Goal: Information Seeking & Learning: Check status

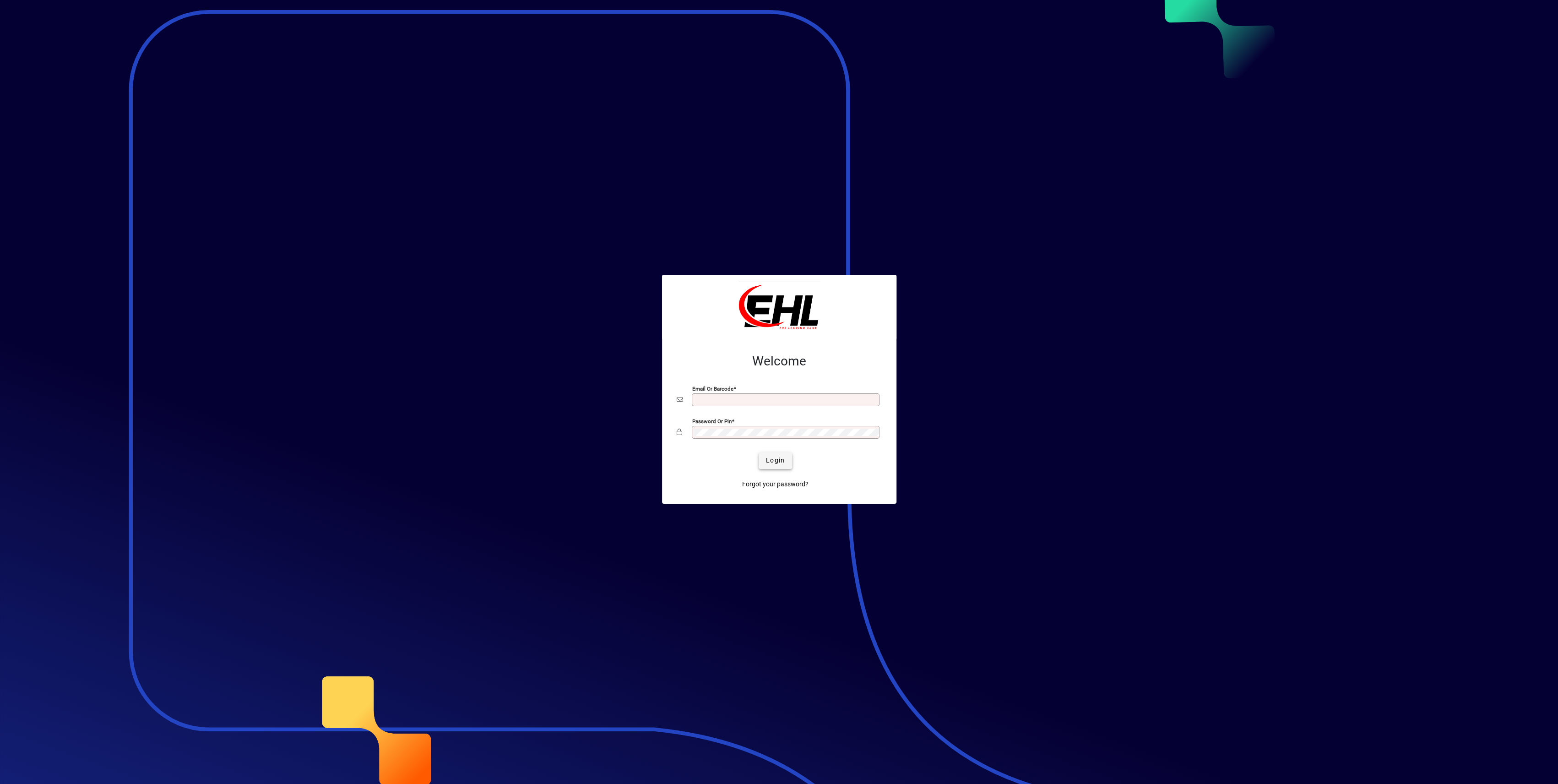
type input "**********"
click at [780, 459] on span "Login" at bounding box center [775, 460] width 19 height 10
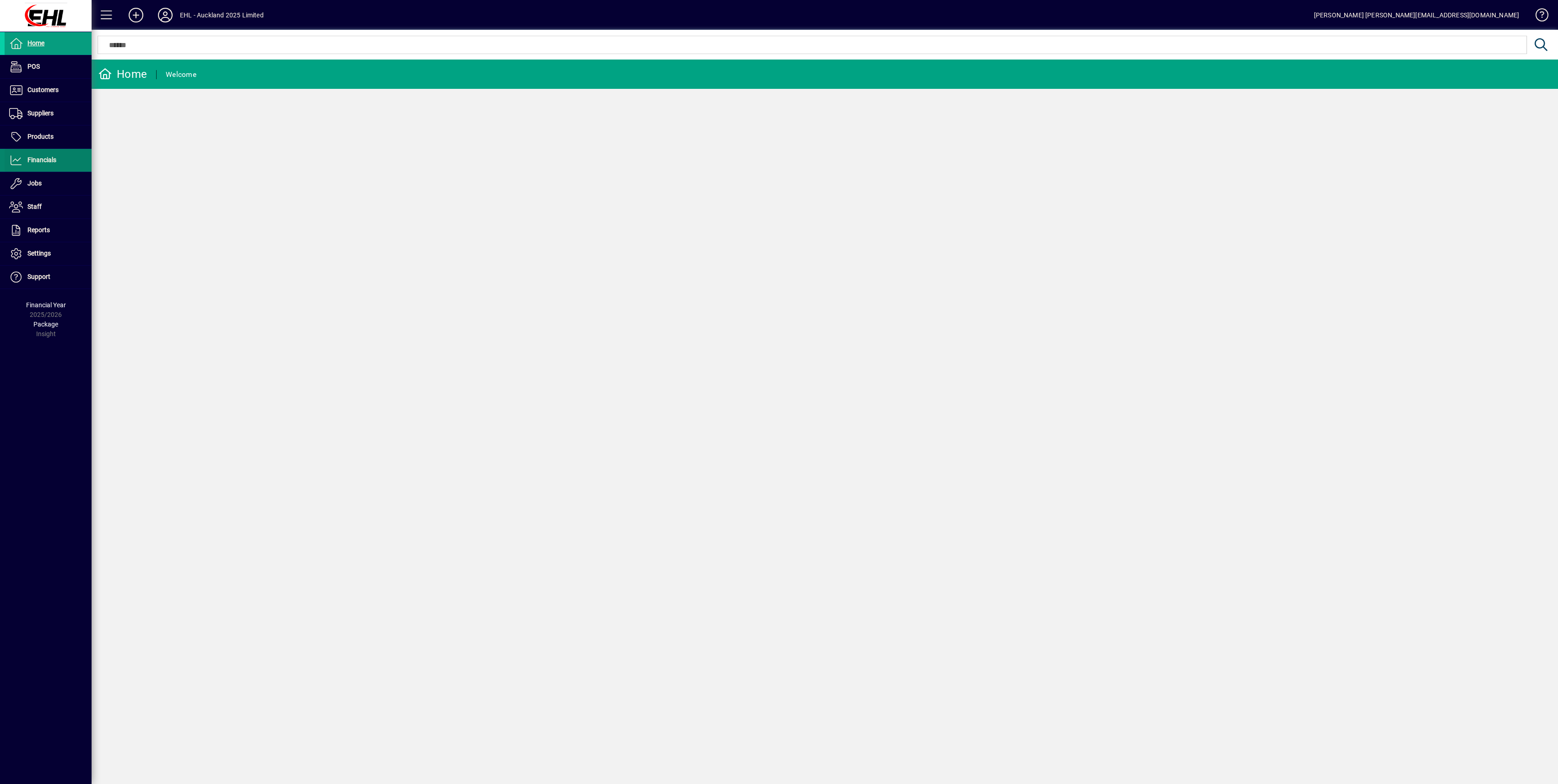
drag, startPoint x: 36, startPoint y: 156, endPoint x: 41, endPoint y: 163, distance: 8.6
click at [36, 156] on span "Financials" at bounding box center [42, 160] width 29 height 7
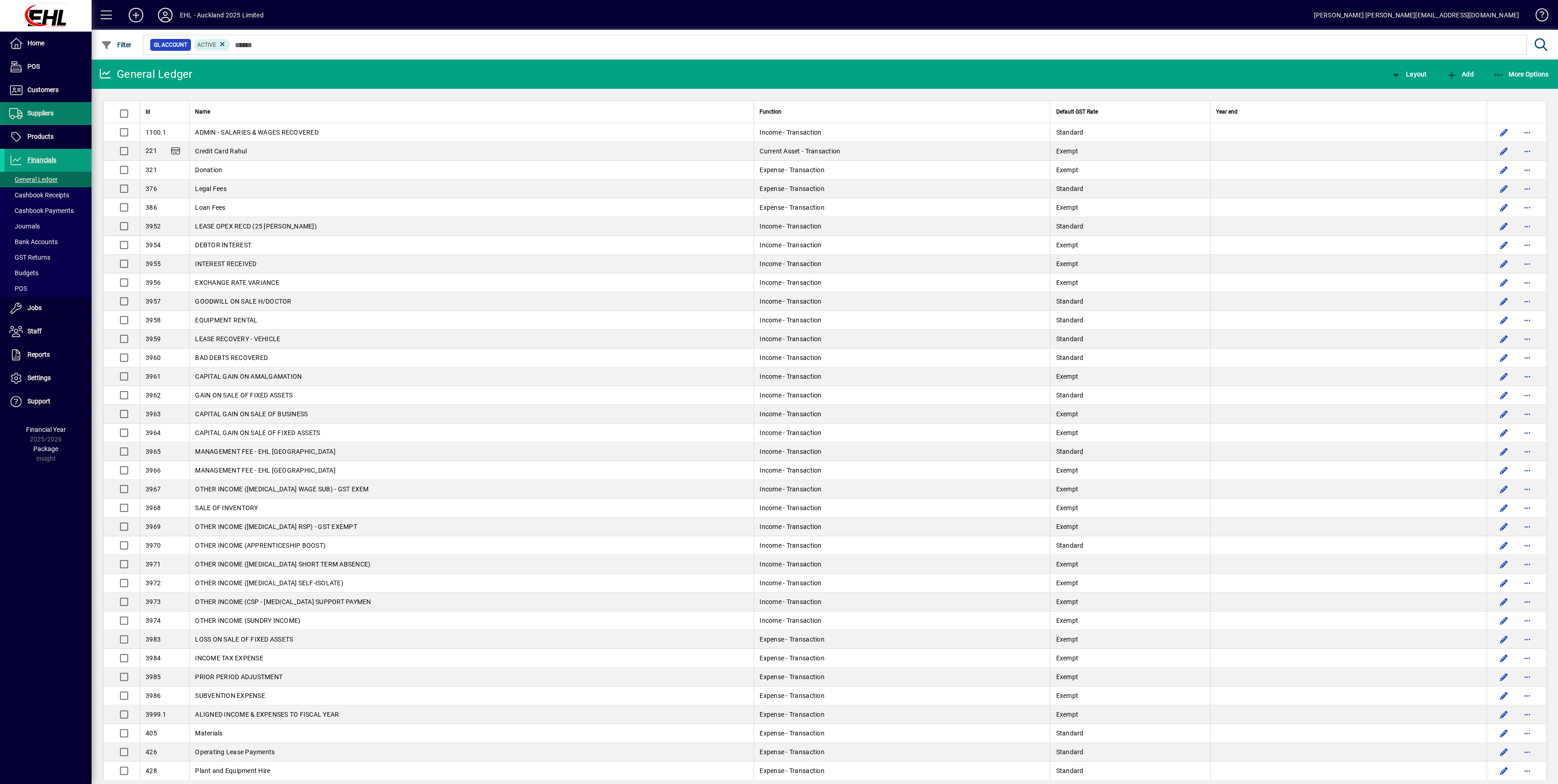
click at [33, 114] on span "Suppliers" at bounding box center [40, 113] width 26 height 7
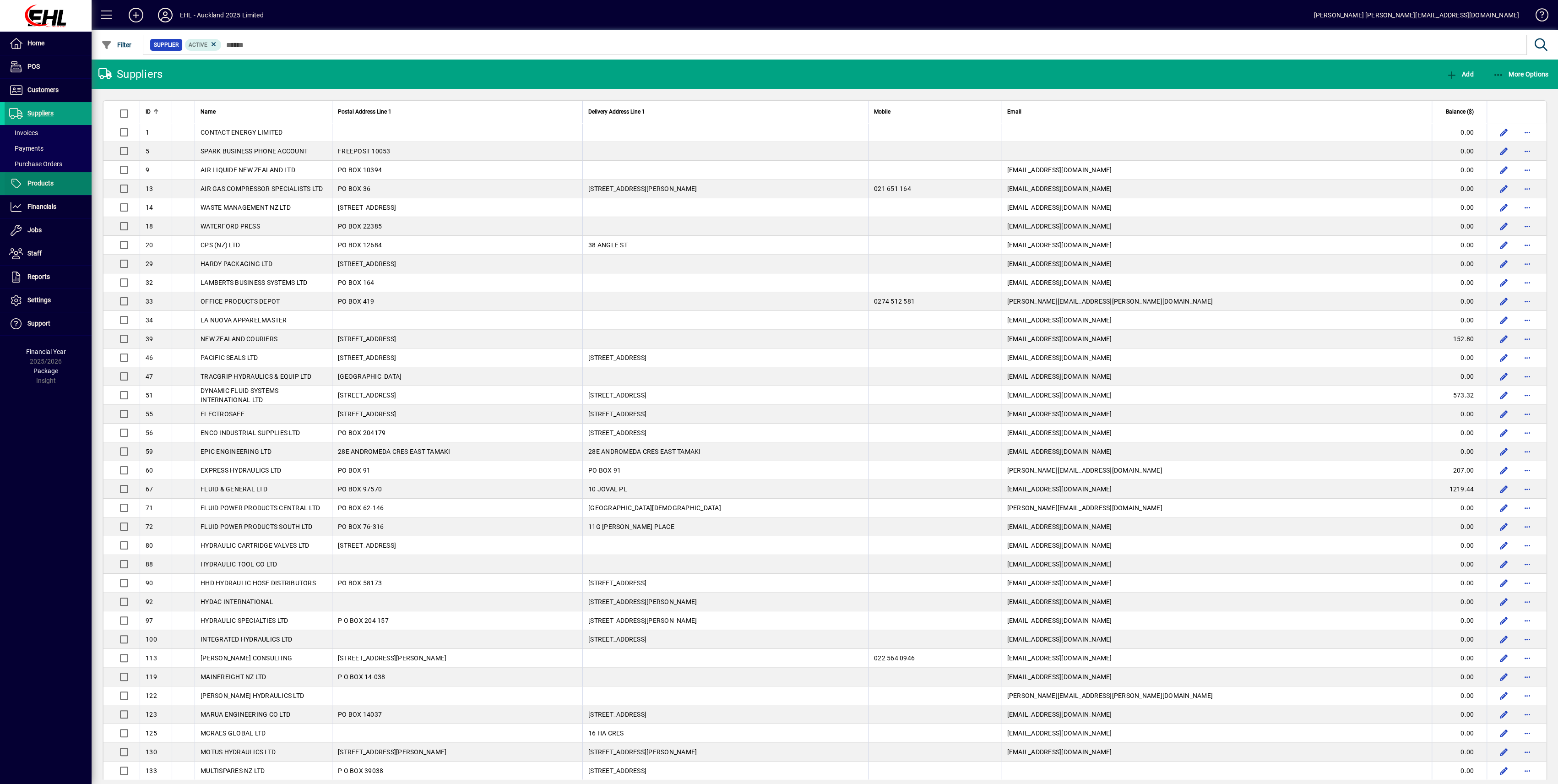
drag, startPoint x: 23, startPoint y: 132, endPoint x: 78, endPoint y: 182, distance: 74.3
click at [23, 132] on span "Invoices" at bounding box center [23, 132] width 29 height 7
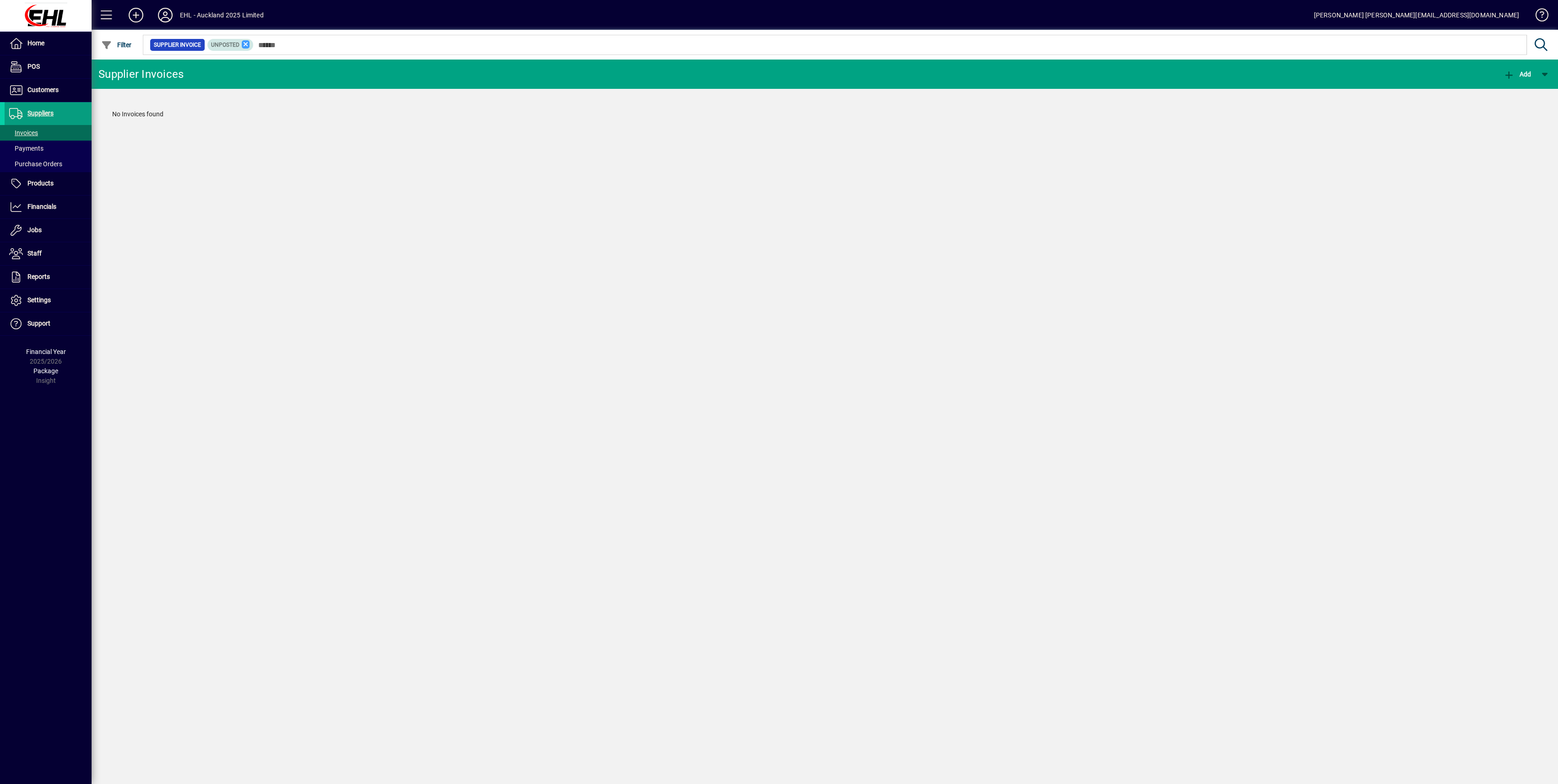
click at [247, 44] on icon at bounding box center [246, 44] width 8 height 8
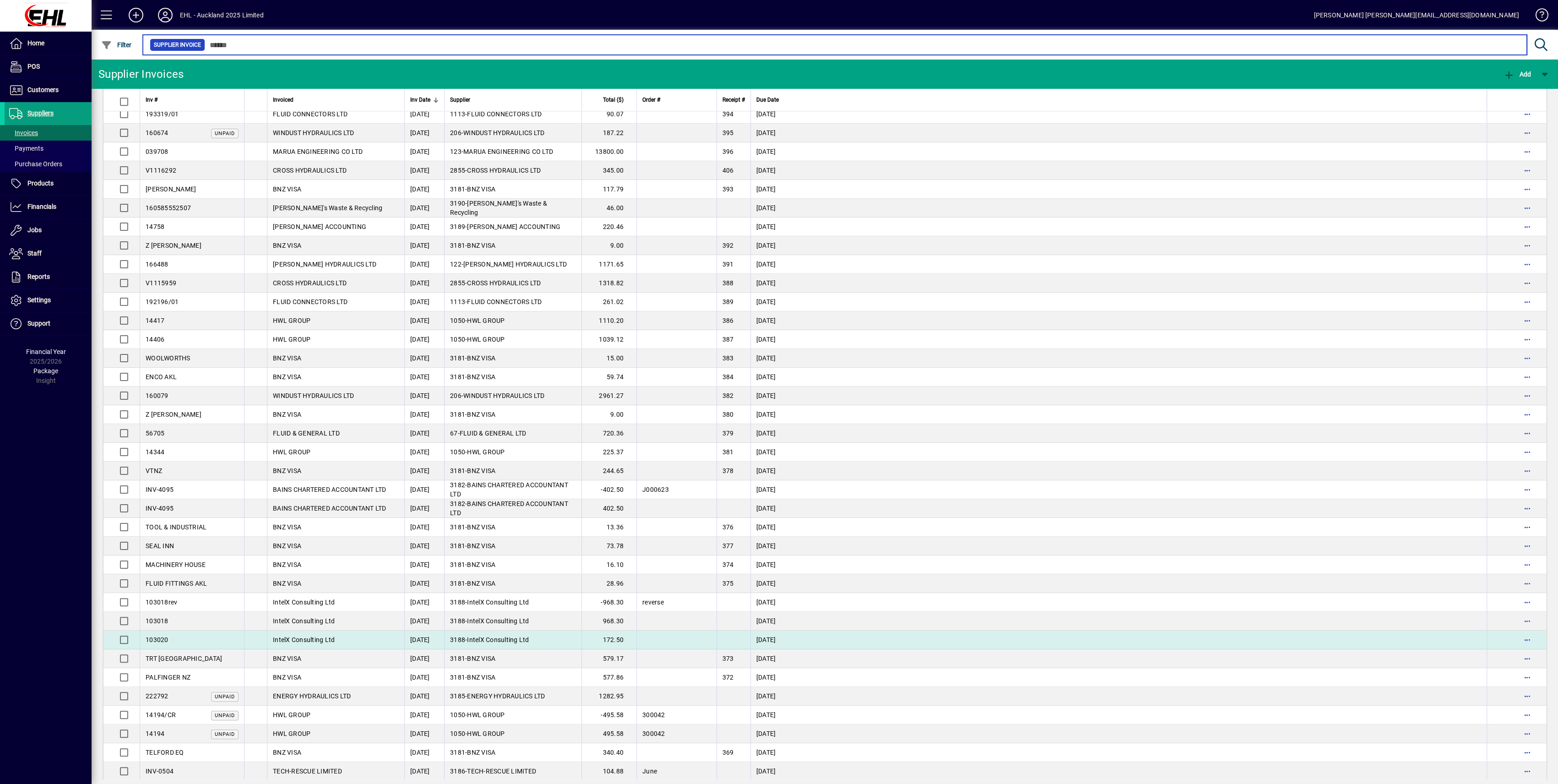
scroll to position [825, 0]
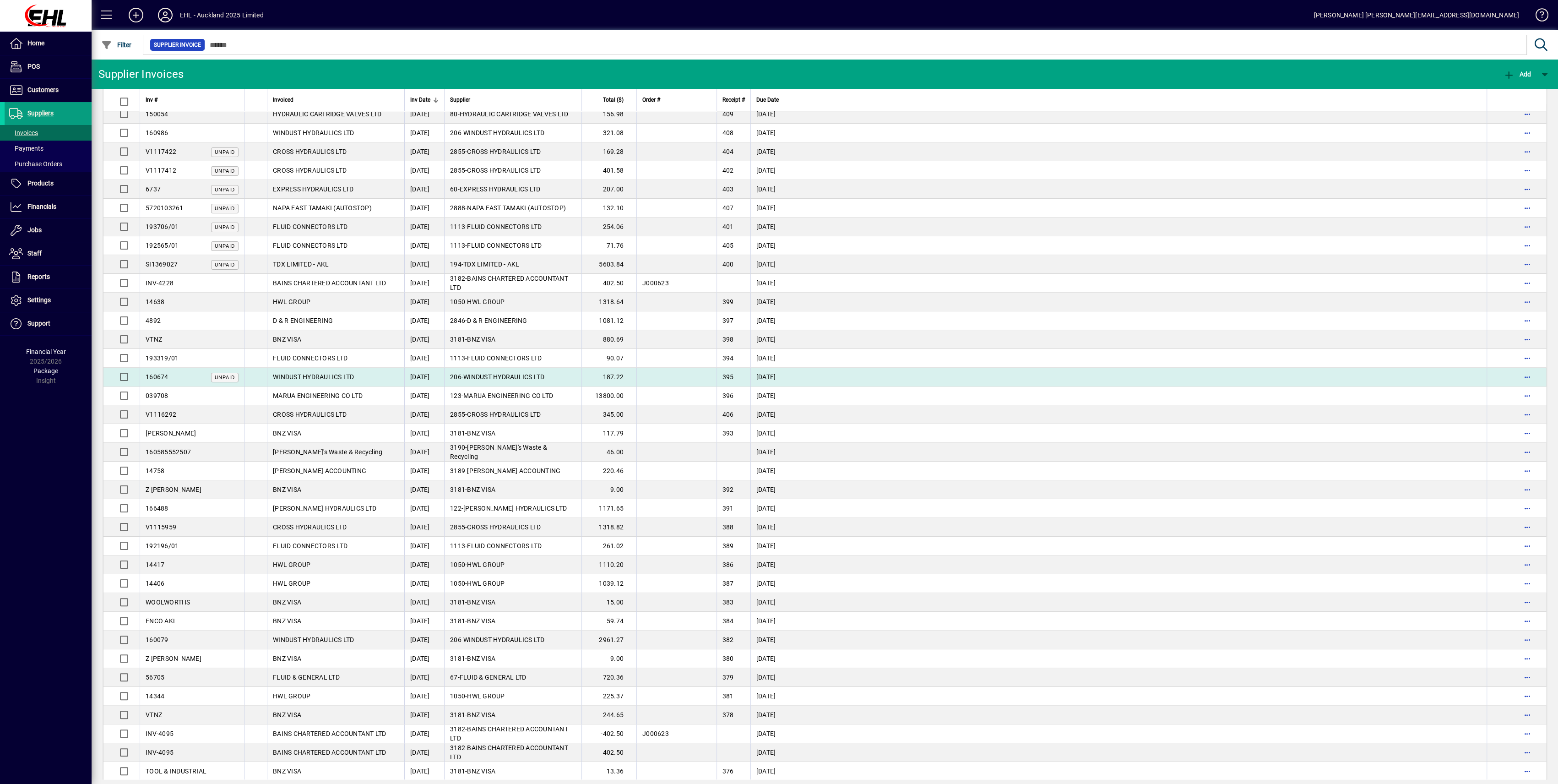
click at [330, 374] on span "WINDUST HYDRAULICS LTD" at bounding box center [314, 376] width 81 height 7
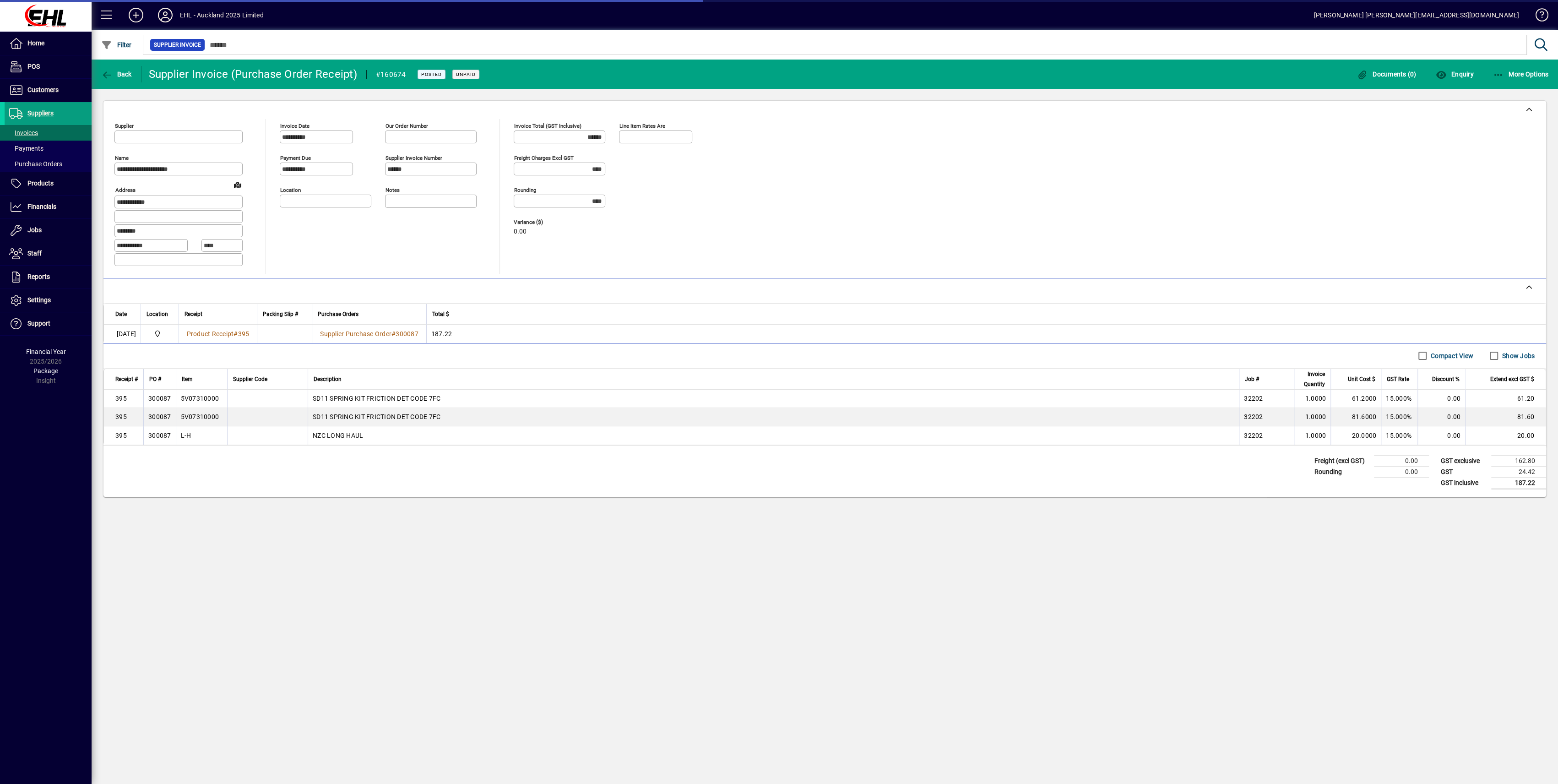
type input "**********"
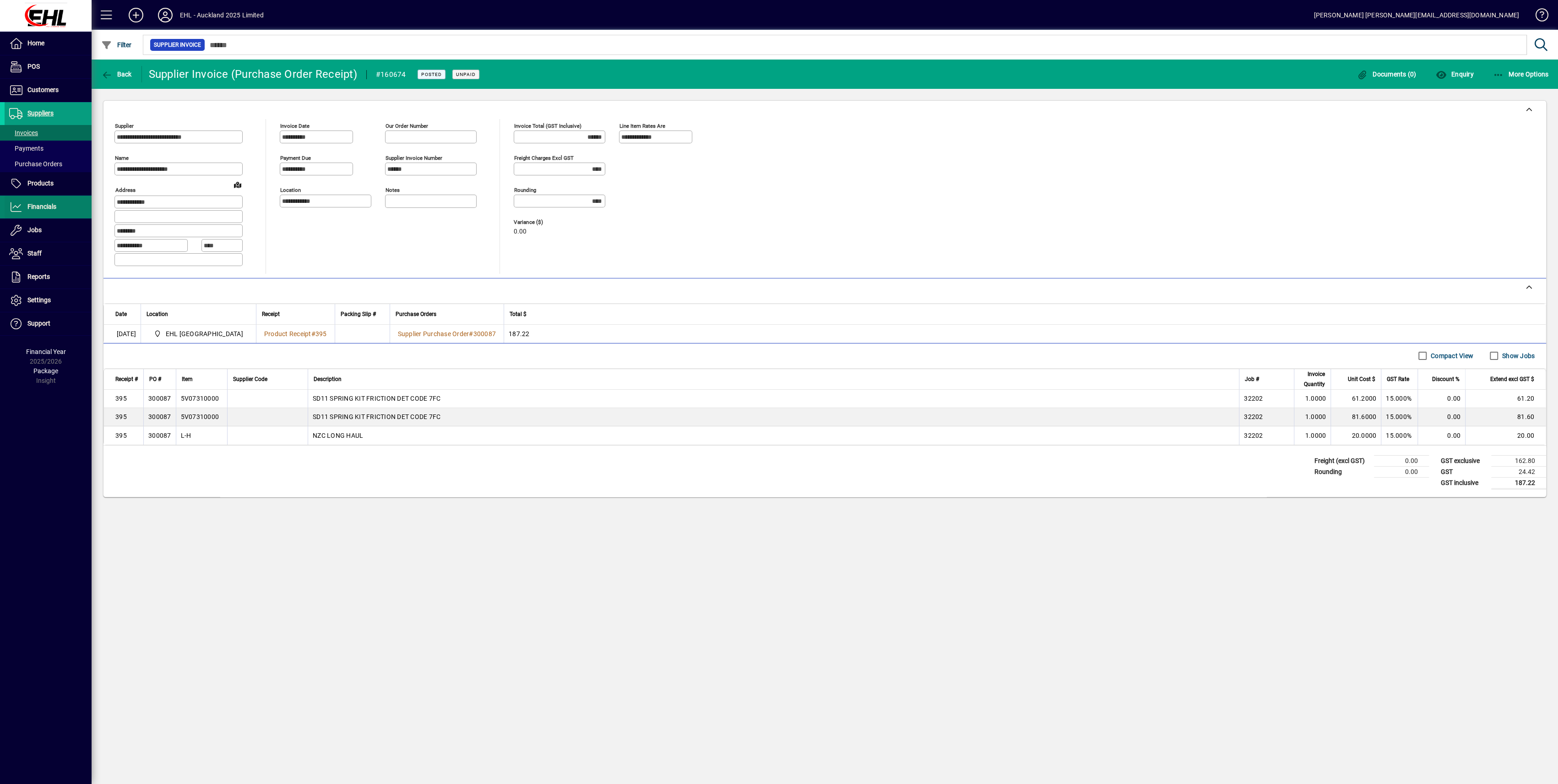
click at [33, 203] on span "Financials" at bounding box center [42, 206] width 29 height 7
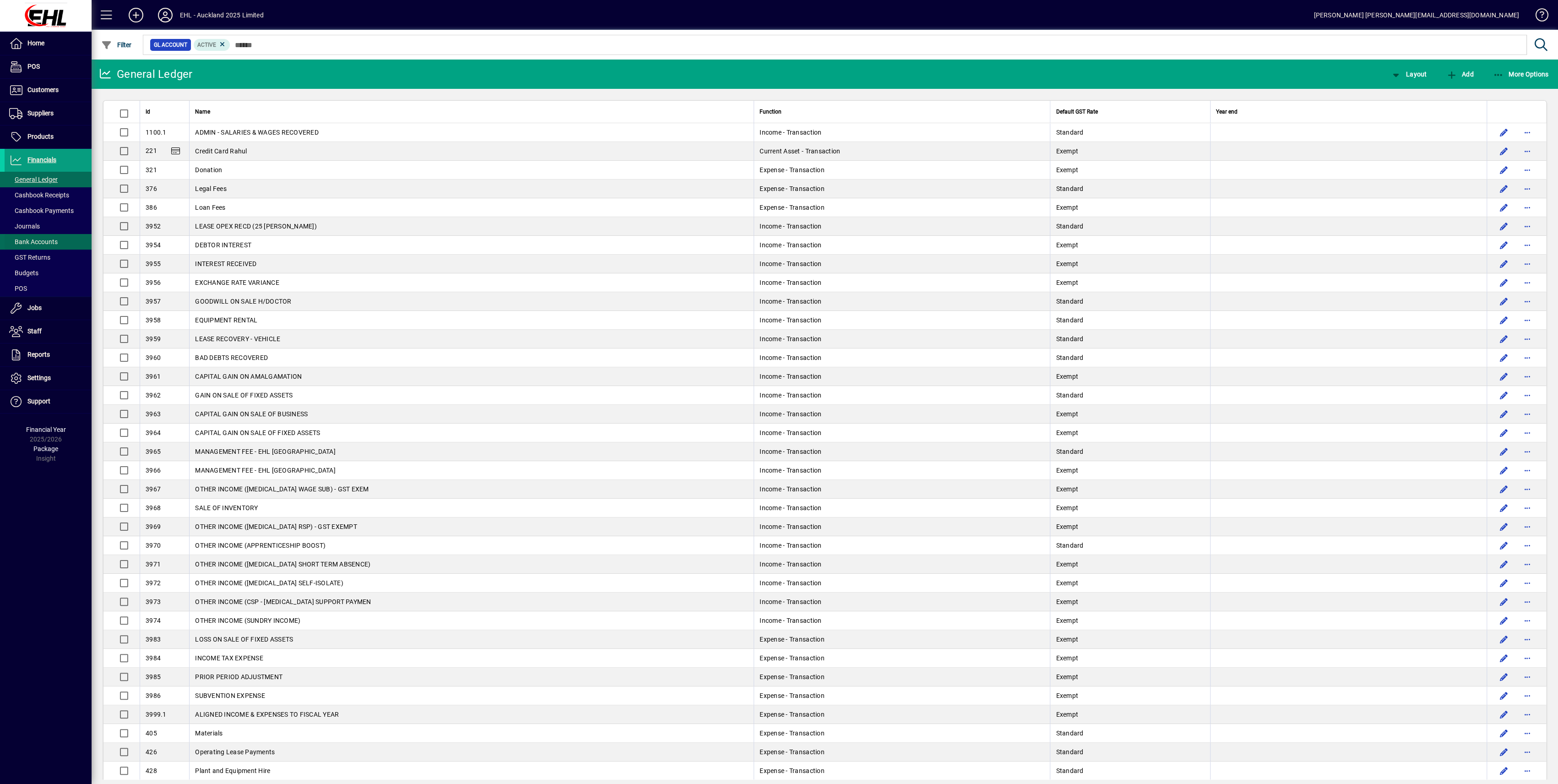
click at [29, 238] on span "Bank Accounts" at bounding box center [33, 241] width 48 height 7
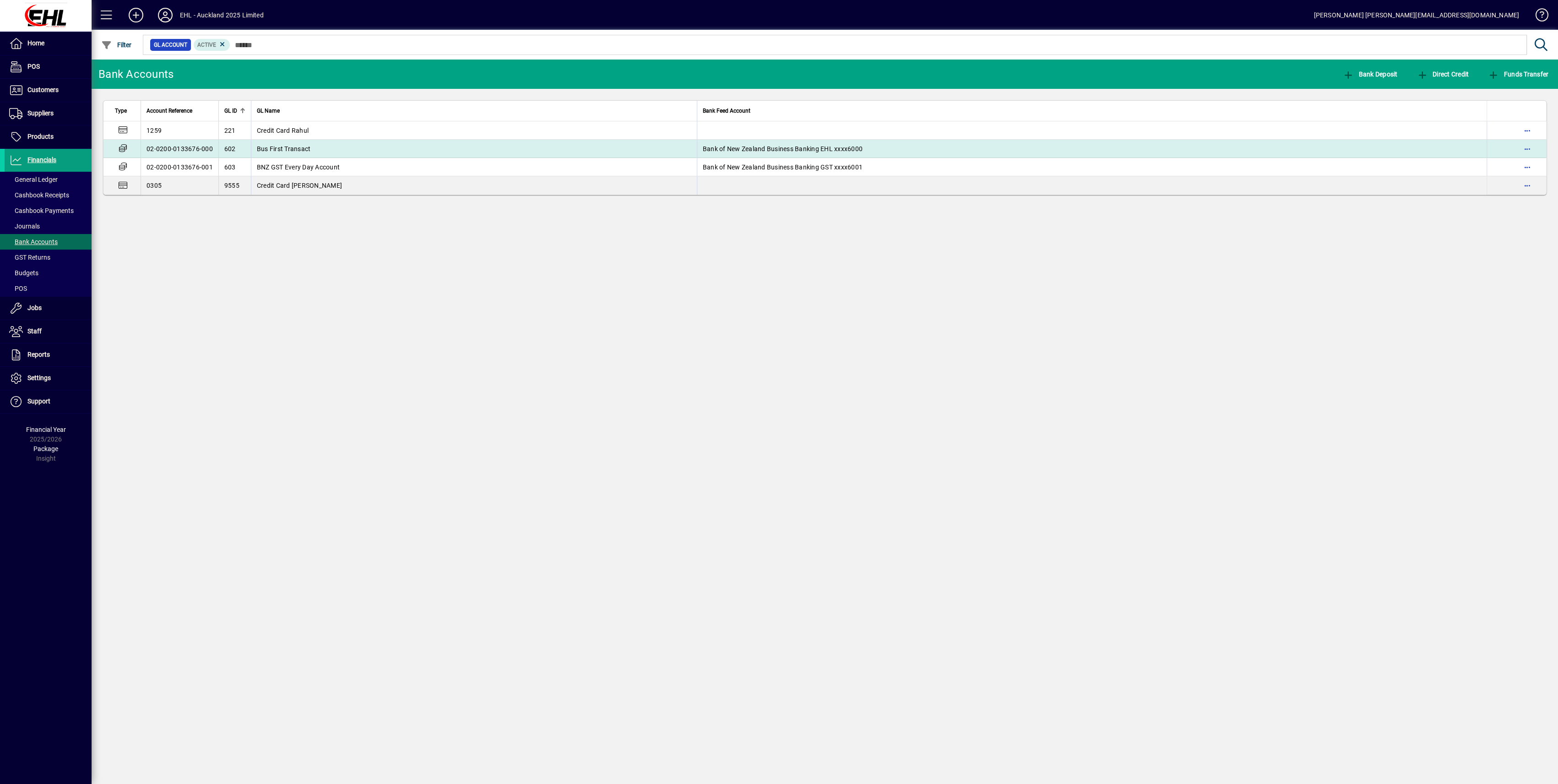
click at [297, 150] on span "Bus First Transact" at bounding box center [284, 148] width 54 height 7
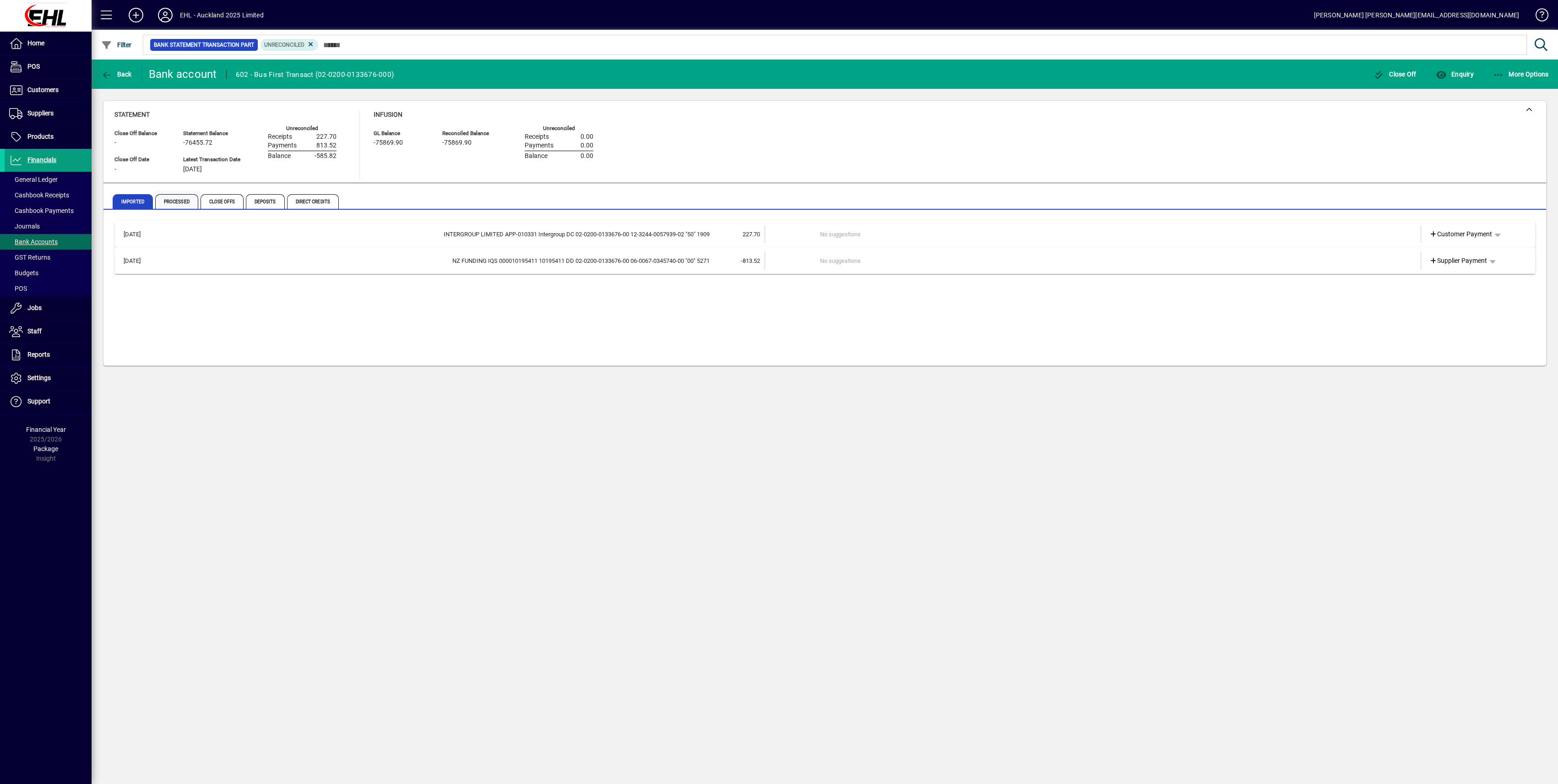
click at [180, 197] on span "Processed" at bounding box center [177, 201] width 43 height 15
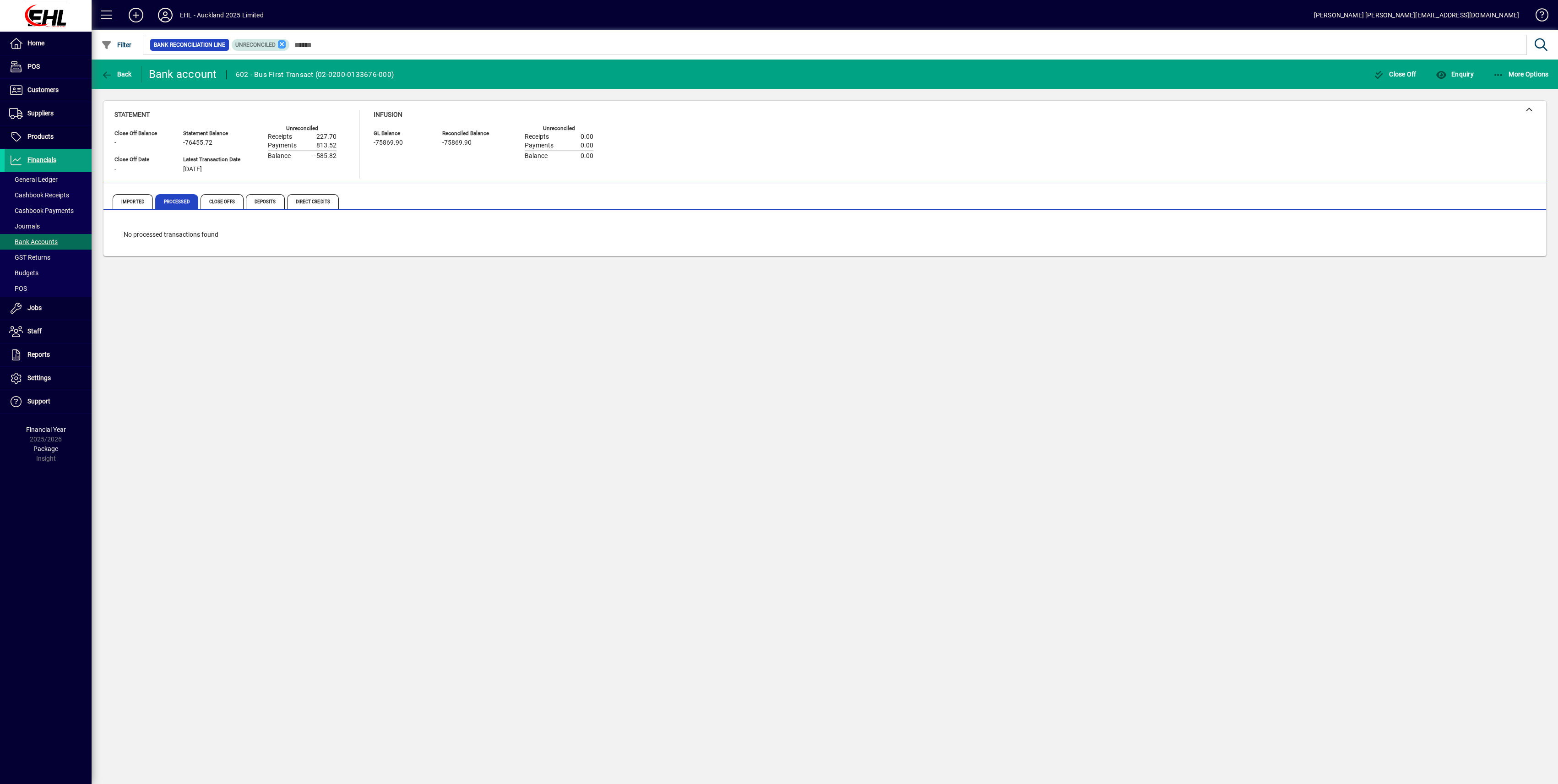
click at [281, 44] on icon at bounding box center [282, 44] width 8 height 8
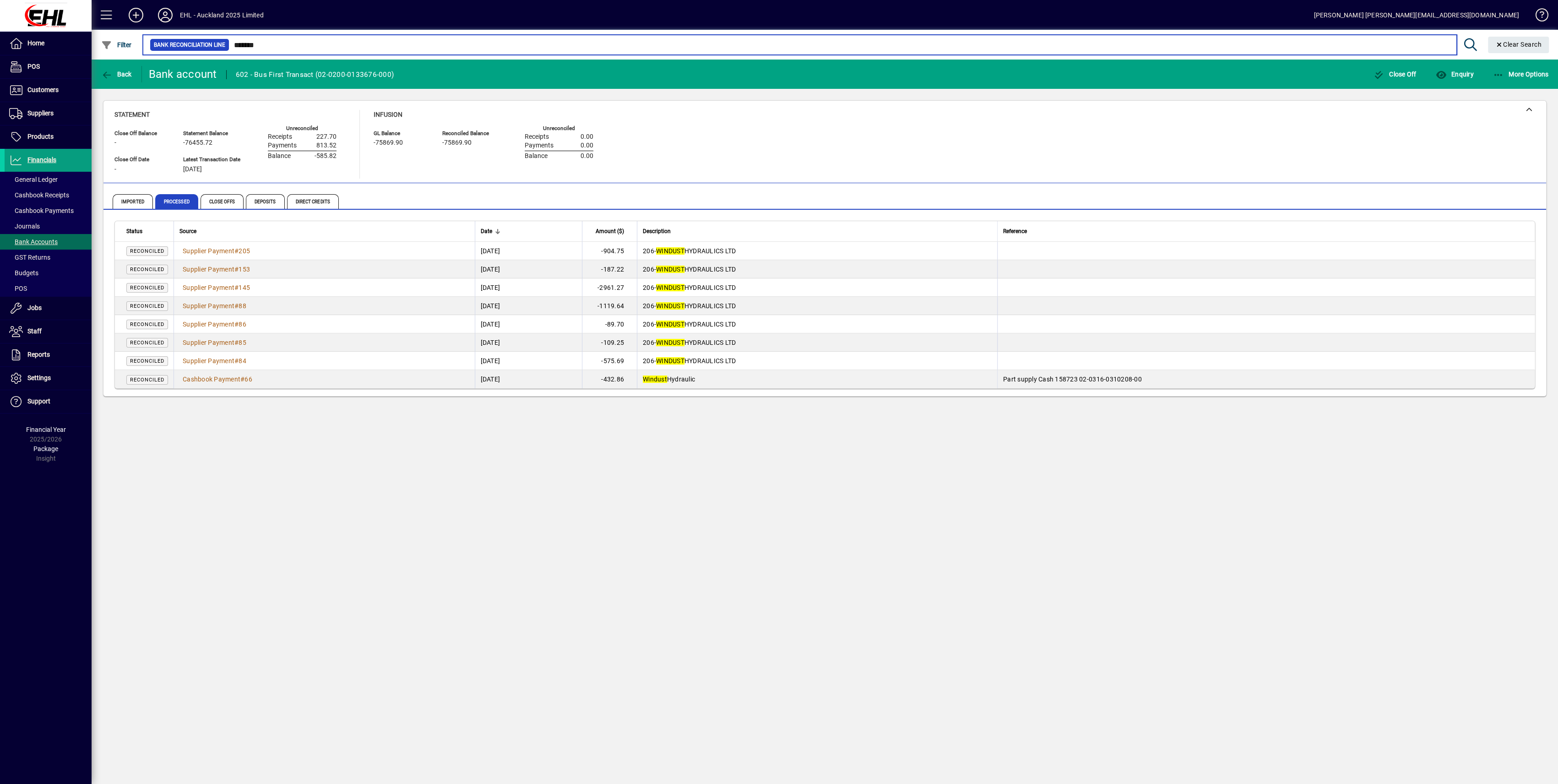
type input "*******"
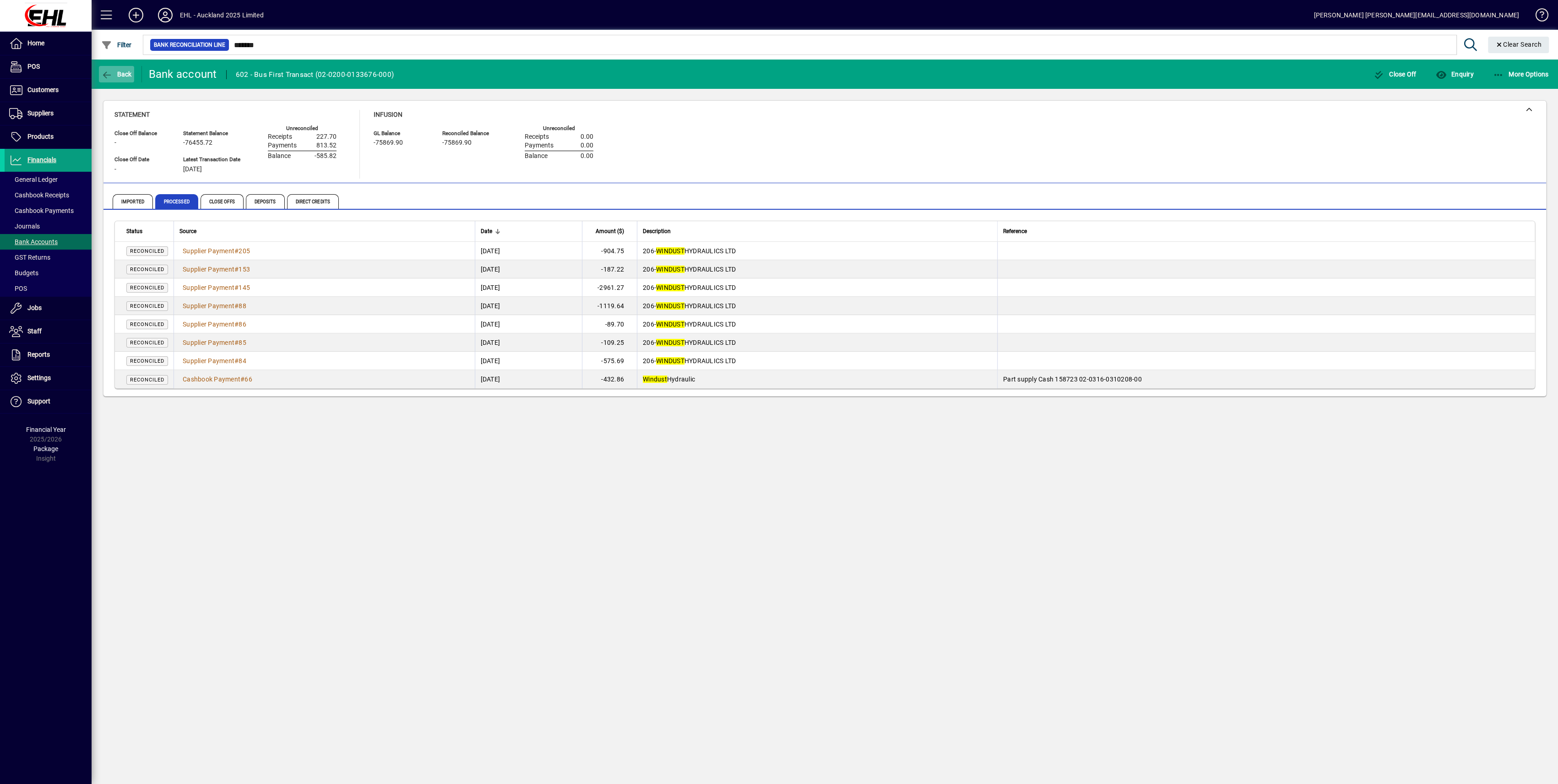
click at [123, 74] on span "Back" at bounding box center [117, 73] width 31 height 7
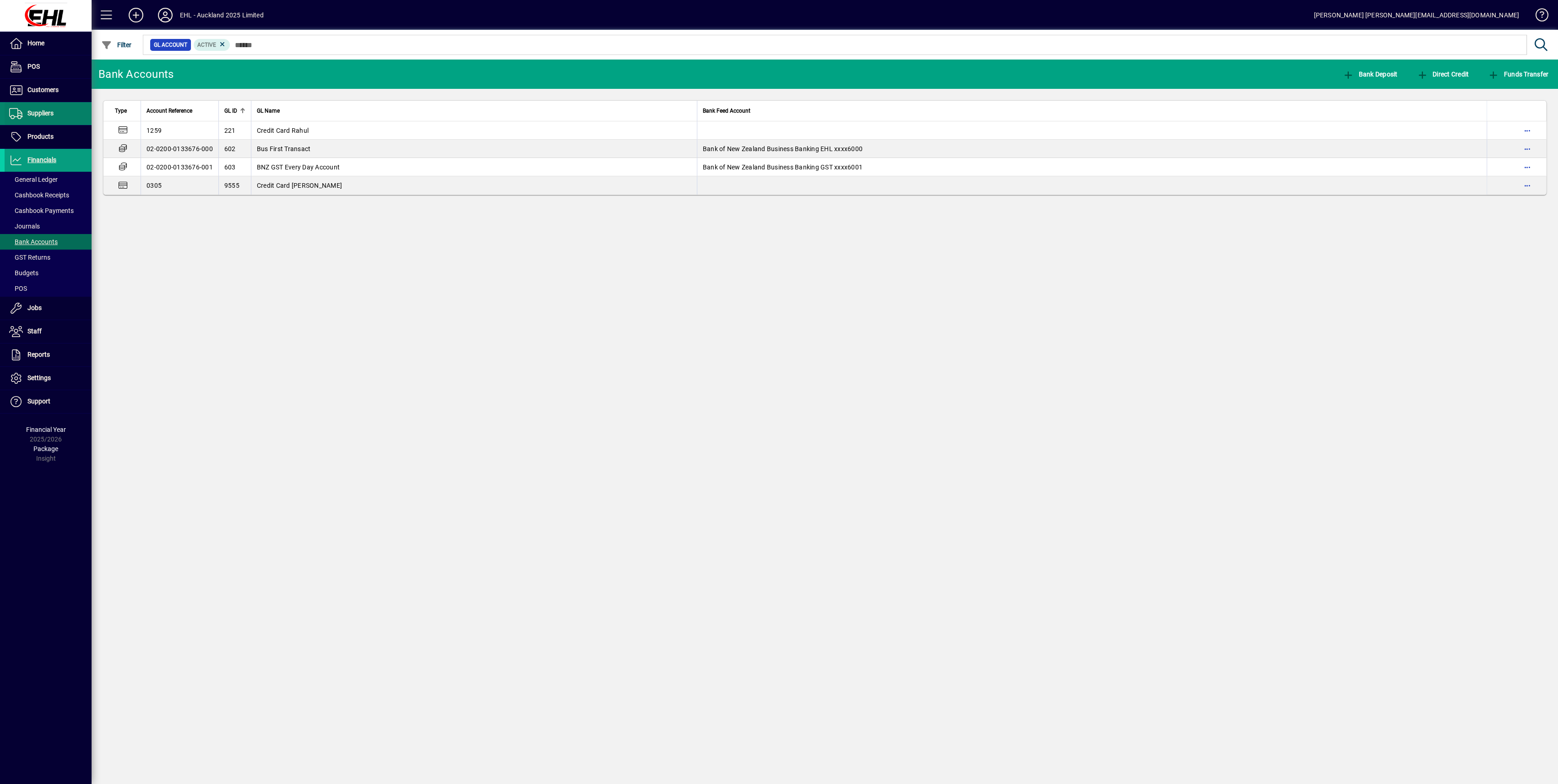
drag, startPoint x: 40, startPoint y: 110, endPoint x: 42, endPoint y: 119, distance: 9.2
click at [40, 110] on span "Suppliers" at bounding box center [40, 113] width 26 height 7
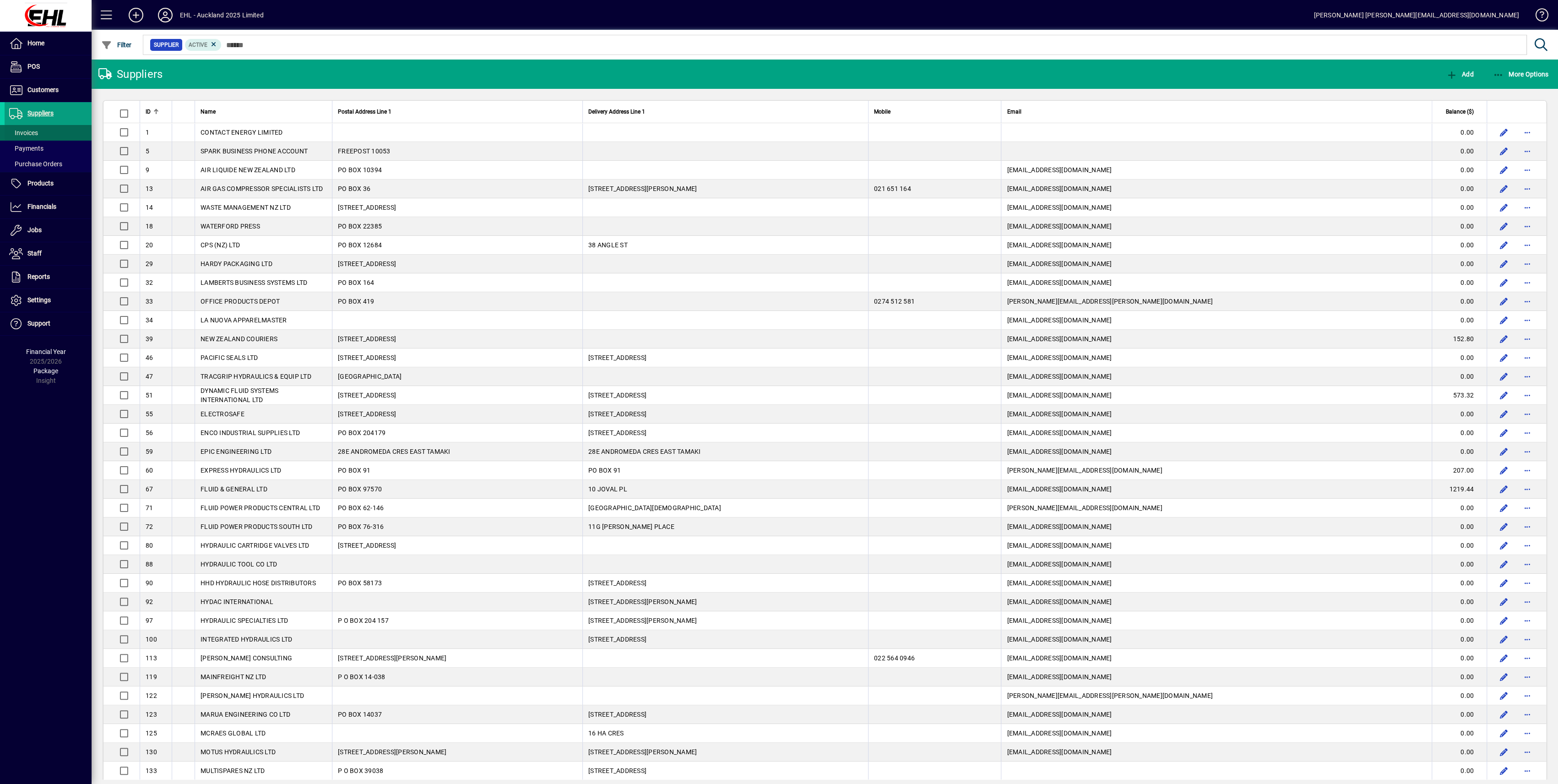
click at [28, 133] on span "Invoices" at bounding box center [23, 132] width 29 height 7
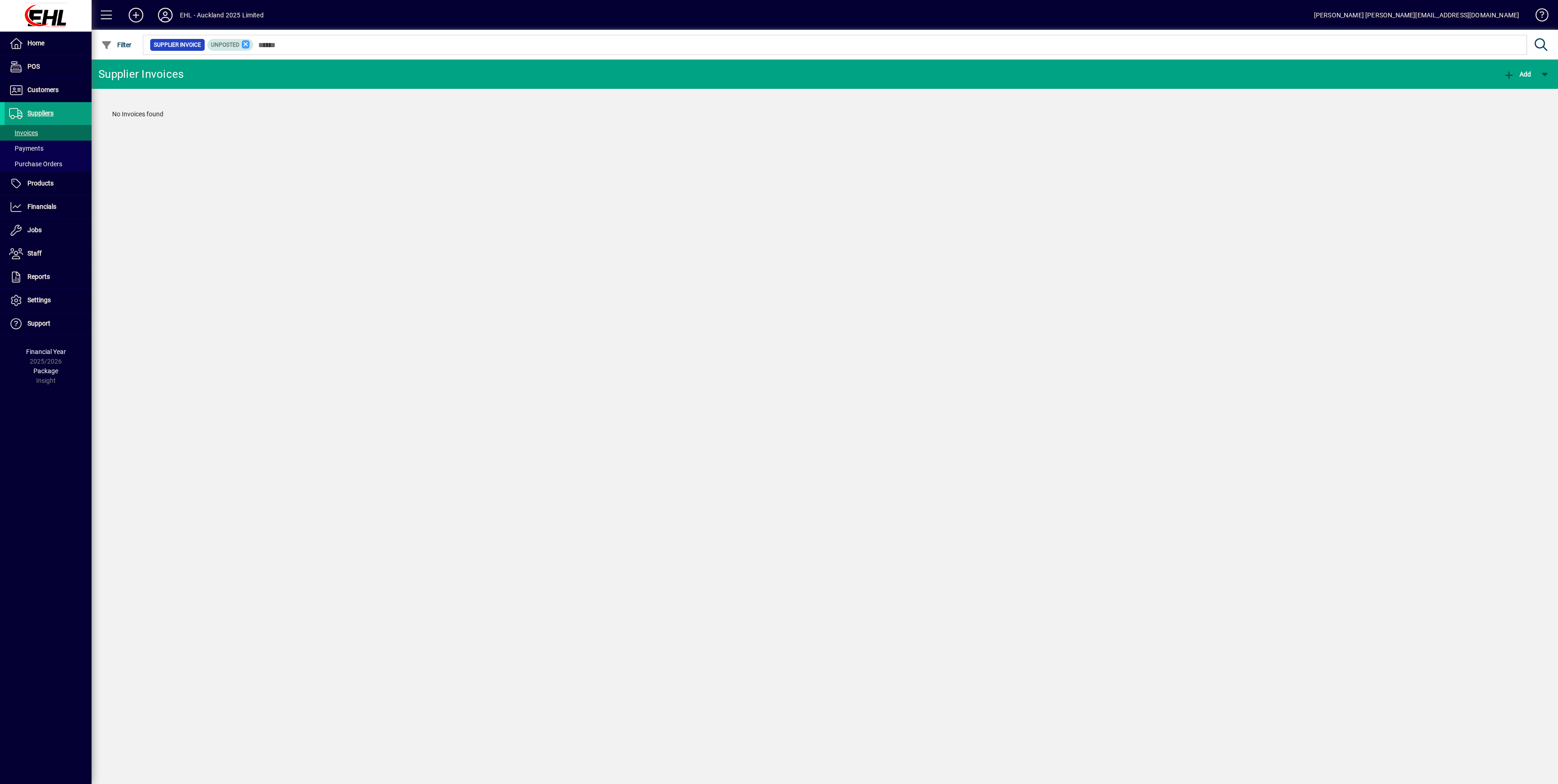
click at [244, 44] on icon at bounding box center [246, 44] width 8 height 8
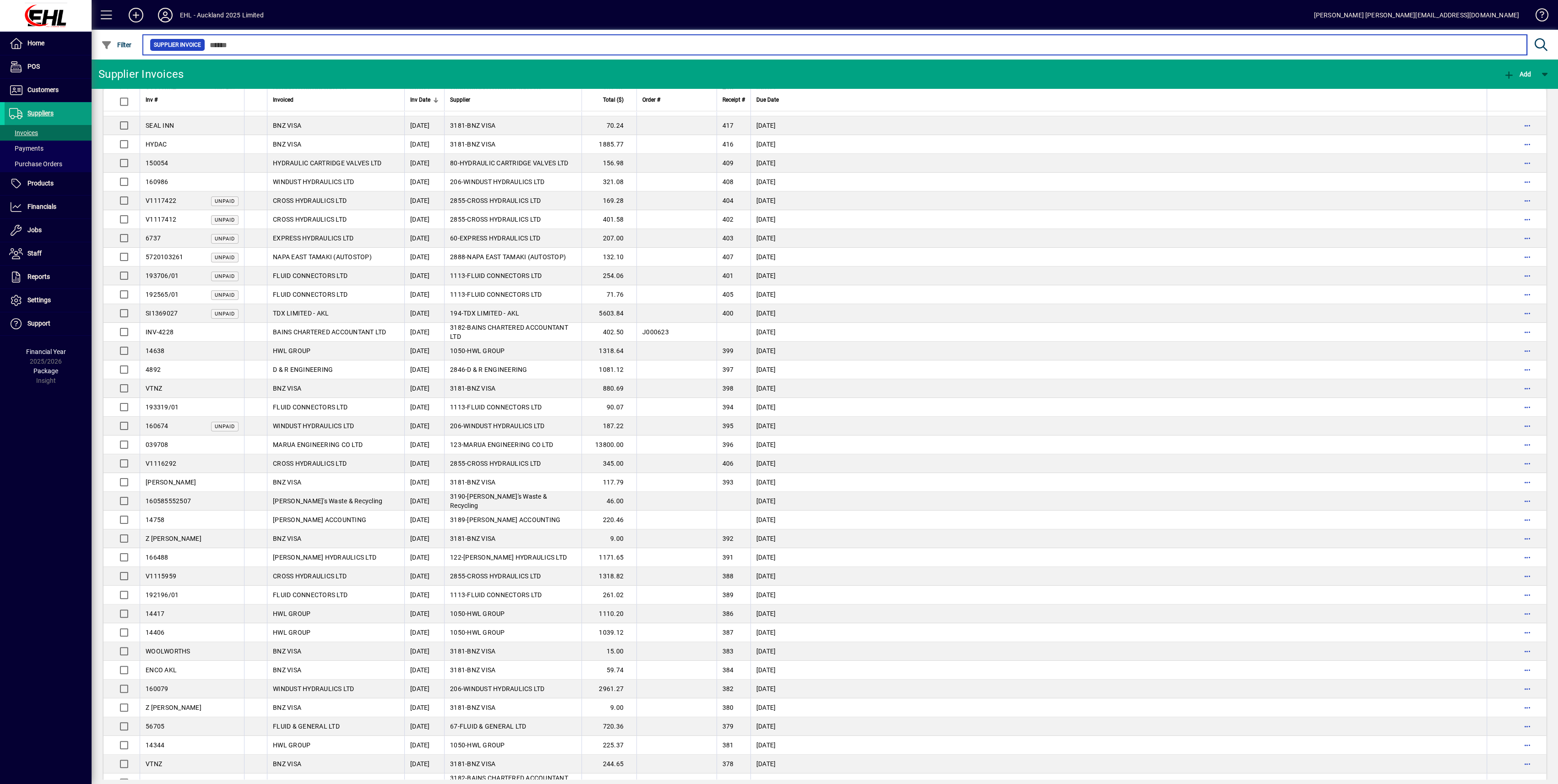
scroll to position [765, 0]
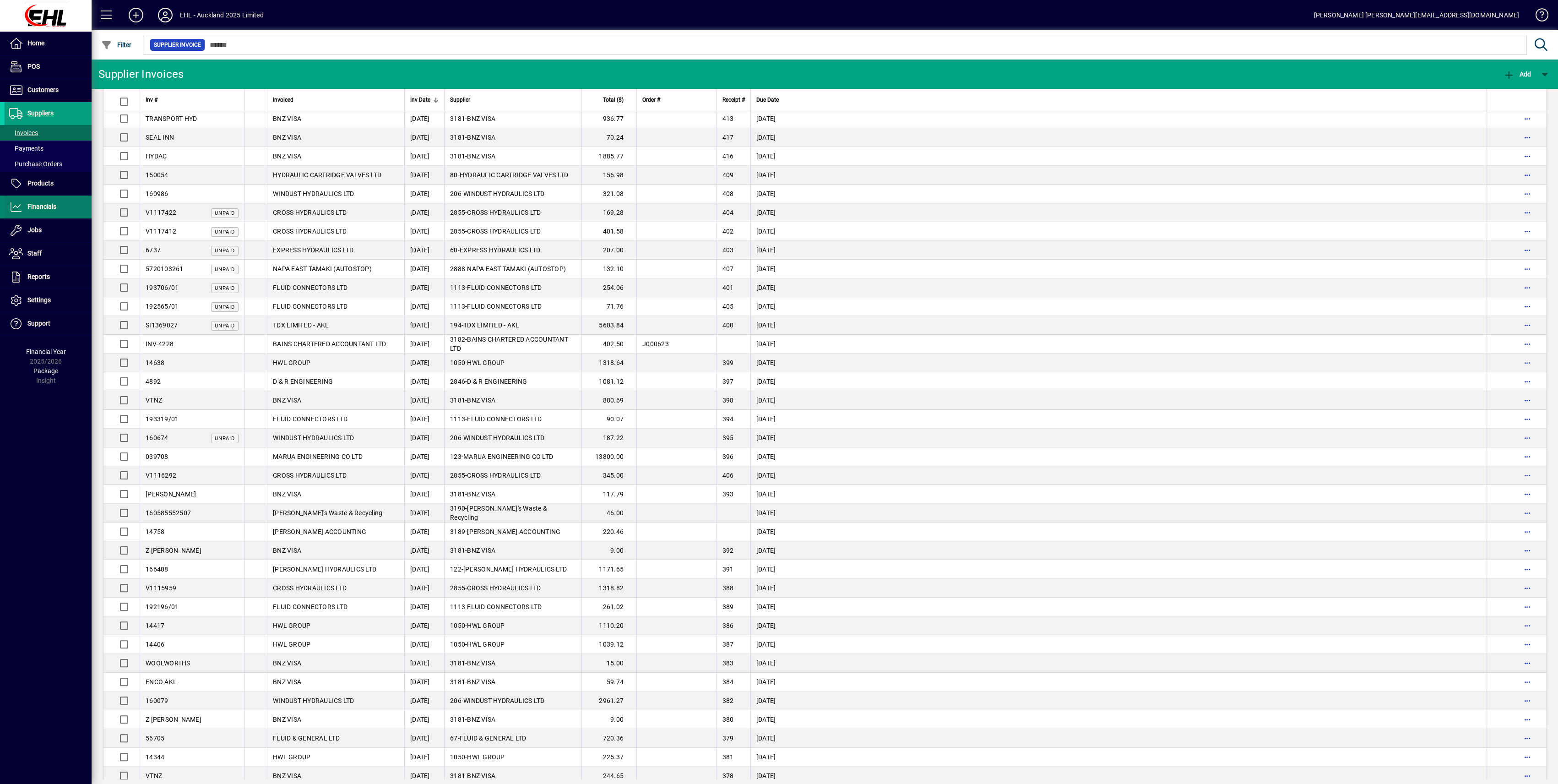
click at [32, 203] on span "Financials" at bounding box center [42, 206] width 29 height 7
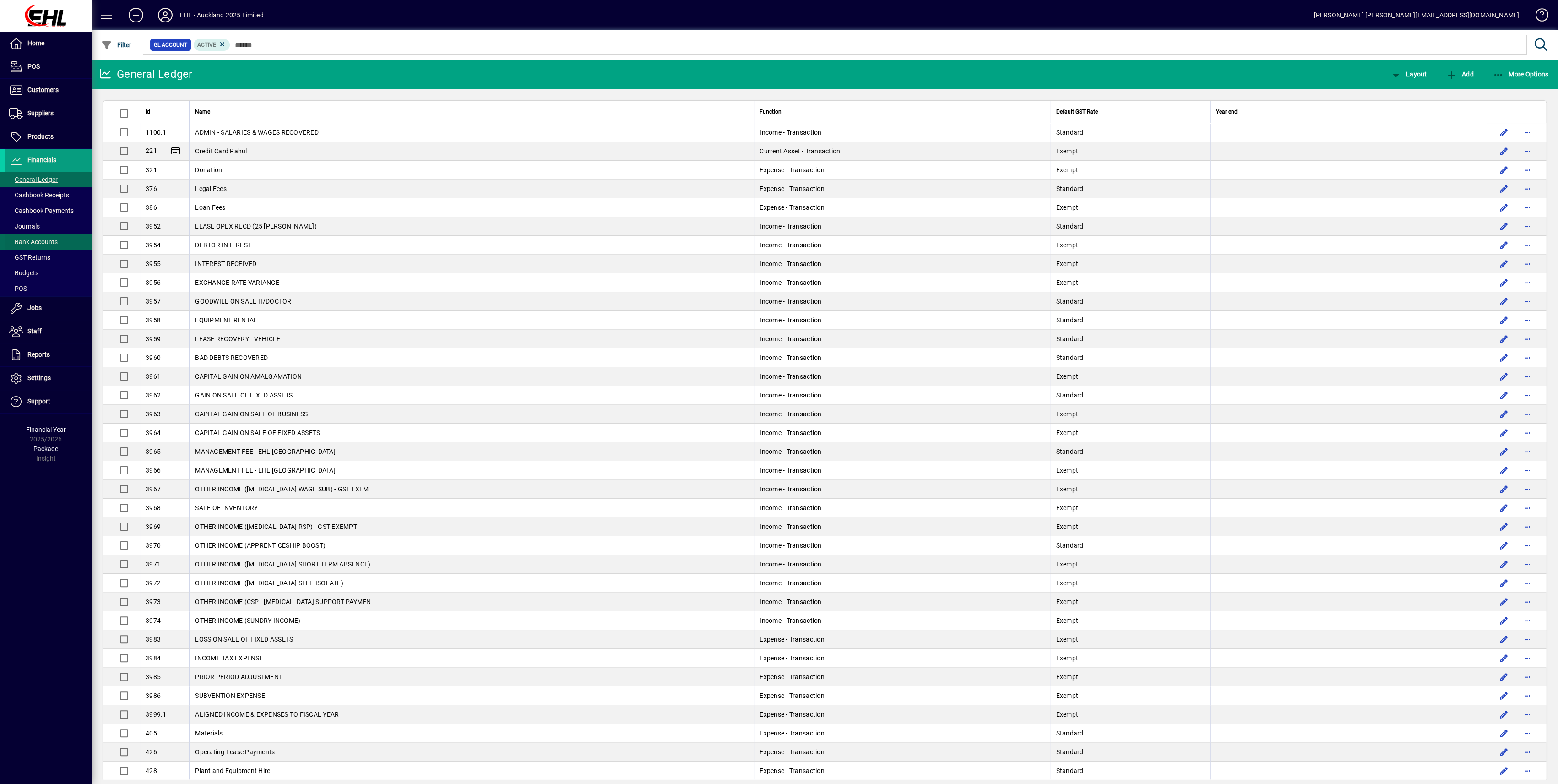
click at [37, 240] on span "Bank Accounts" at bounding box center [33, 241] width 48 height 7
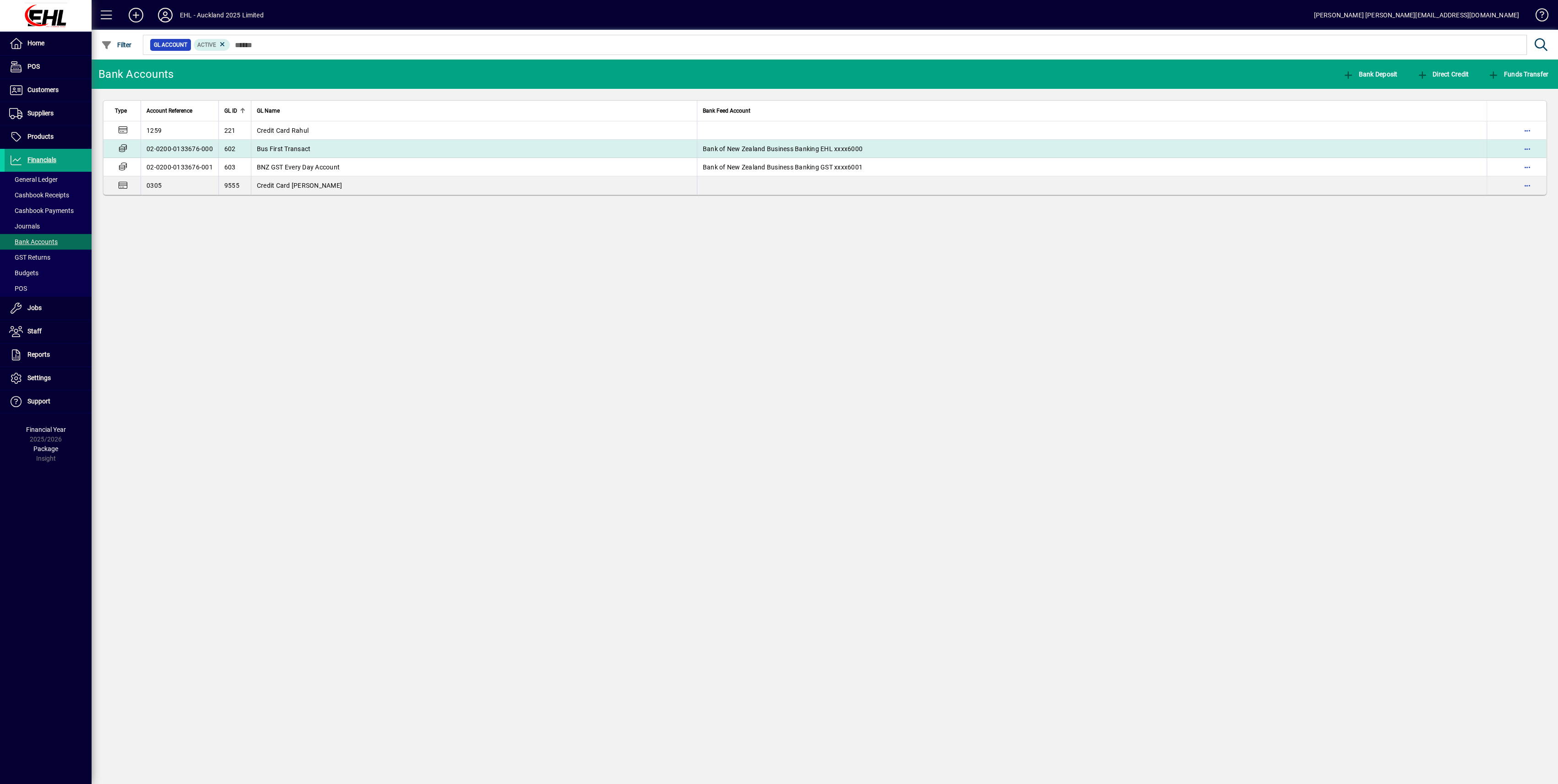
click at [300, 150] on span "Bus First Transact" at bounding box center [284, 148] width 54 height 7
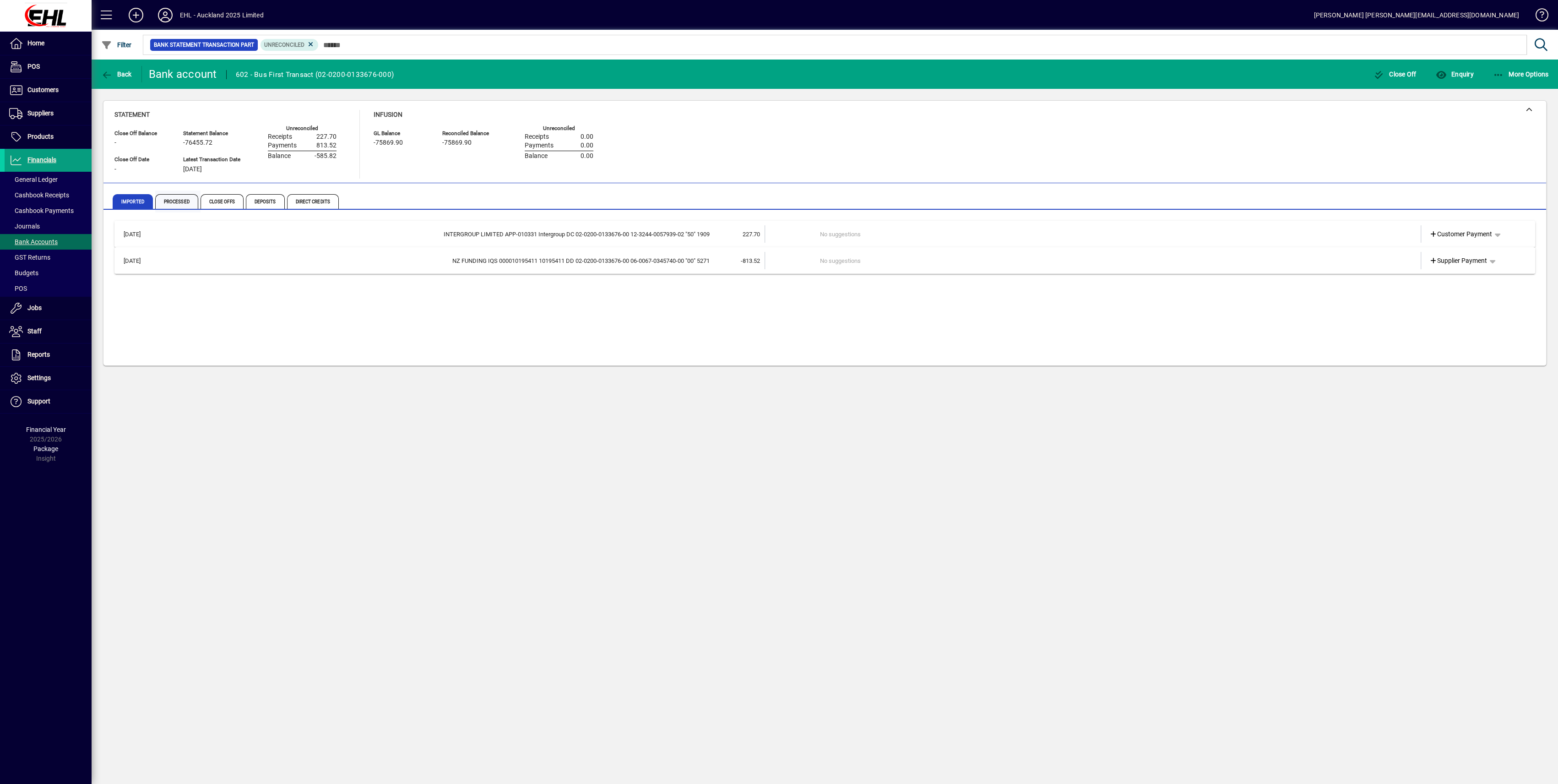
click at [176, 197] on span "Processed" at bounding box center [177, 201] width 43 height 15
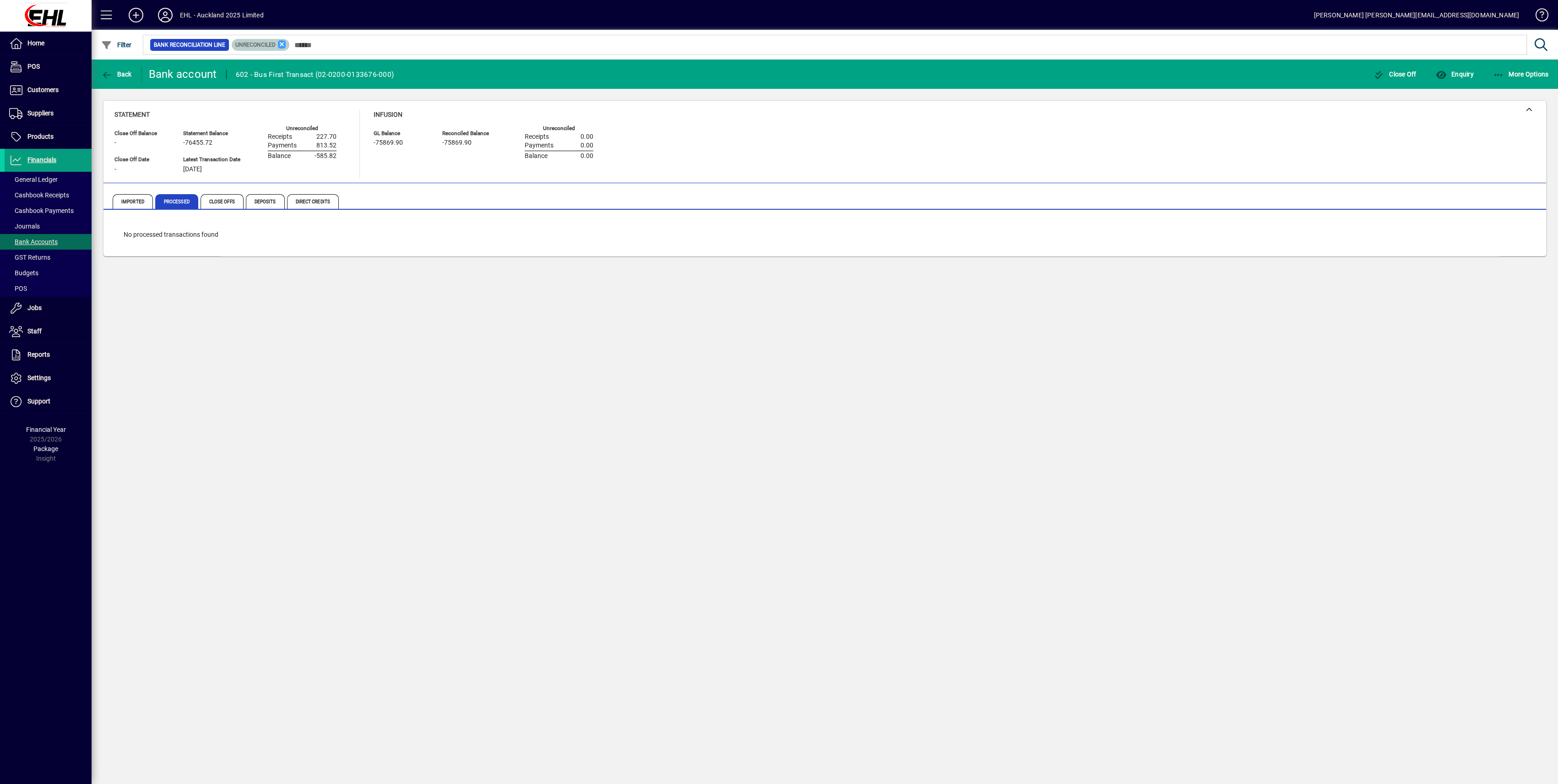
click at [281, 43] on icon at bounding box center [282, 44] width 8 height 8
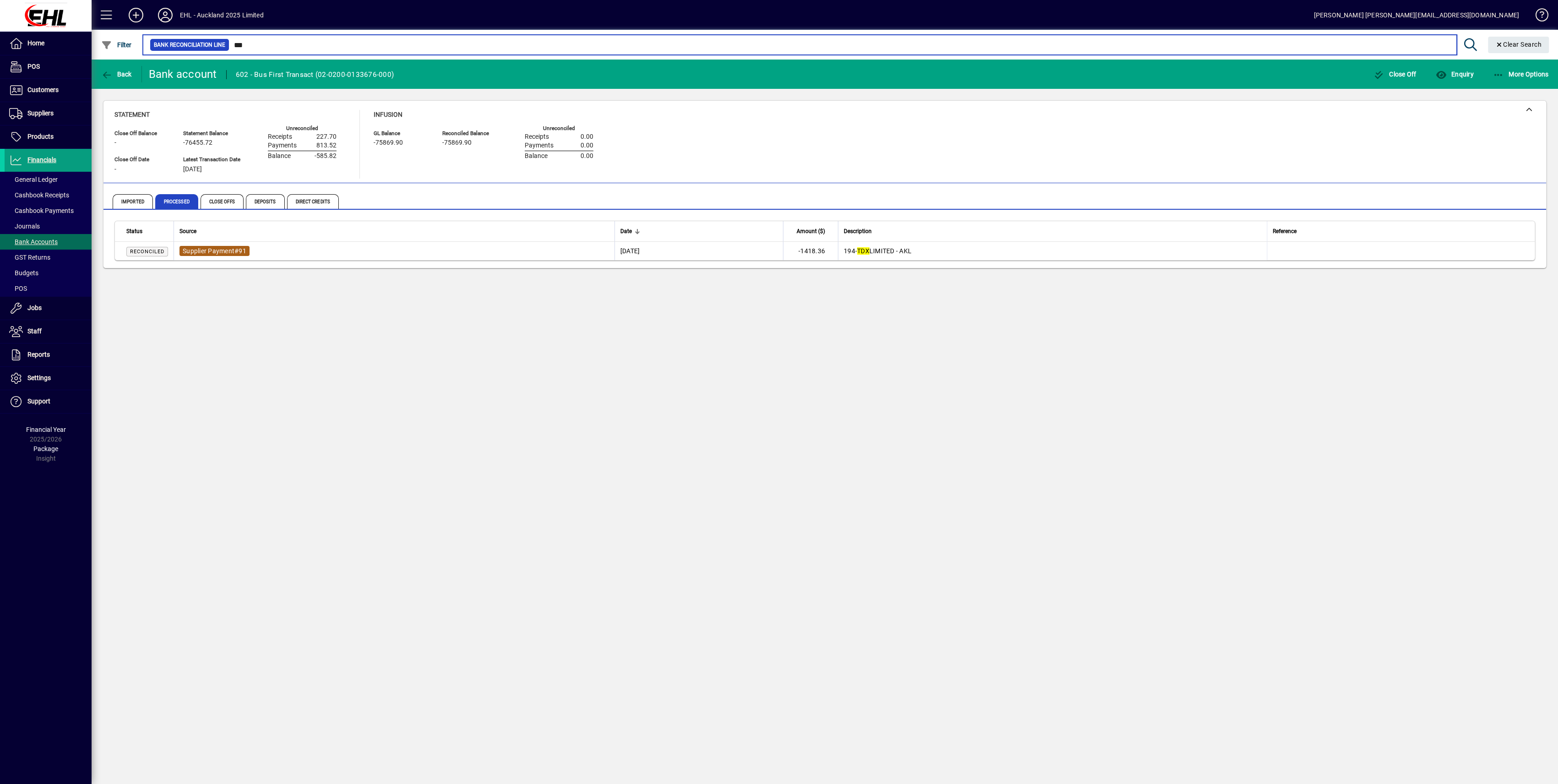
type input "***"
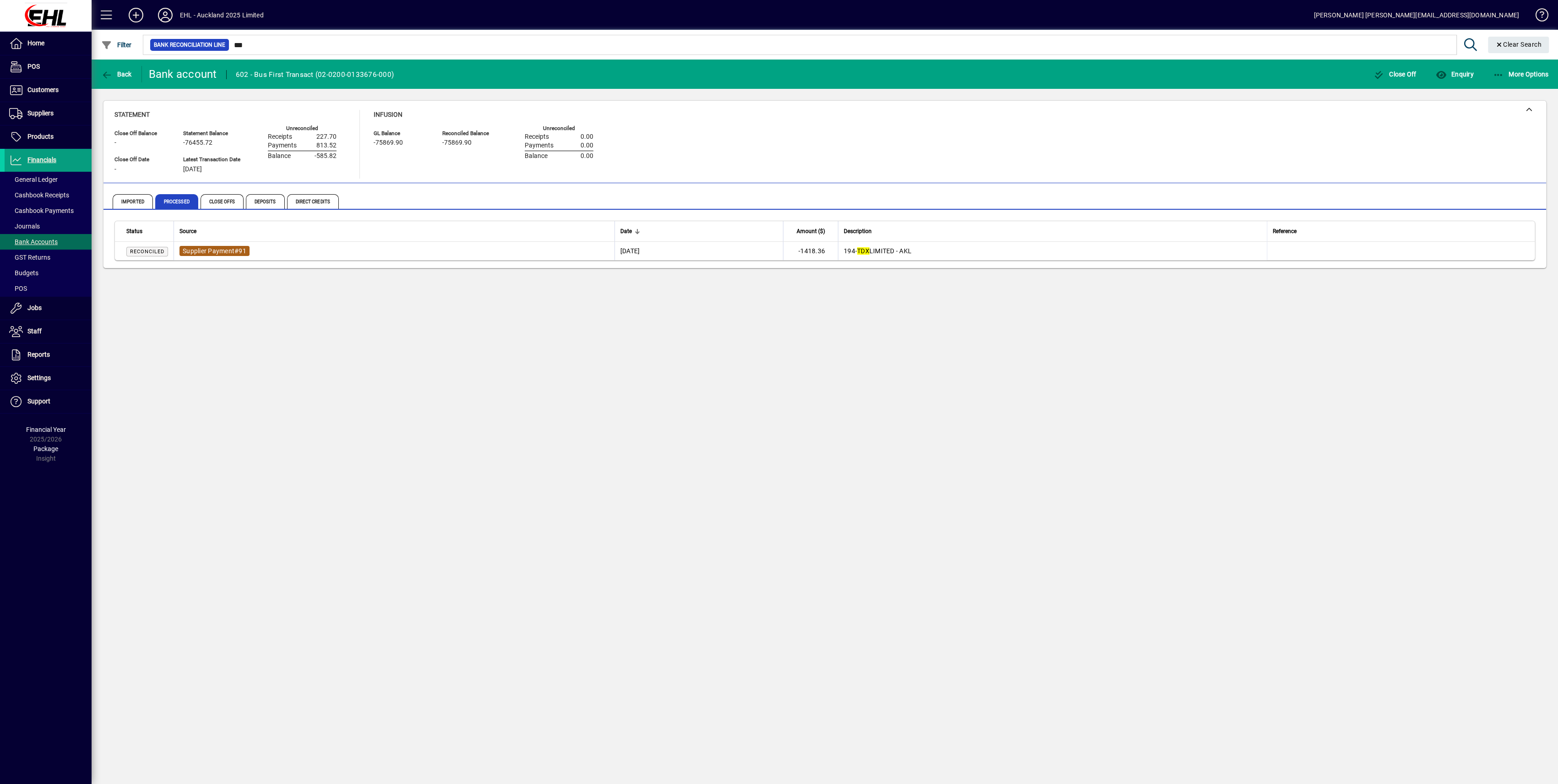
click at [214, 249] on span "Supplier Payment" at bounding box center [209, 251] width 52 height 7
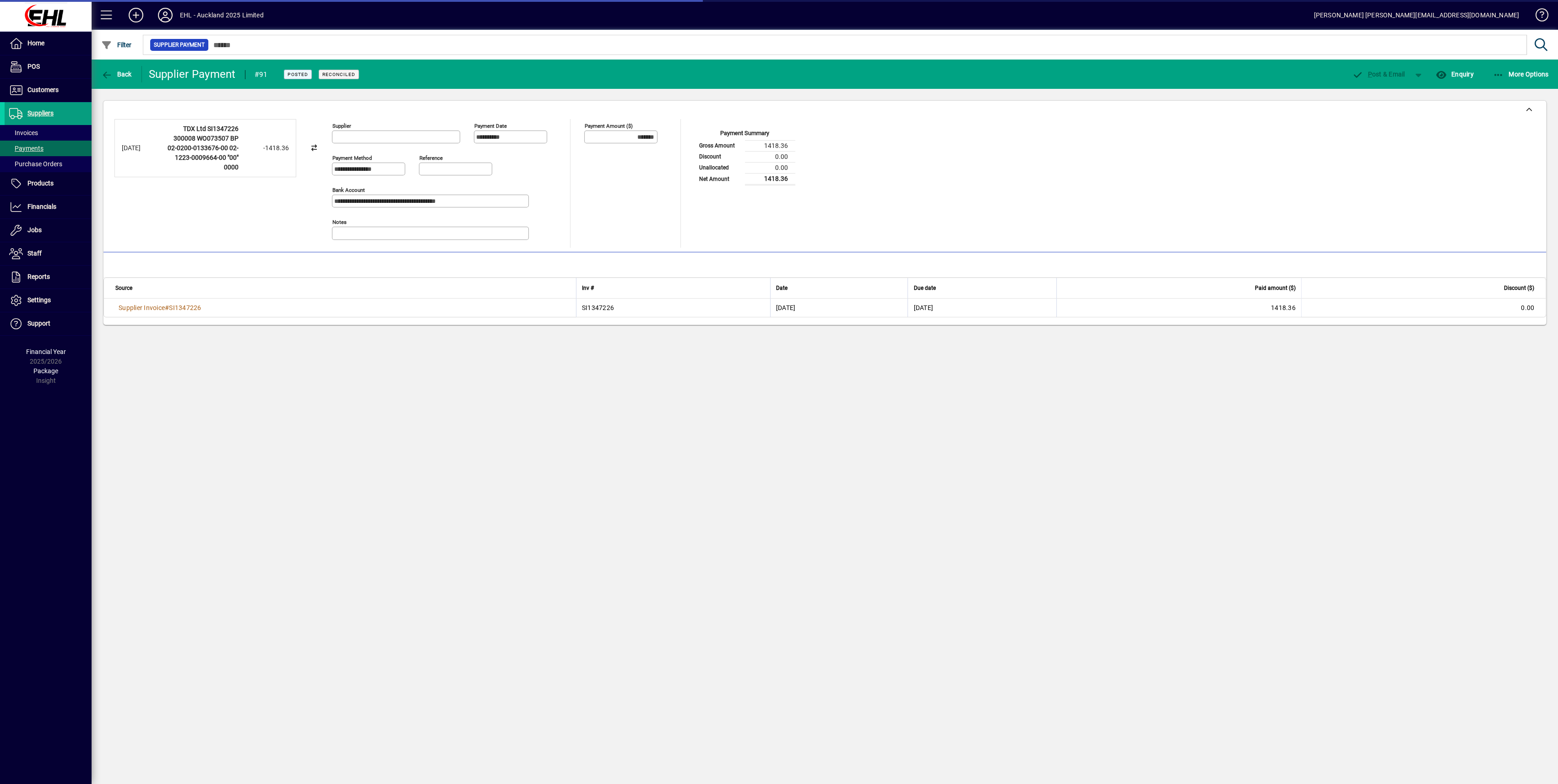
type input "**********"
click at [110, 70] on icon "button" at bounding box center [107, 74] width 11 height 9
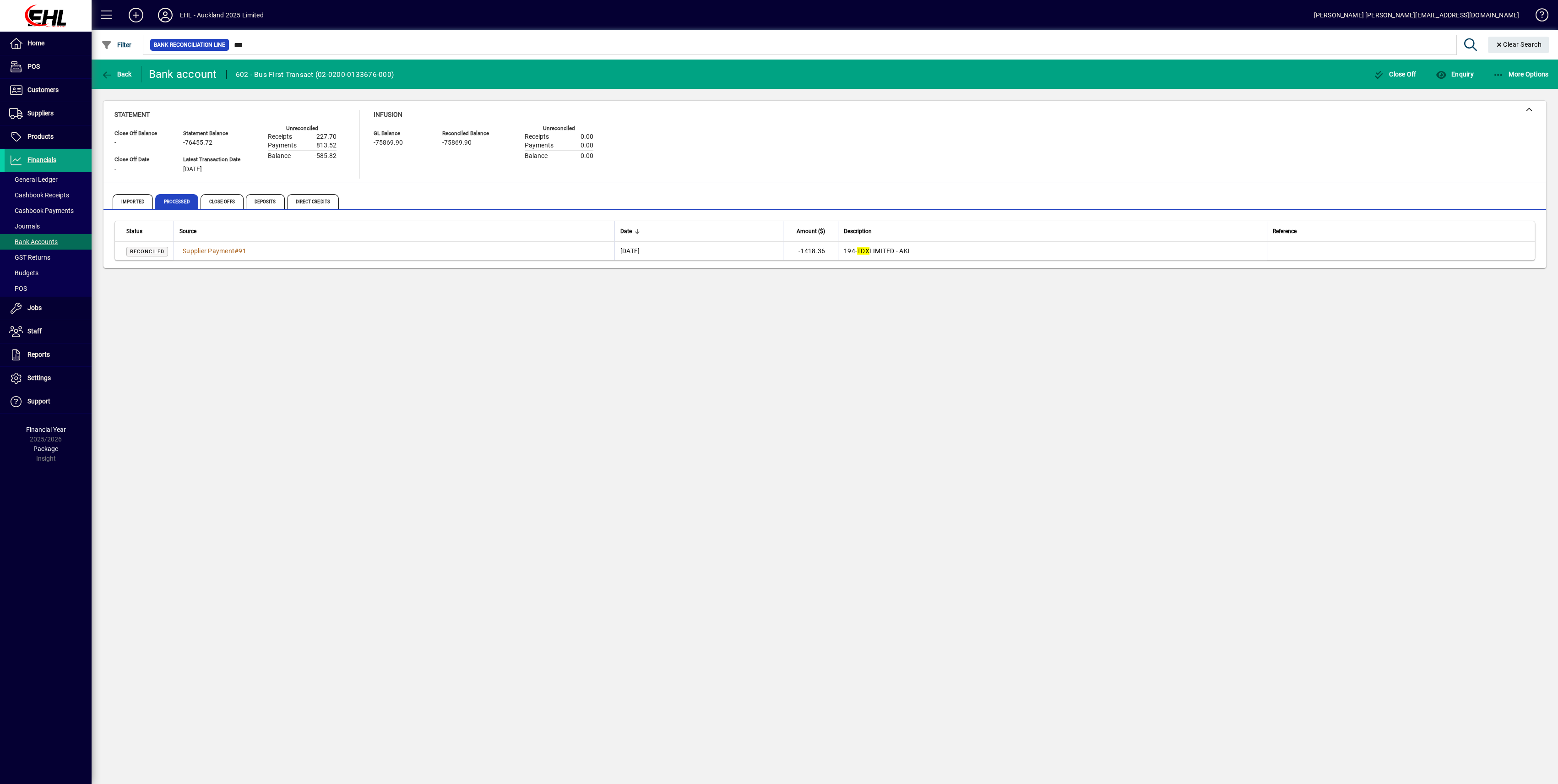
drag, startPoint x: 112, startPoint y: 77, endPoint x: 108, endPoint y: 85, distance: 8.9
click at [113, 77] on span "Back" at bounding box center [117, 73] width 31 height 7
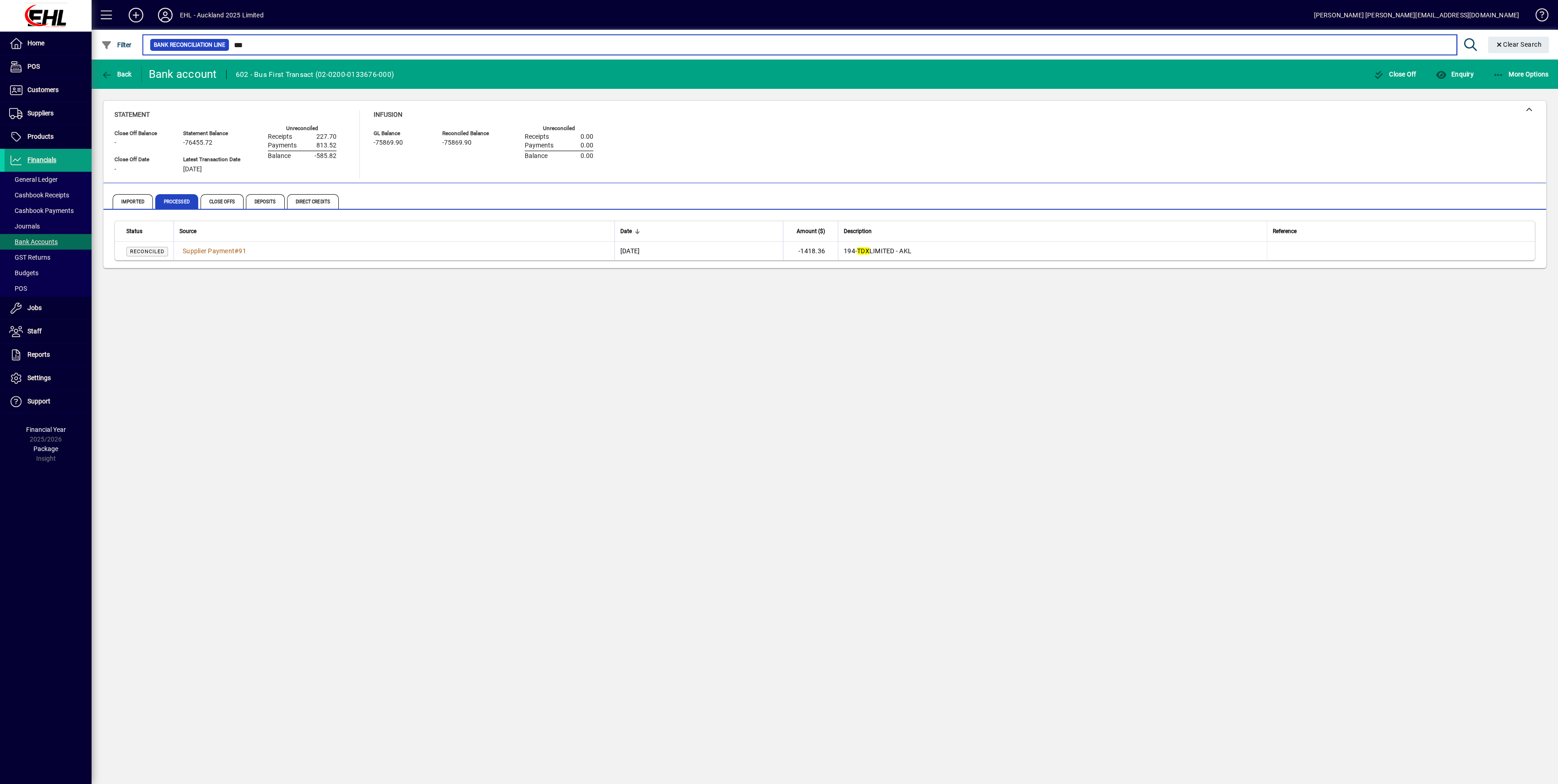
type input "**"
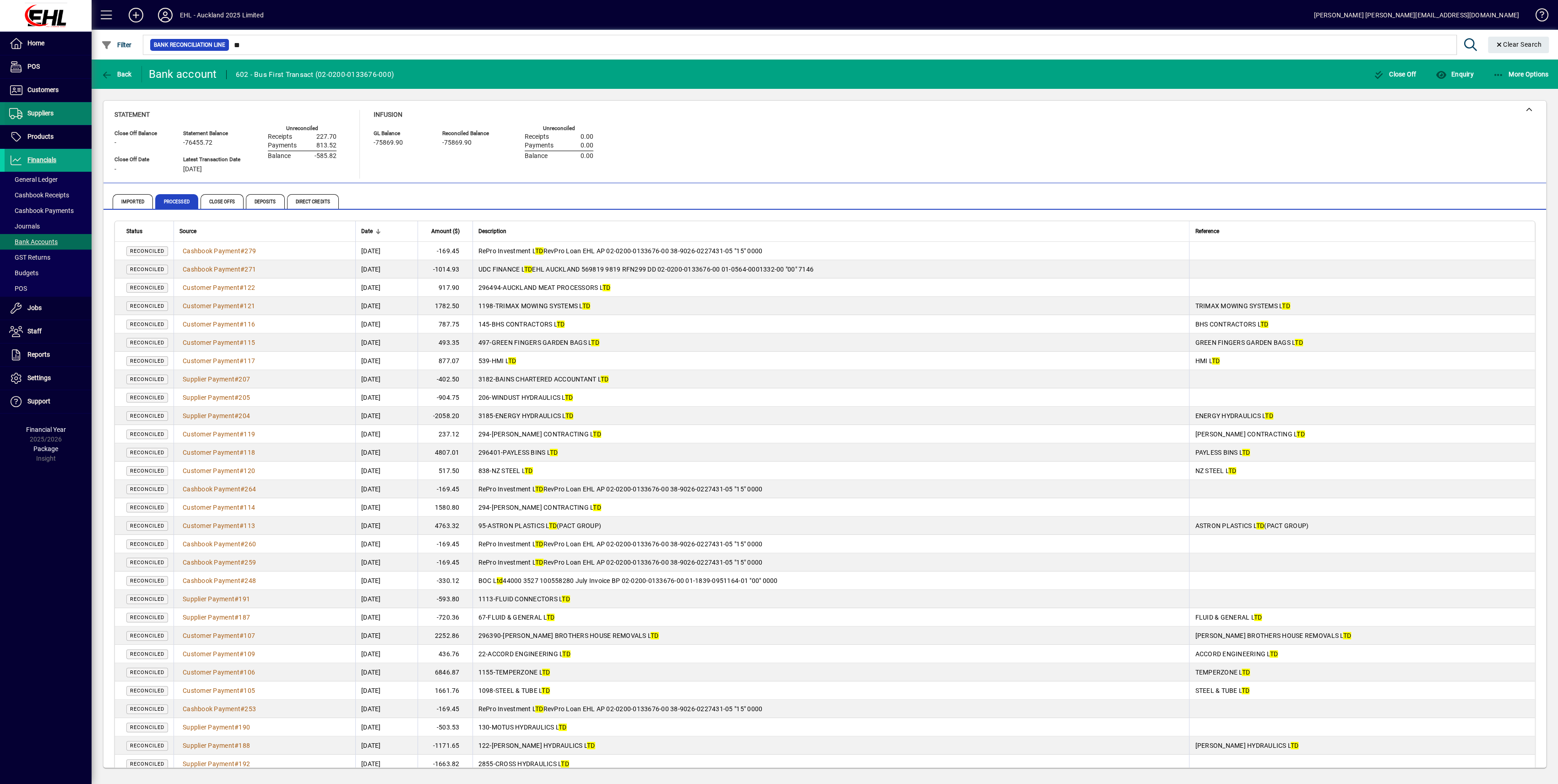
click at [43, 115] on span "Suppliers" at bounding box center [40, 113] width 26 height 7
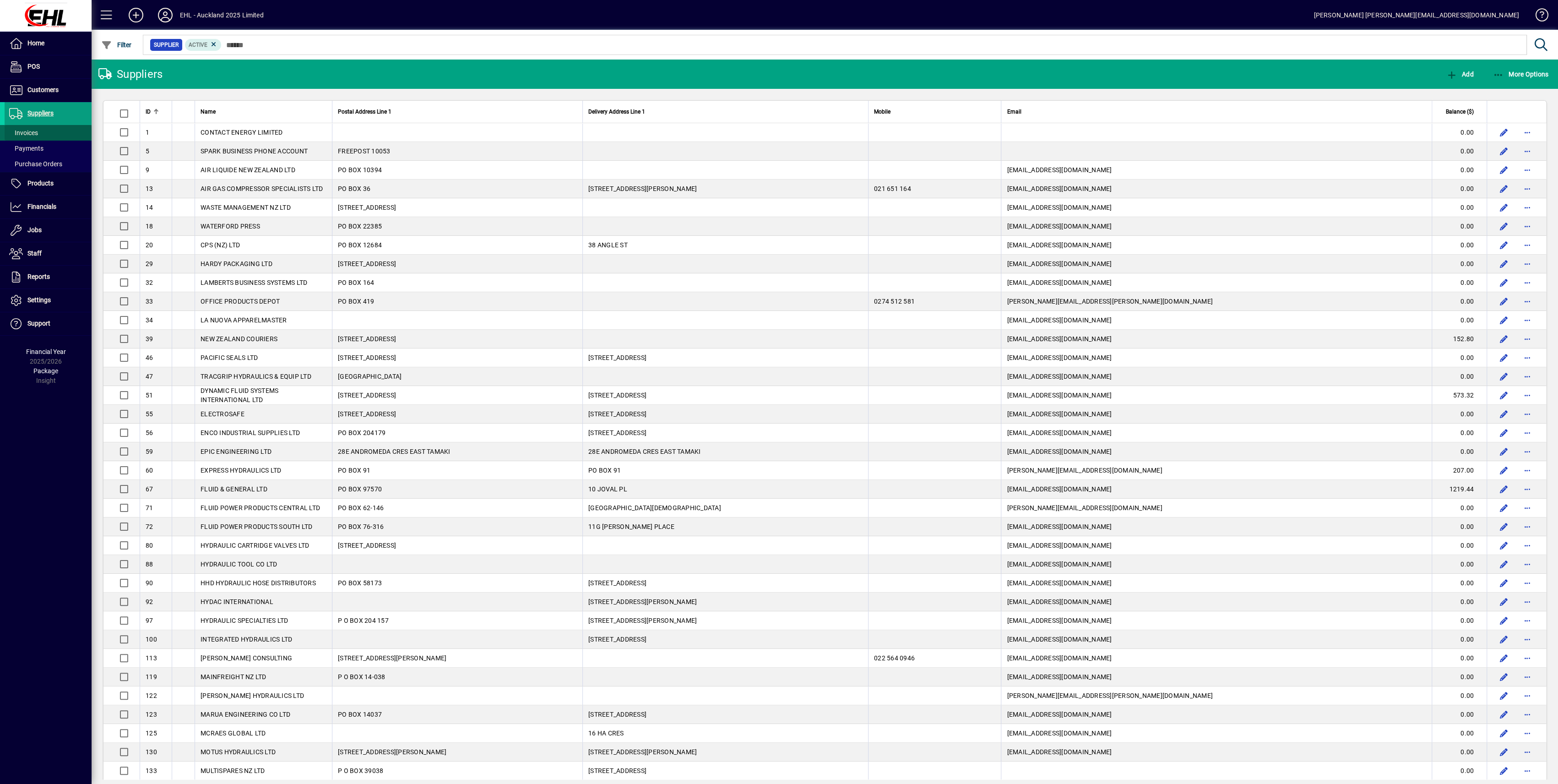
click at [38, 131] on span "Invoices" at bounding box center [21, 133] width 33 height 10
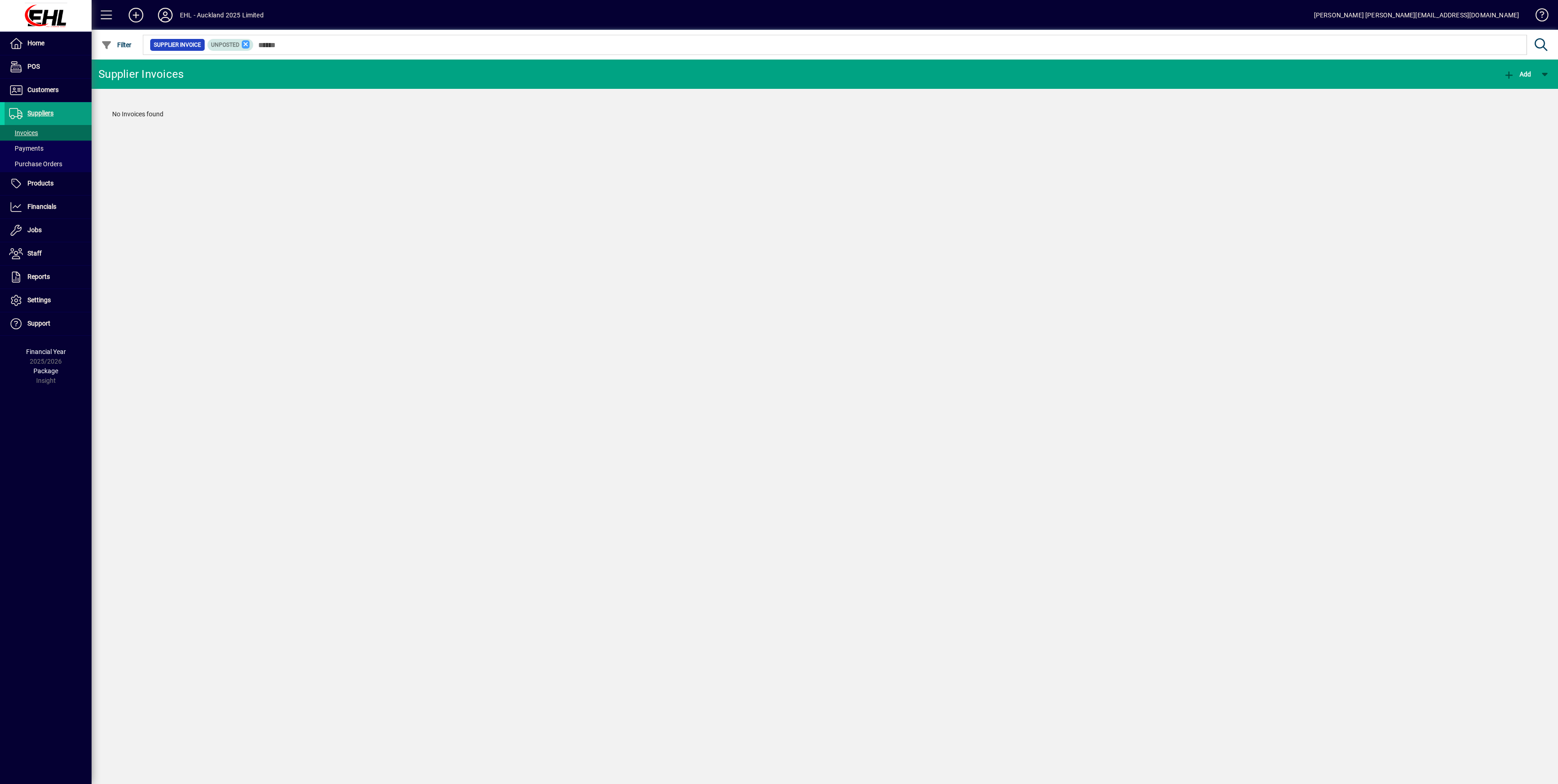
click at [242, 44] on icon at bounding box center [246, 44] width 8 height 8
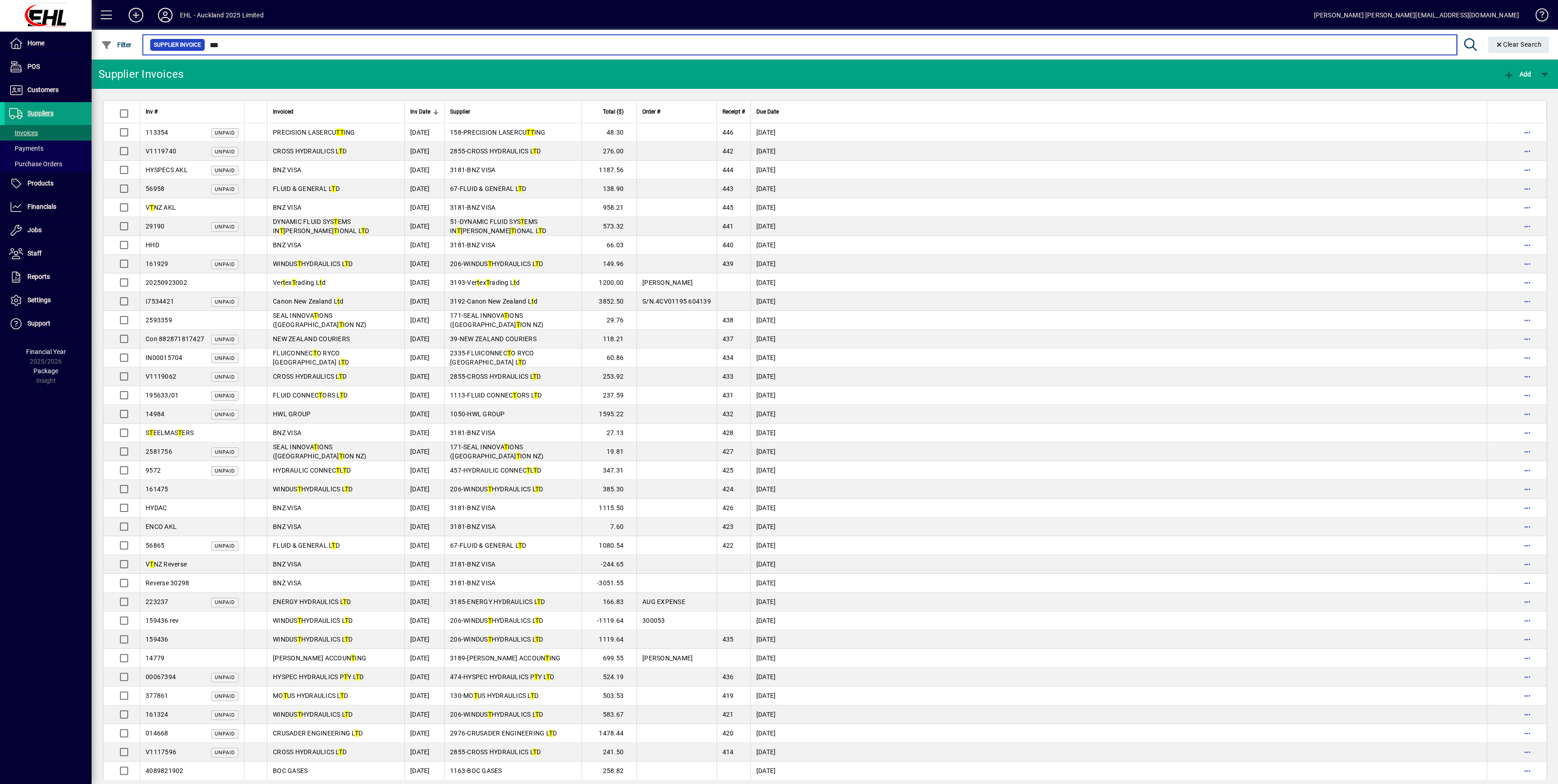
type input "***"
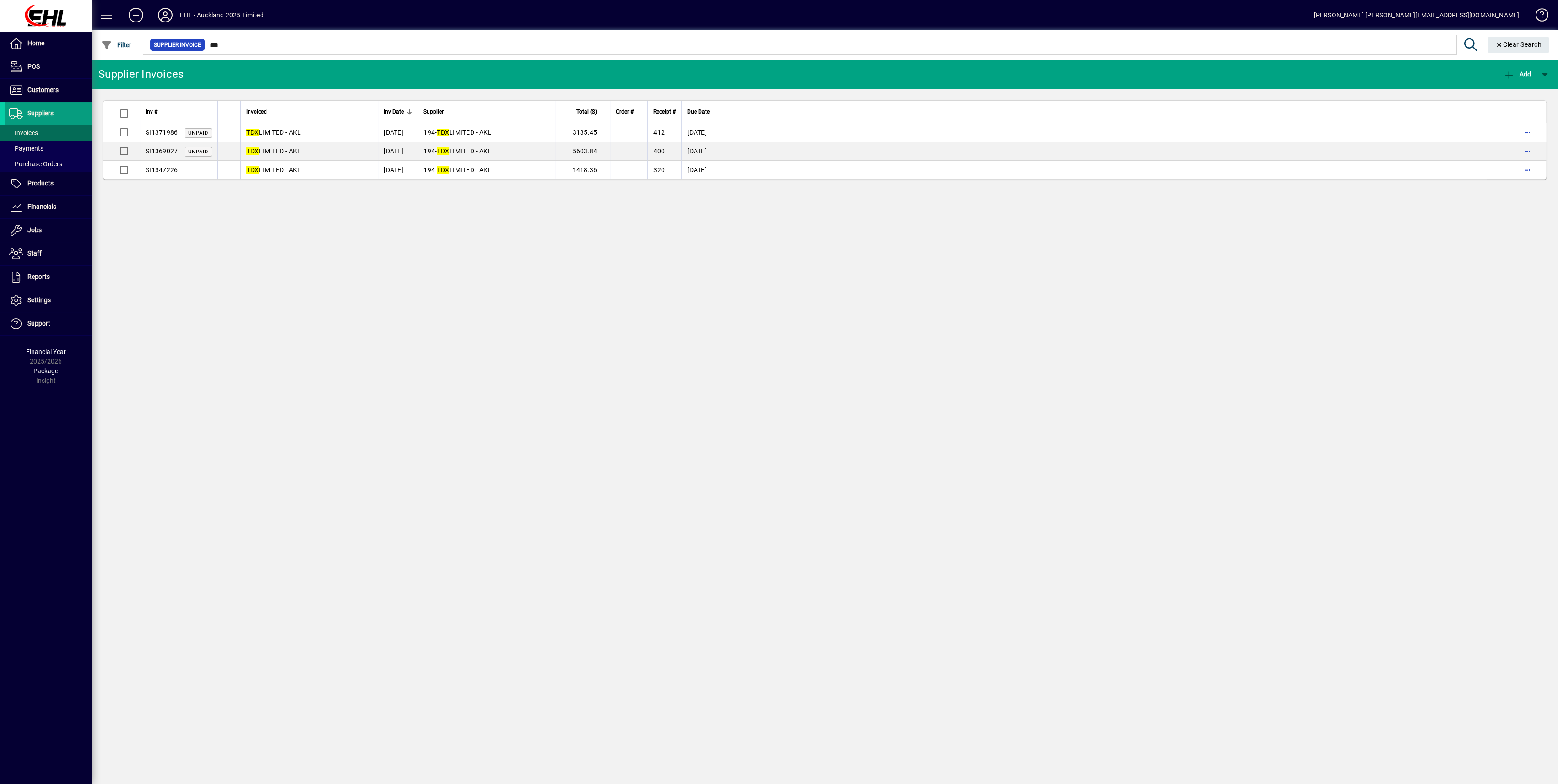
drag, startPoint x: 576, startPoint y: 147, endPoint x: 623, endPoint y: 157, distance: 48.1
click at [607, 148] on td "5603.84" at bounding box center [583, 151] width 55 height 19
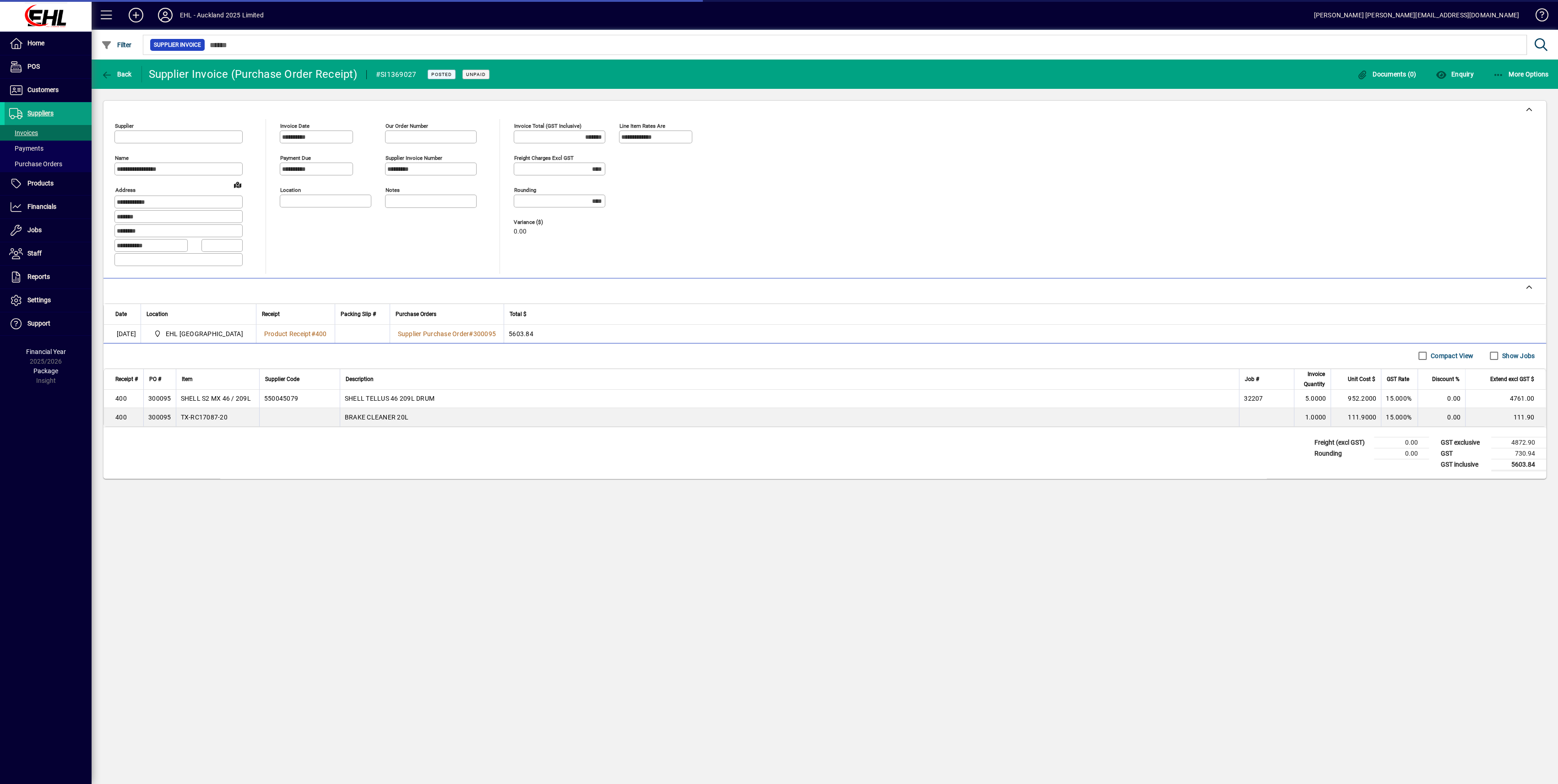
type input "**********"
drag, startPoint x: 1510, startPoint y: 462, endPoint x: 1545, endPoint y: 465, distance: 35.1
click at [1545, 465] on td "5603.84" at bounding box center [1519, 464] width 55 height 11
copy td "5603.84"
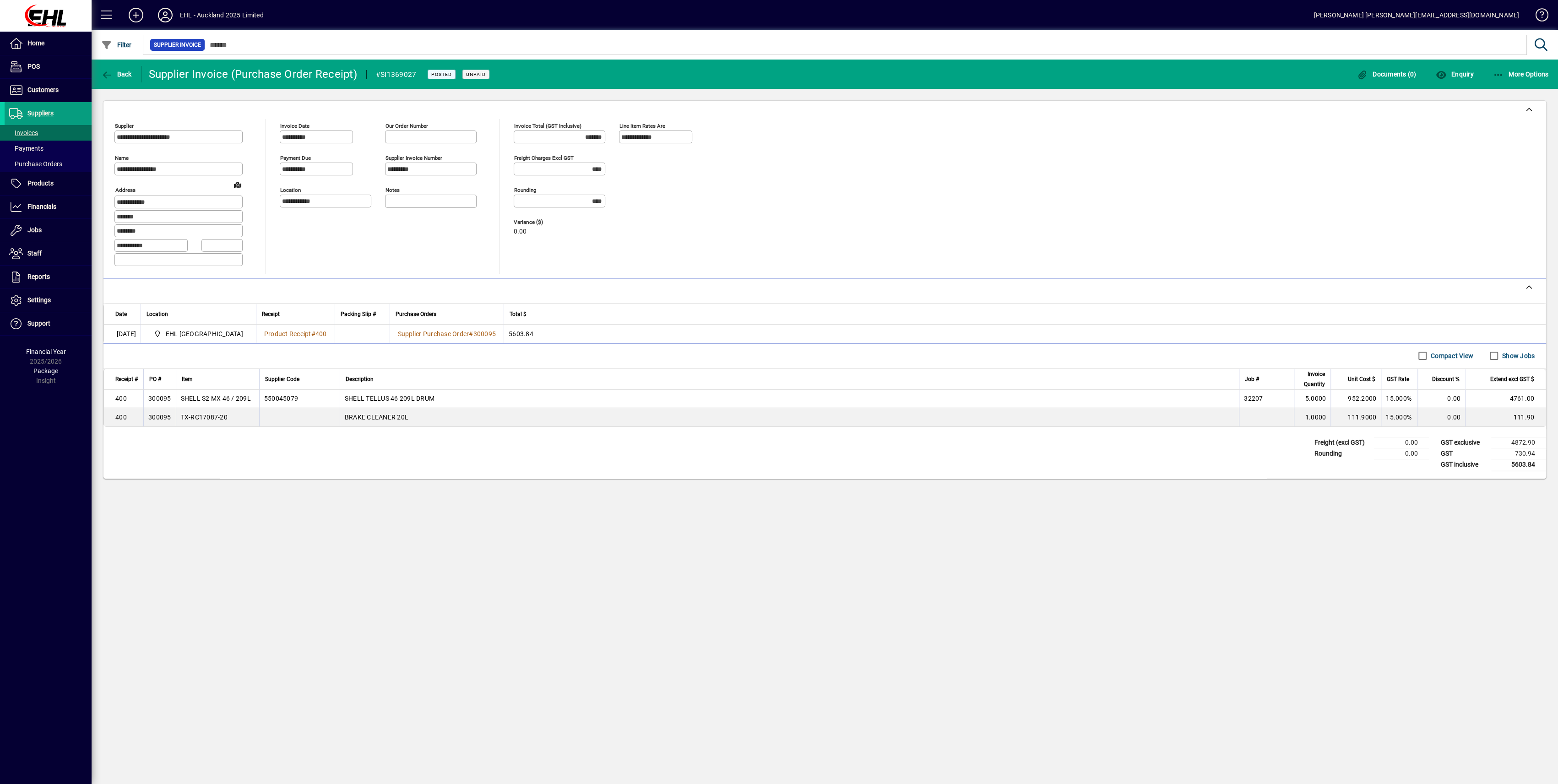
drag, startPoint x: 426, startPoint y: 170, endPoint x: 366, endPoint y: 168, distance: 60.0
click at [366, 168] on div "**********" at bounding box center [384, 183] width 210 height 128
drag, startPoint x: 367, startPoint y: 244, endPoint x: 368, endPoint y: 250, distance: 6.1
click at [368, 244] on div "**********" at bounding box center [332, 183] width 106 height 128
drag, startPoint x: 169, startPoint y: 398, endPoint x: 150, endPoint y: 399, distance: 19.0
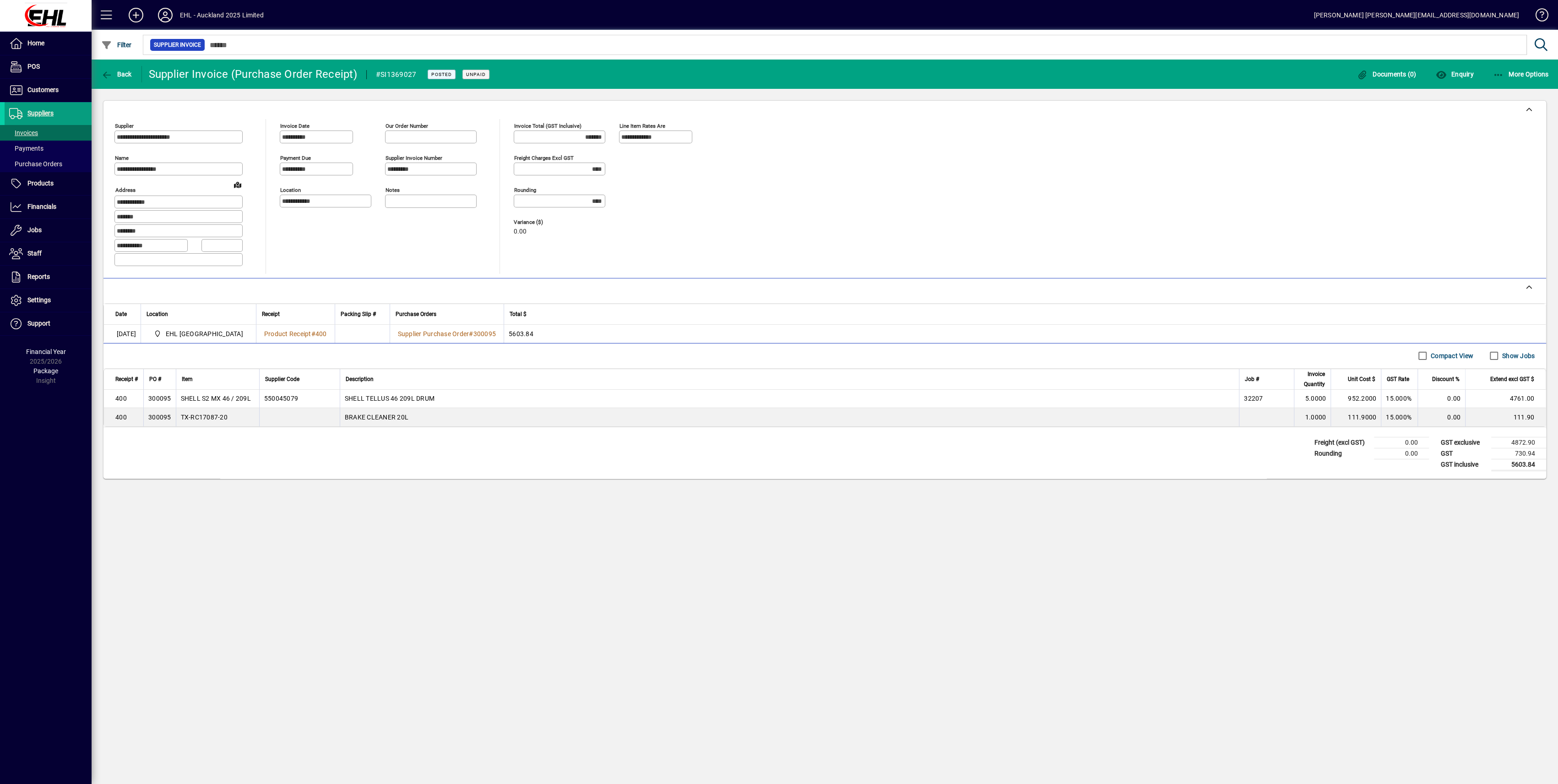
click at [150, 399] on td "300095" at bounding box center [160, 398] width 32 height 19
copy td "300095"
click at [120, 72] on span "Back" at bounding box center [117, 73] width 31 height 7
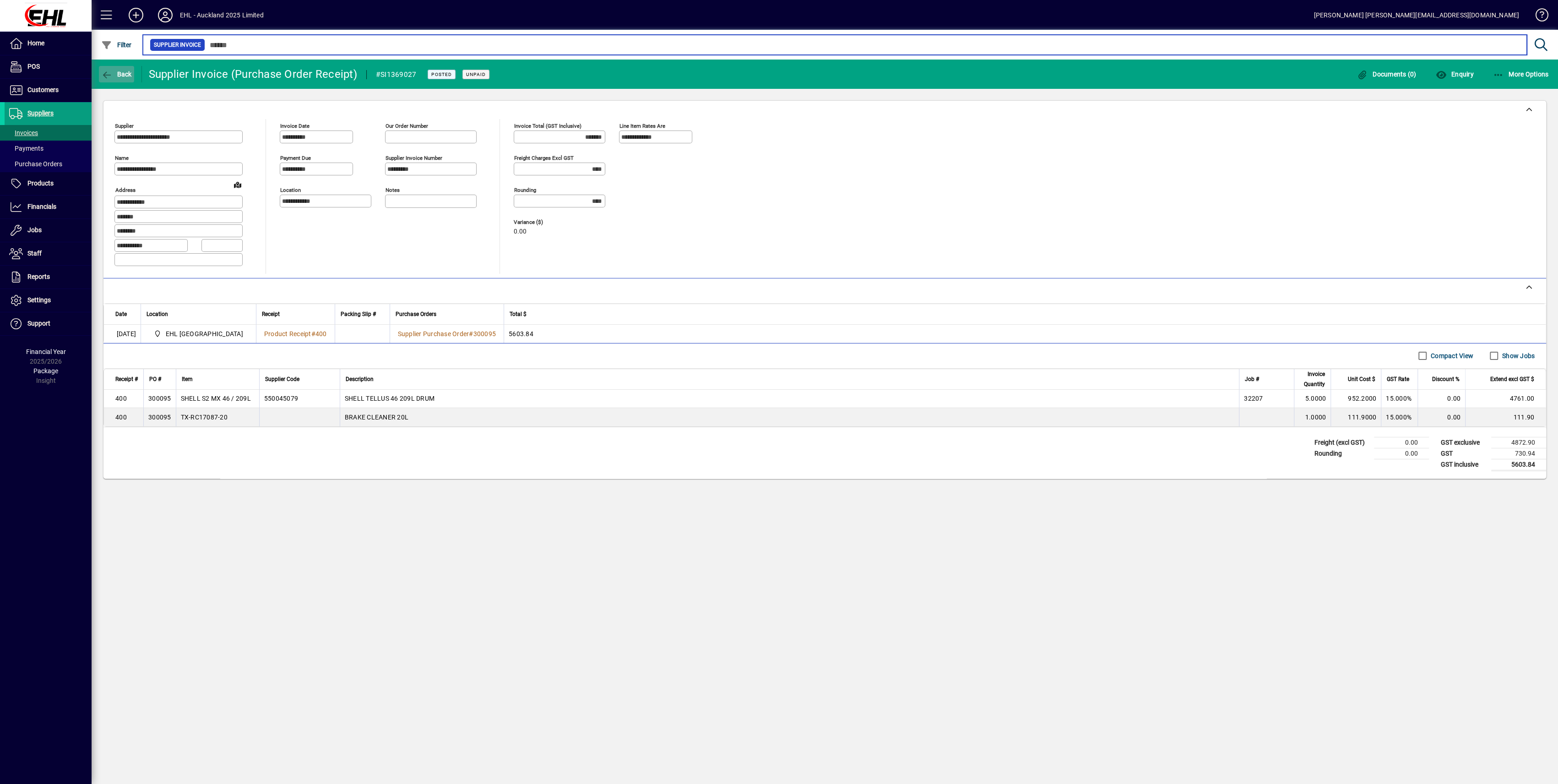
type input "***"
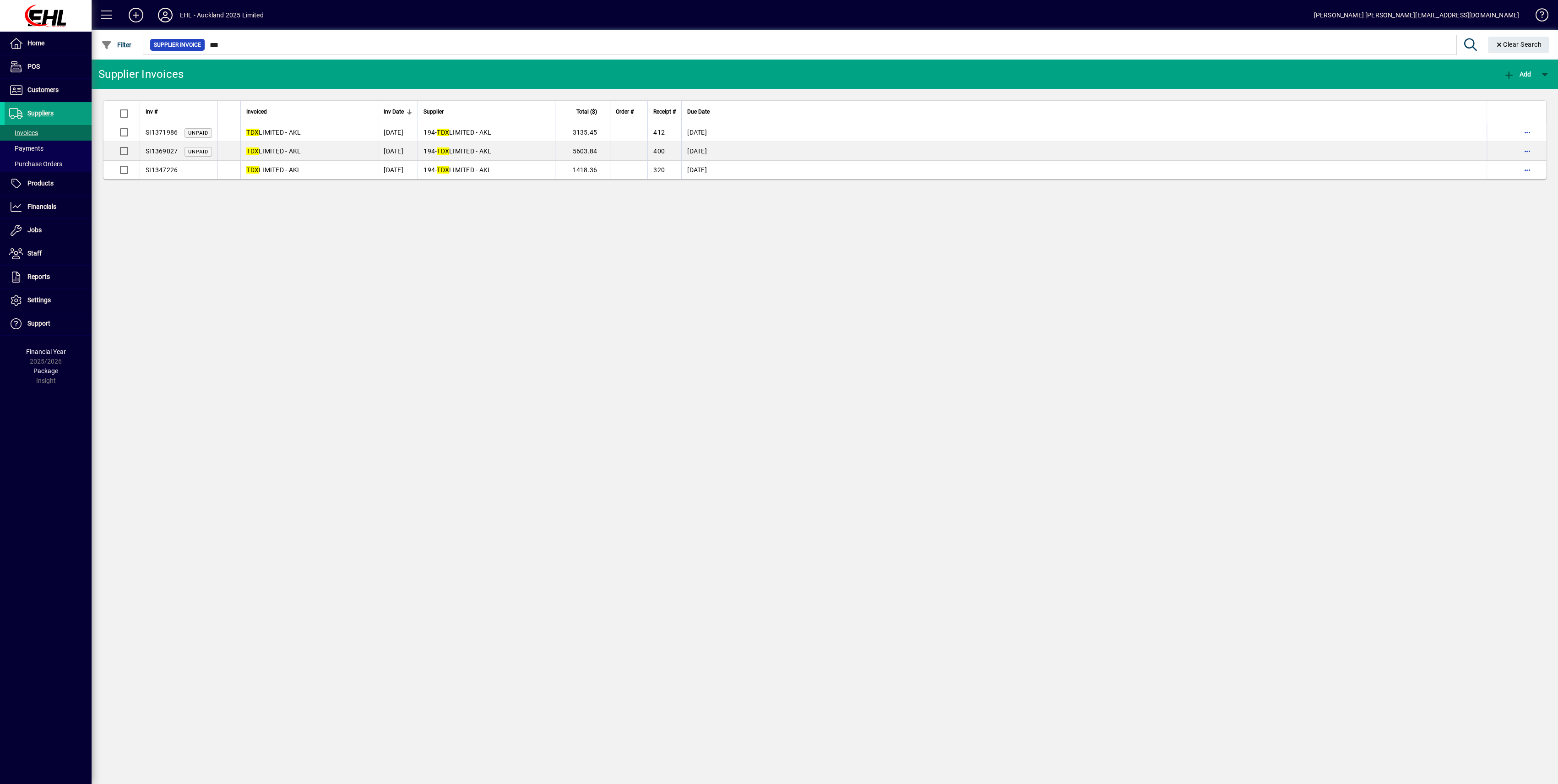
click at [268, 267] on div "Supplier Invoices Add Inv # Invoiced Inv Date Supplier Total ($) Order # Receip…" at bounding box center [825, 421] width 1467 height 724
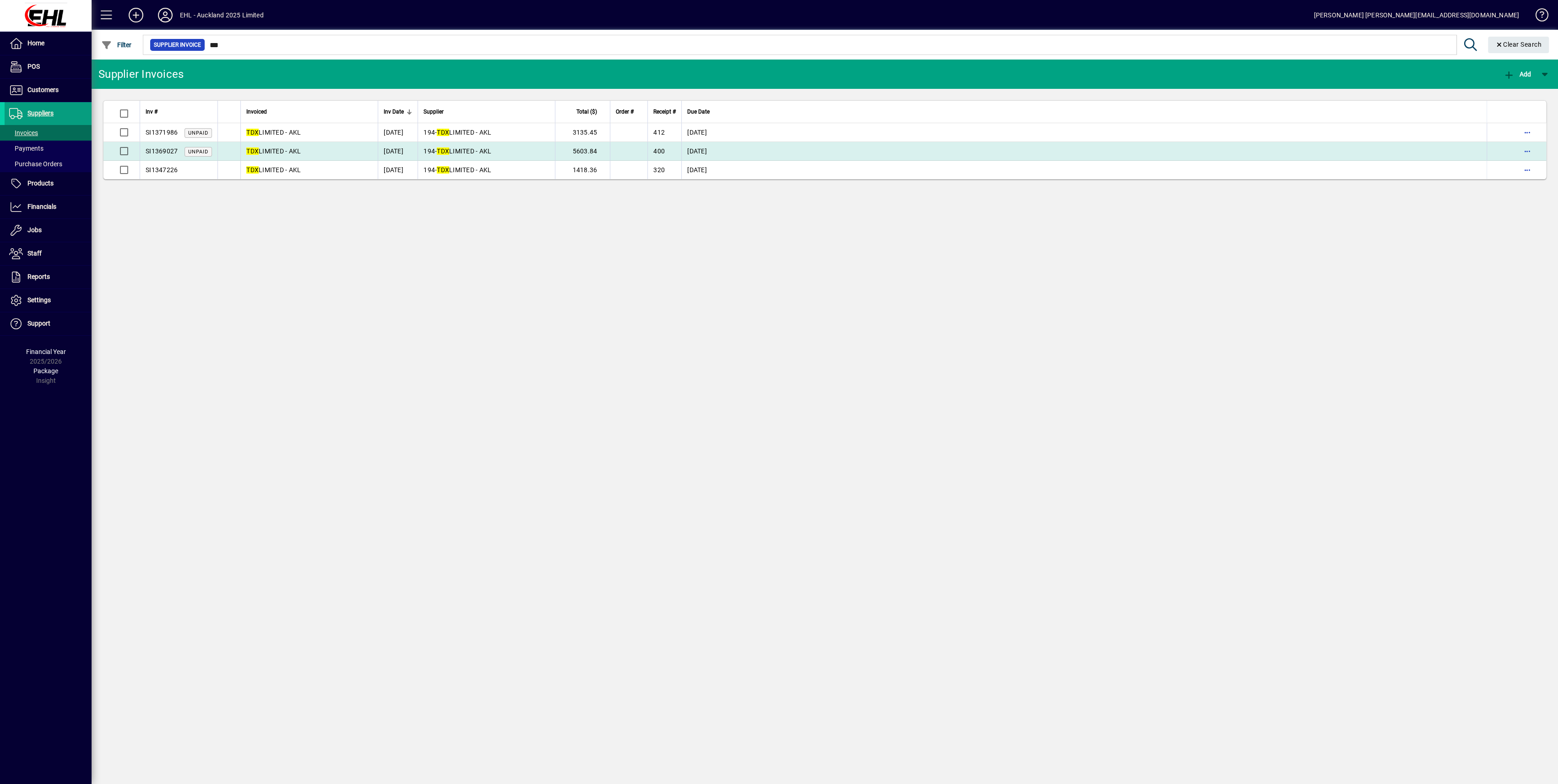
drag, startPoint x: 23, startPoint y: 131, endPoint x: 110, endPoint y: 156, distance: 90.5
click at [23, 131] on span "Invoices" at bounding box center [23, 132] width 29 height 7
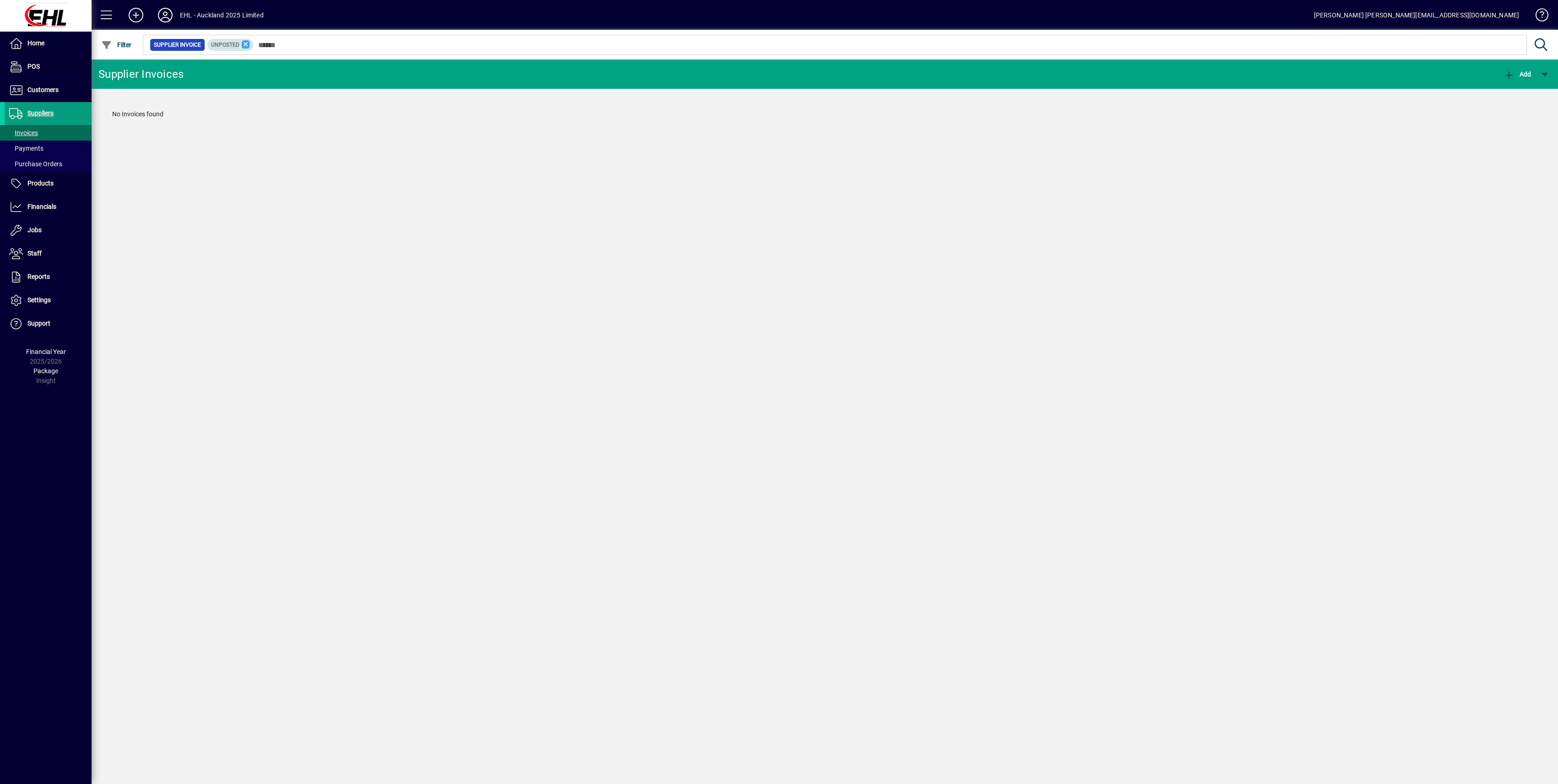
click at [246, 45] on icon at bounding box center [246, 44] width 8 height 8
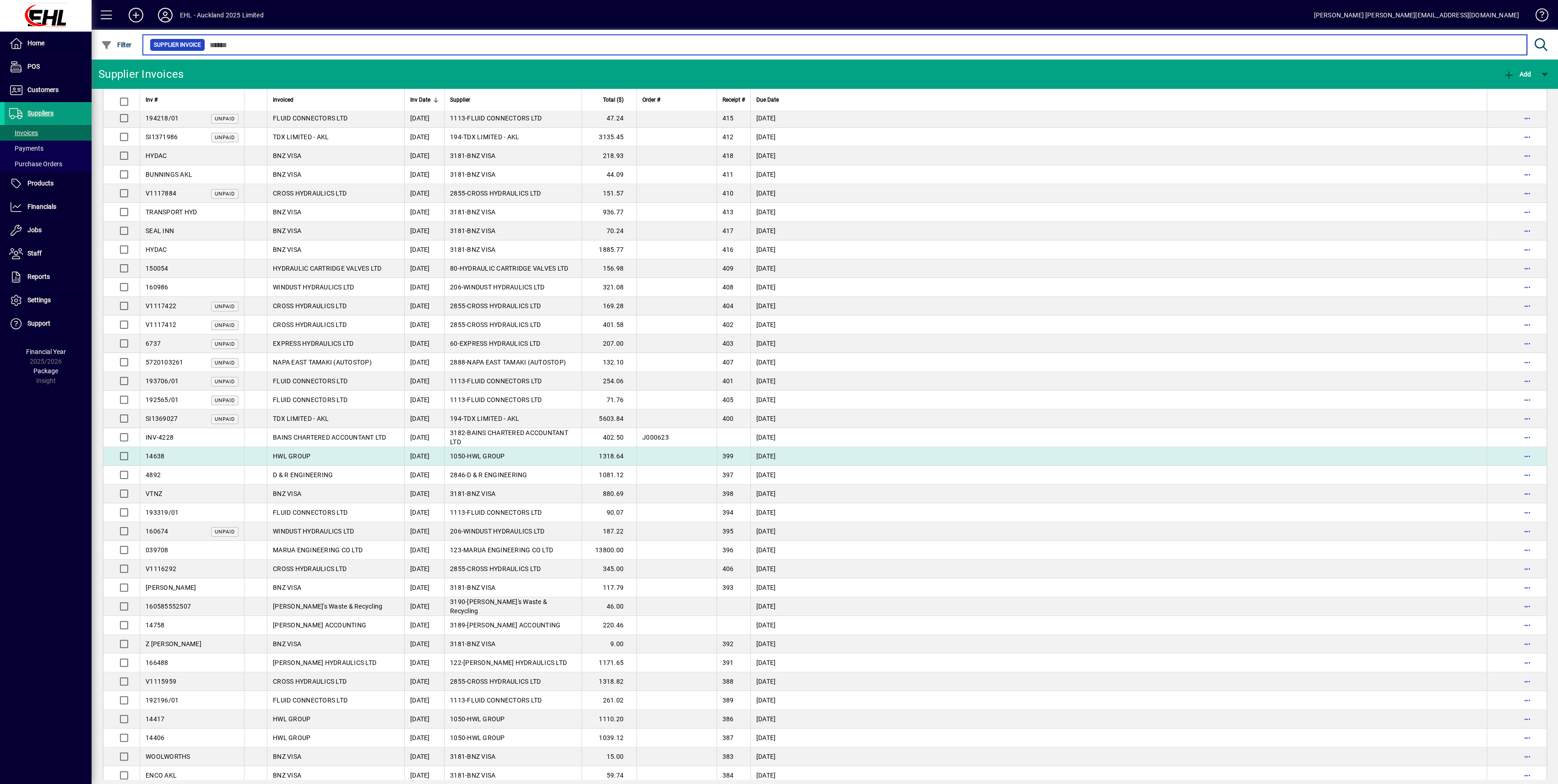
scroll to position [794, 0]
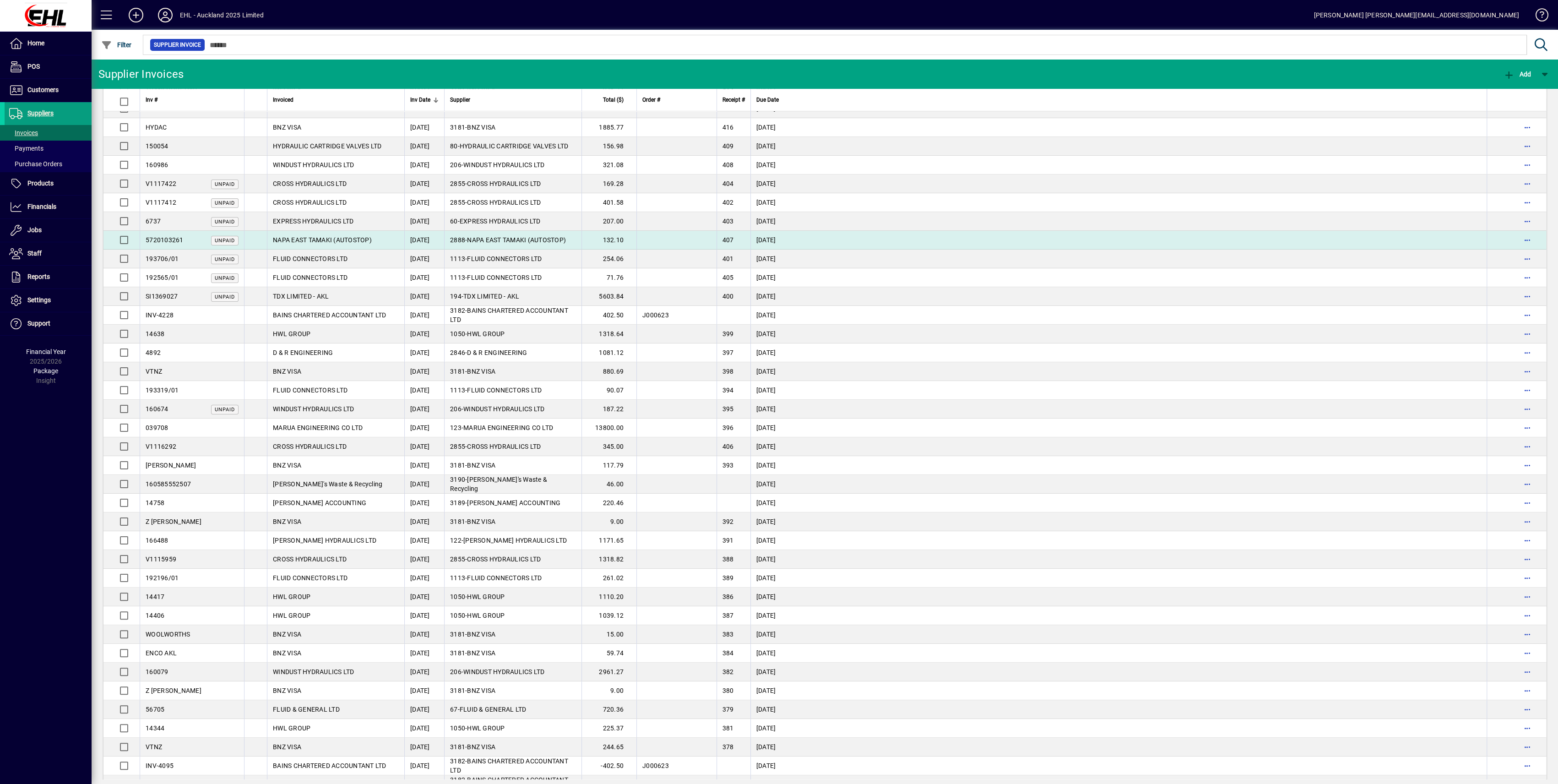
click at [340, 236] on span "NAPA EAST TAMAKI (AUTOSTOP)" at bounding box center [322, 239] width 99 height 7
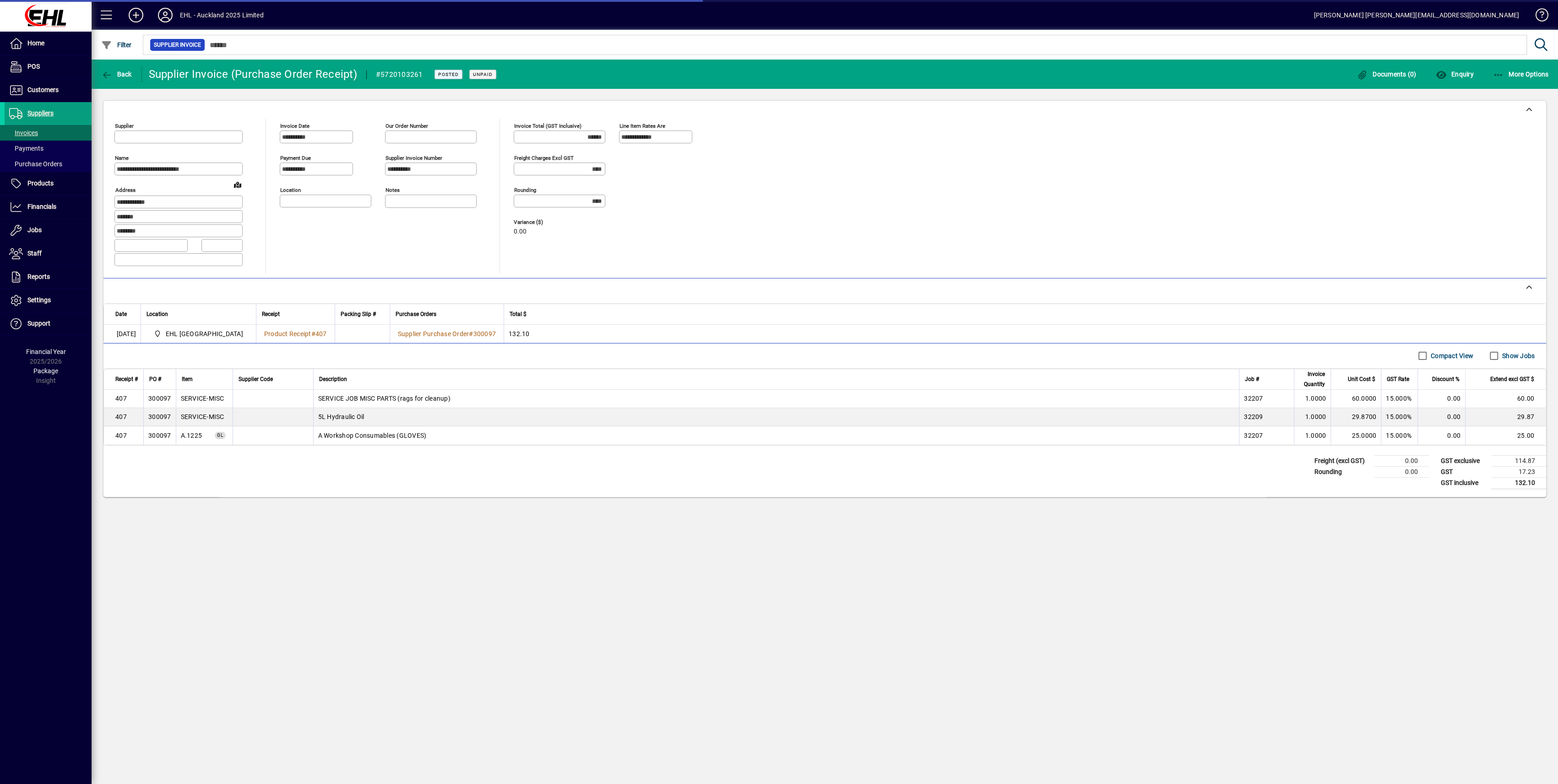
type input "**********"
click at [310, 168] on input "**********" at bounding box center [317, 168] width 70 height 7
click at [322, 167] on input "**********" at bounding box center [317, 168] width 70 height 7
click at [116, 73] on span "Back" at bounding box center [117, 73] width 31 height 7
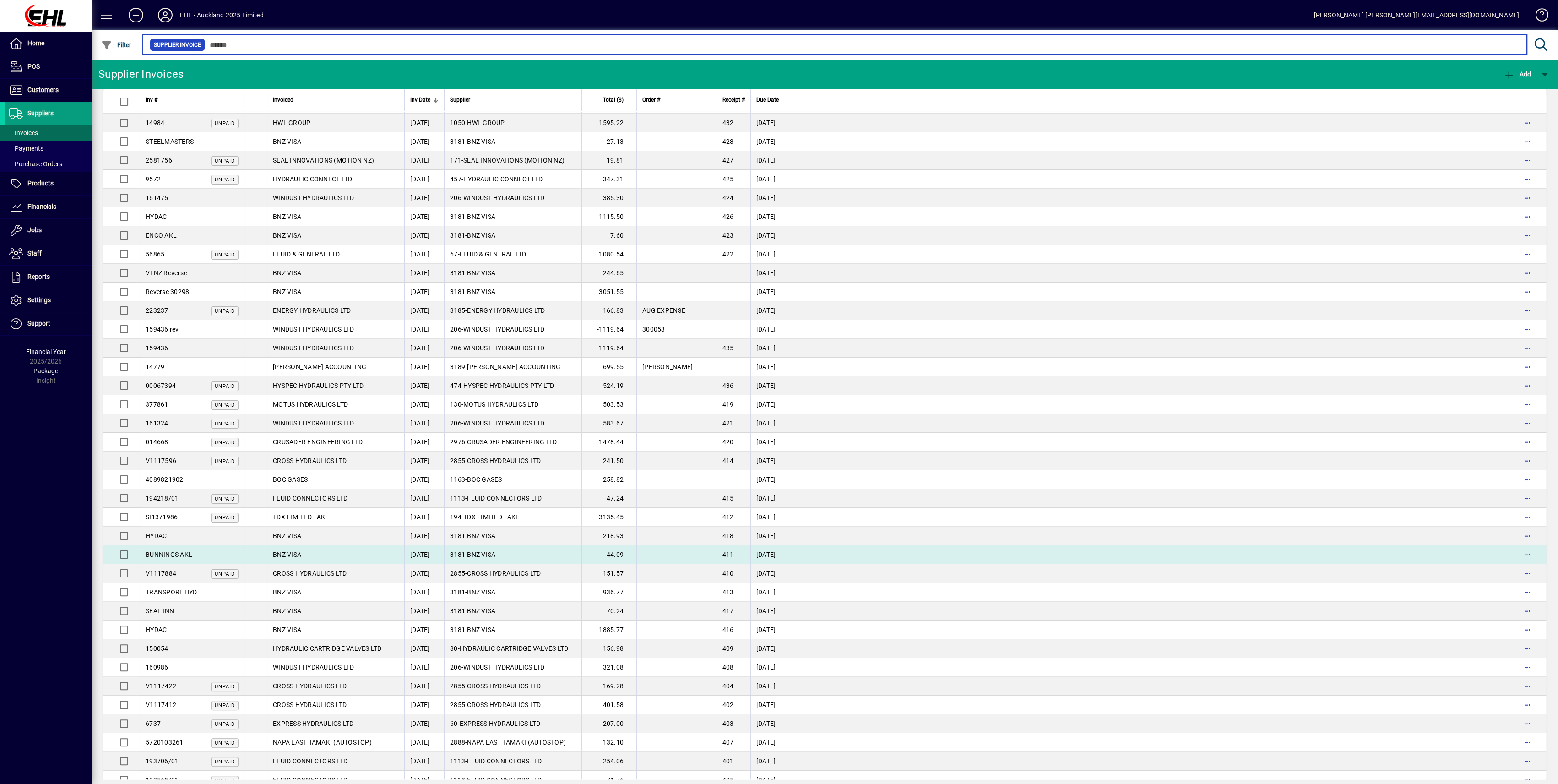
scroll to position [305, 0]
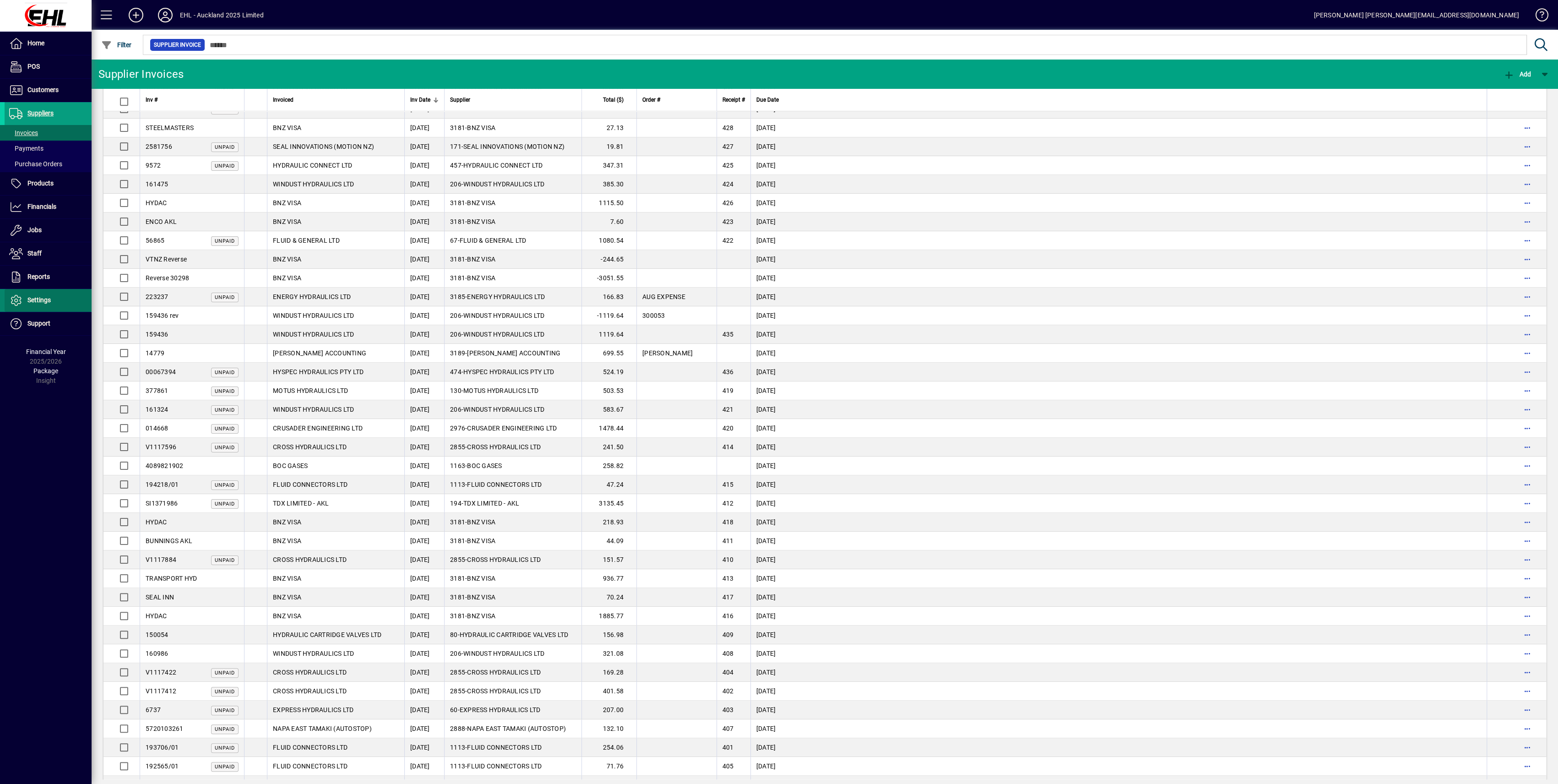
click at [47, 301] on span "Settings" at bounding box center [39, 300] width 23 height 7
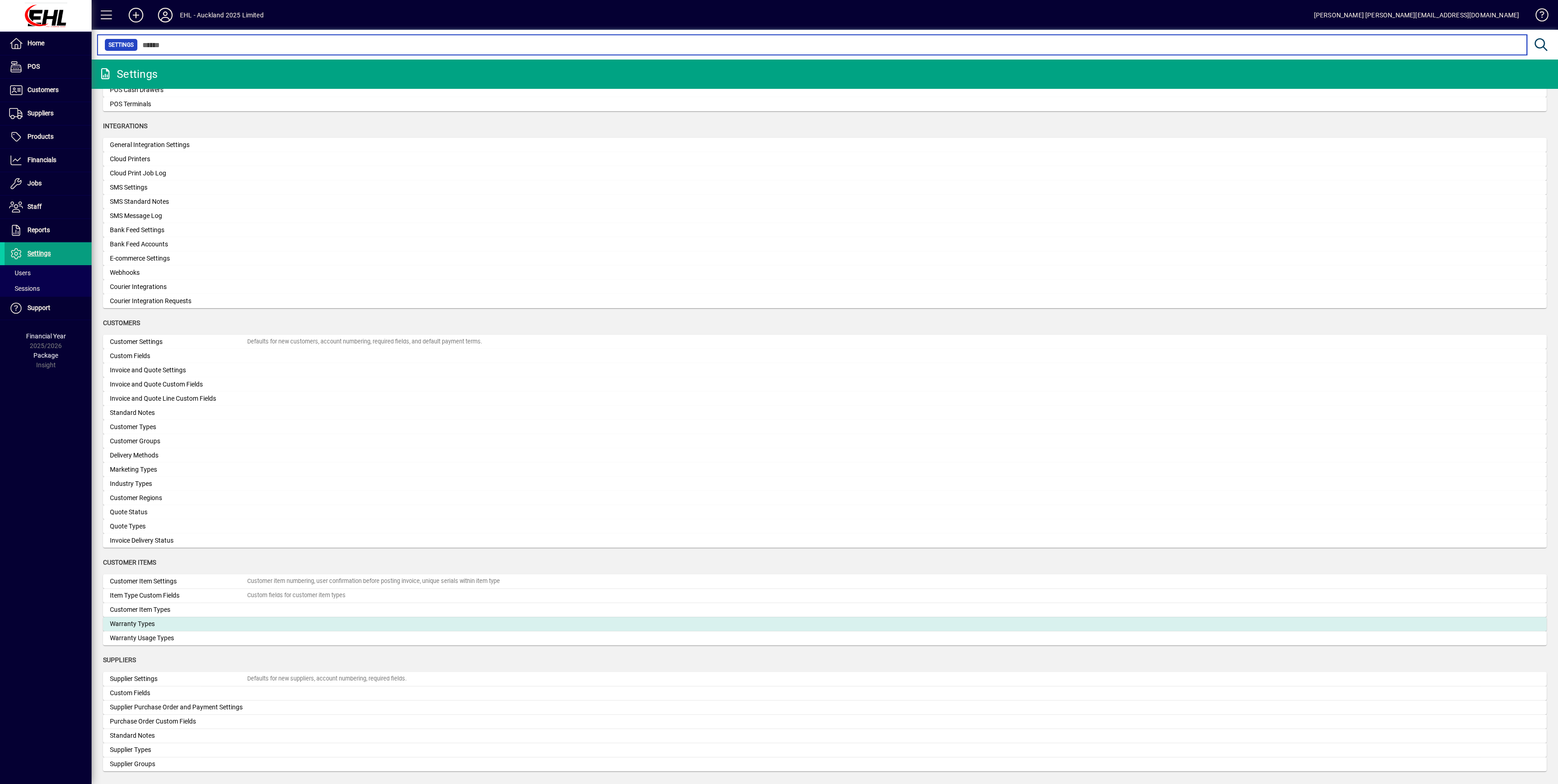
scroll to position [305, 0]
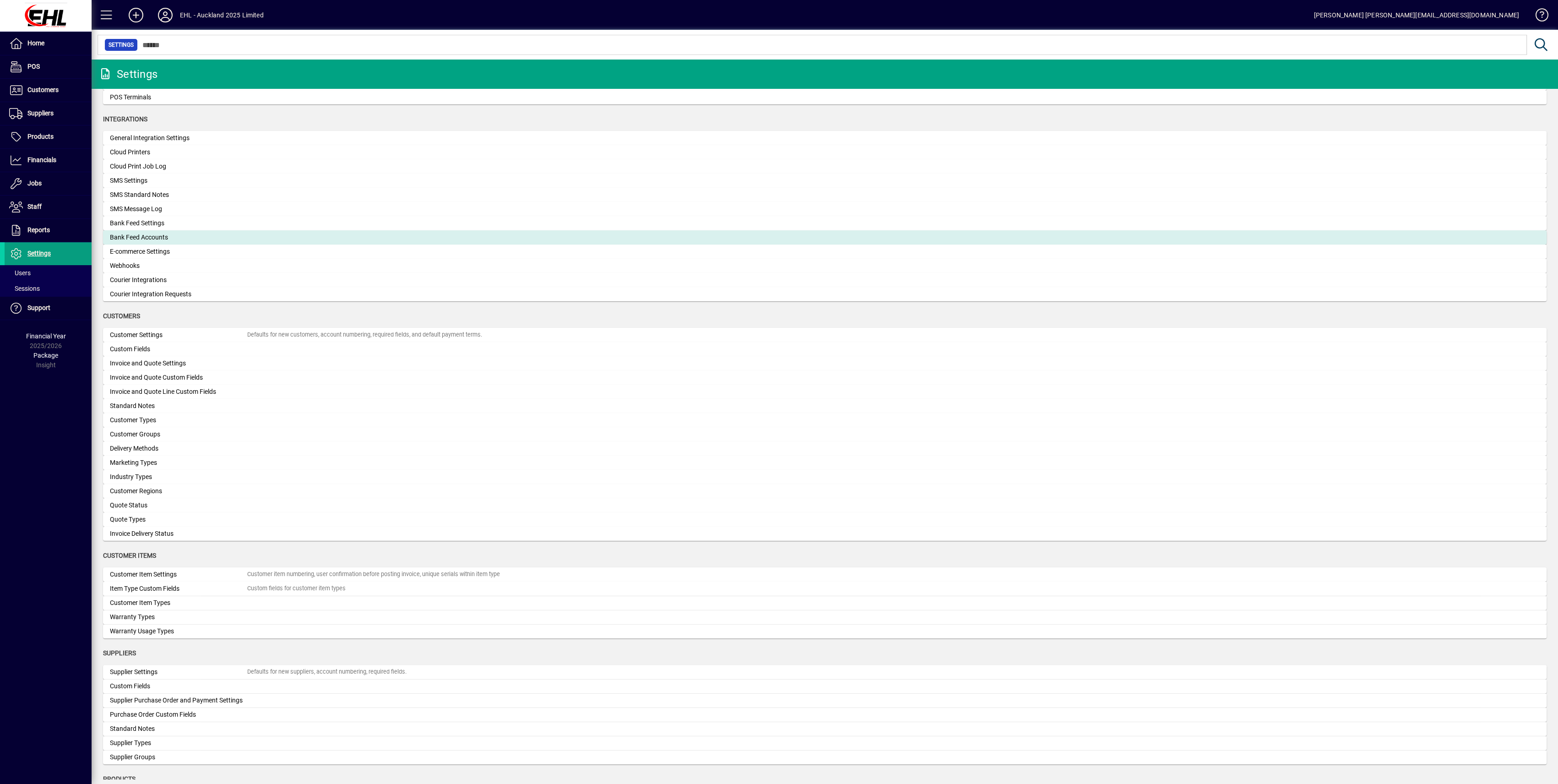
click at [132, 237] on div "Bank Feed Accounts" at bounding box center [178, 238] width 137 height 10
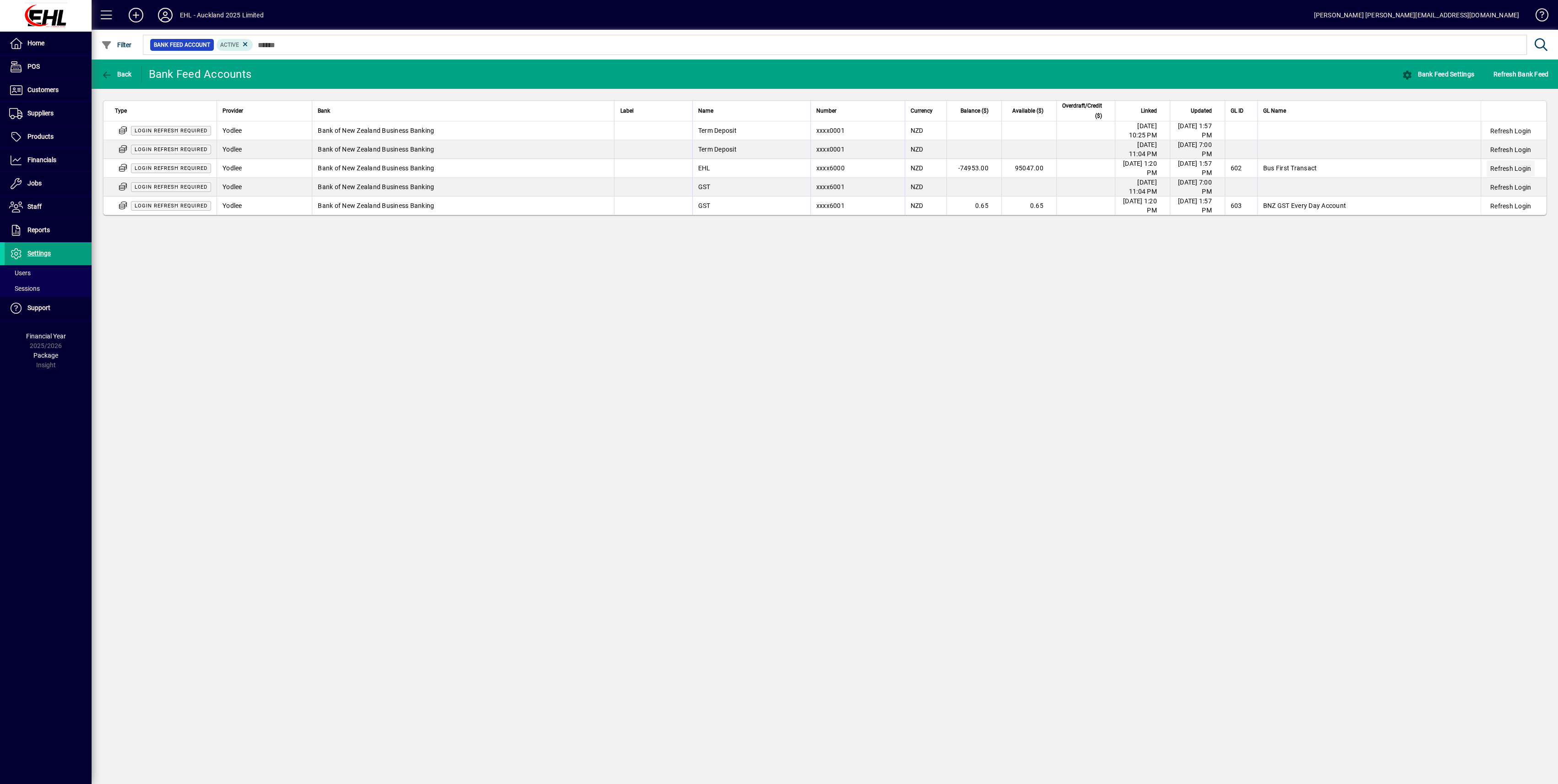
click at [1523, 164] on span "Refresh Login" at bounding box center [1510, 168] width 41 height 9
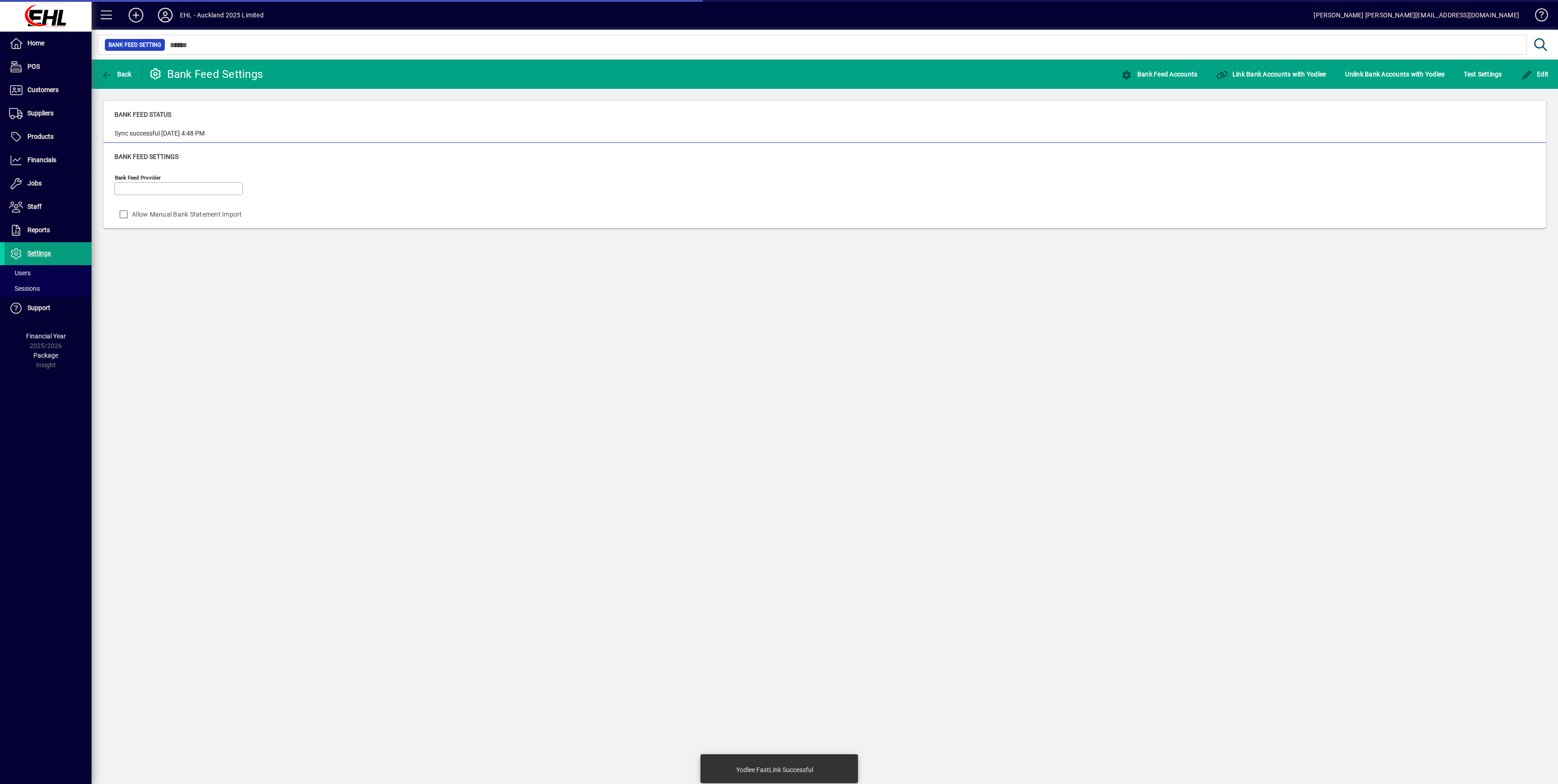
type input "******"
click at [270, 288] on div "Back Bank Feed Settings Bank Feed Accounts Link Bank Accounts with Yodlee Unlin…" at bounding box center [825, 421] width 1467 height 724
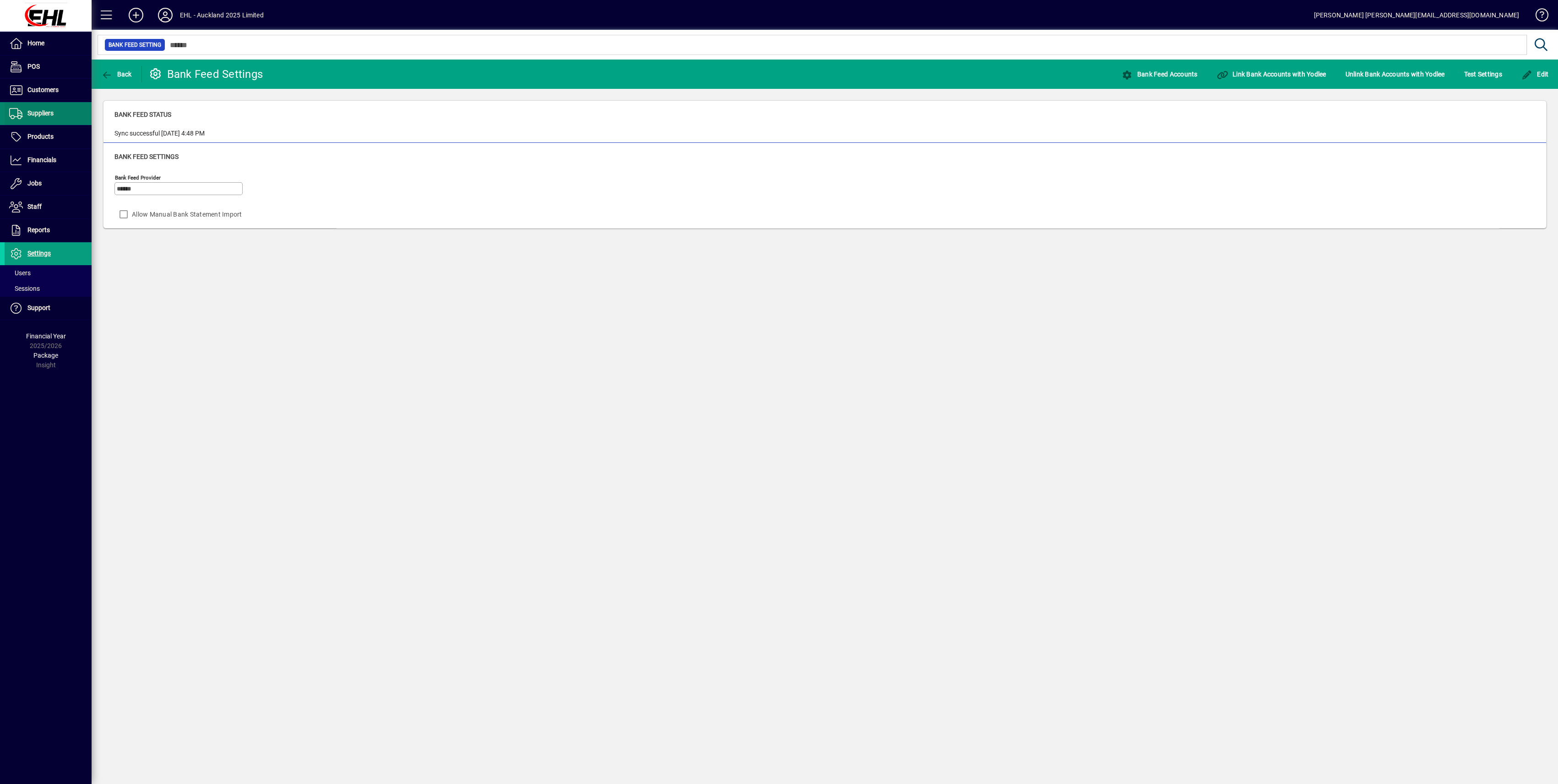
drag, startPoint x: 35, startPoint y: 106, endPoint x: 45, endPoint y: 115, distance: 13.5
click at [35, 106] on span at bounding box center [48, 113] width 87 height 22
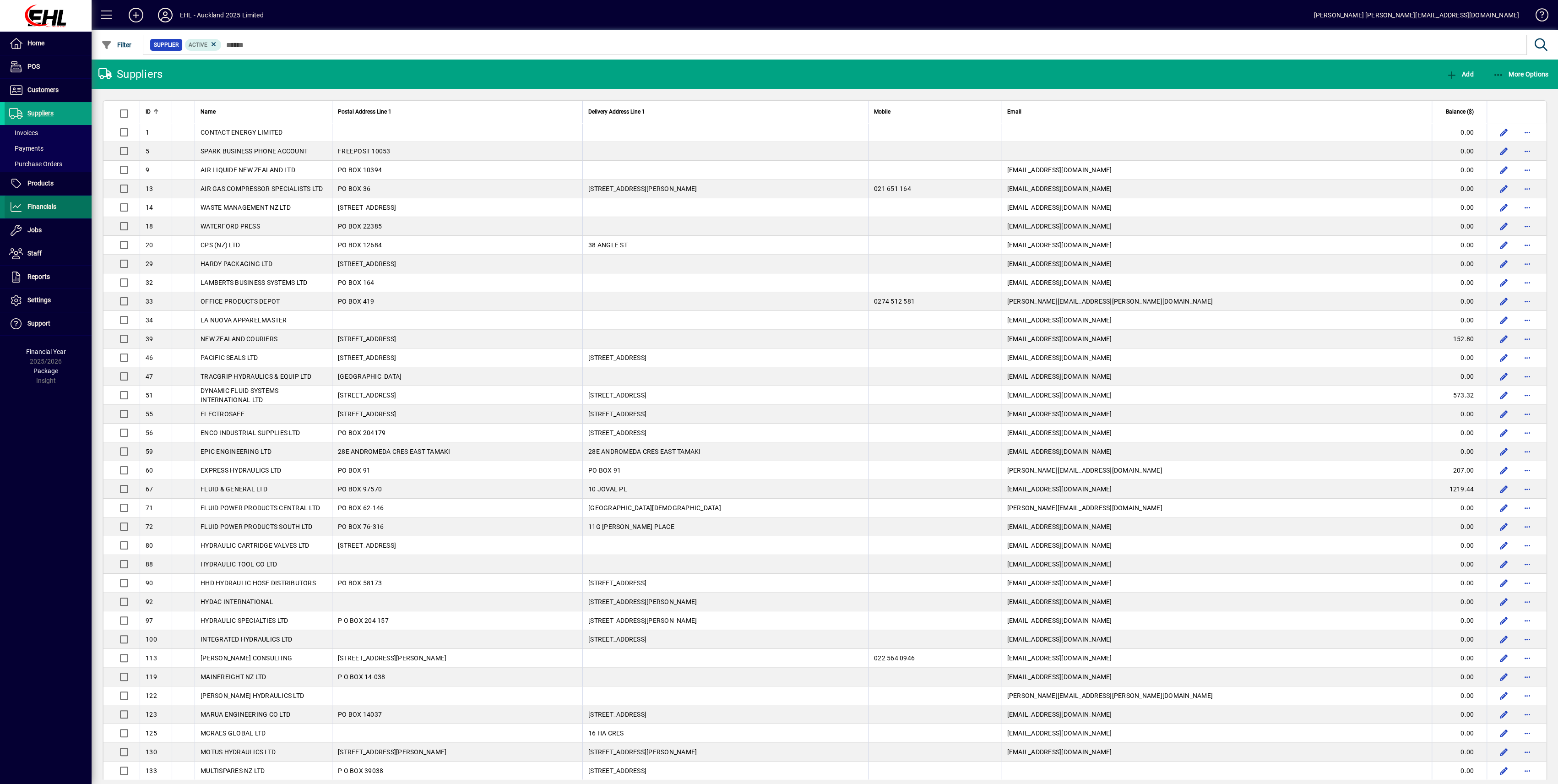
click at [35, 205] on span "Financials" at bounding box center [42, 206] width 29 height 7
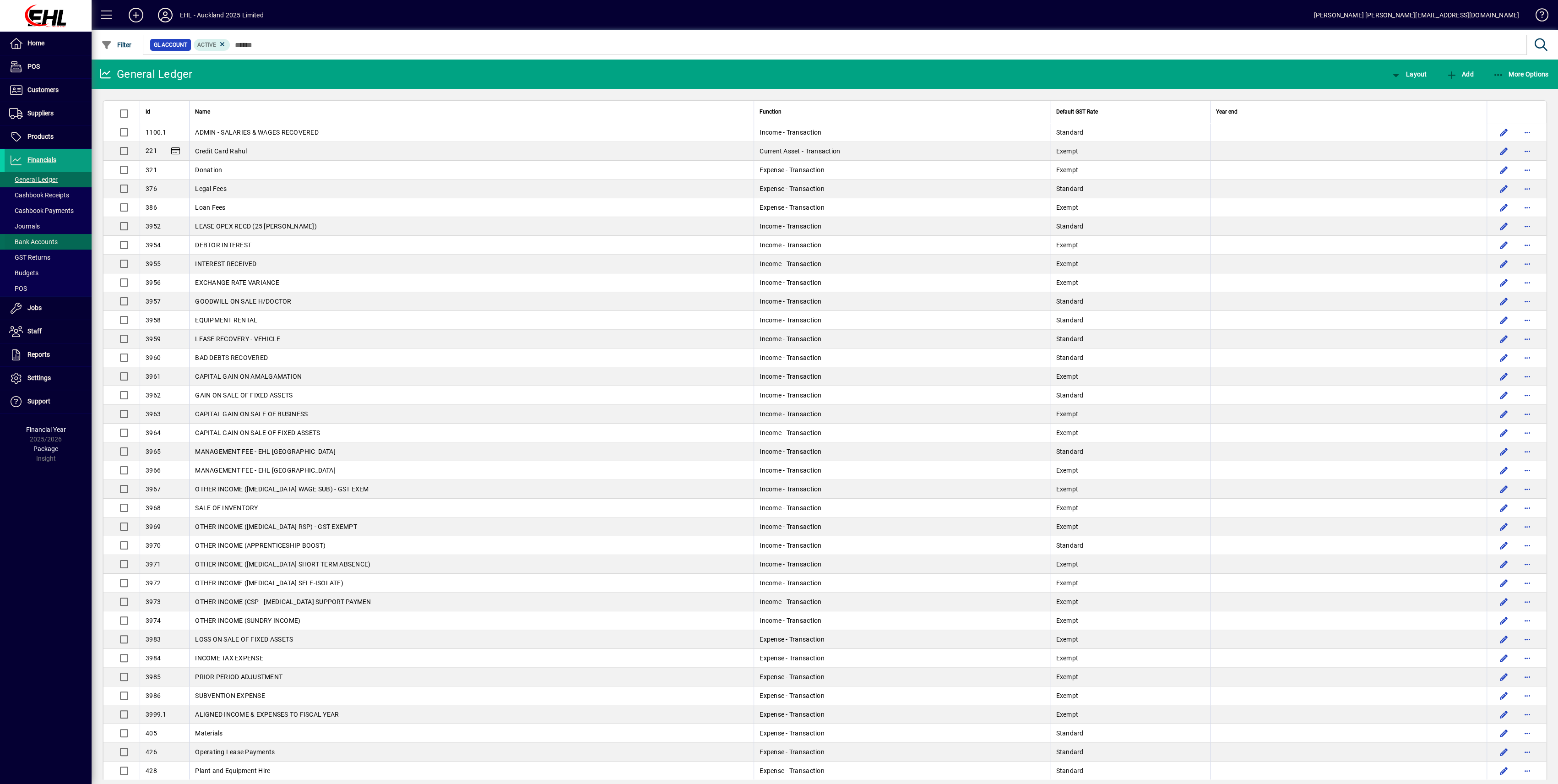
click at [36, 239] on span "Bank Accounts" at bounding box center [33, 241] width 48 height 7
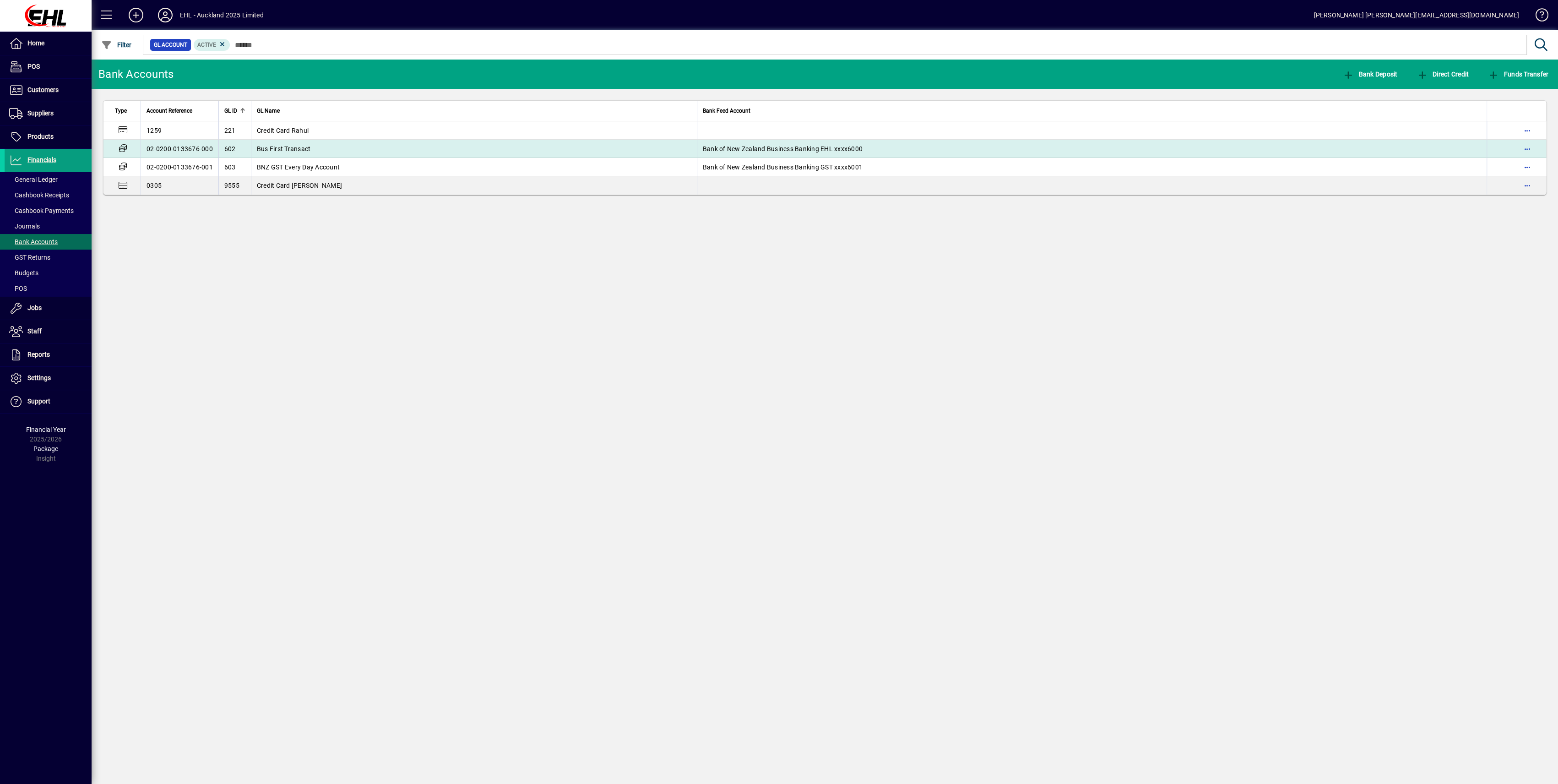
click at [268, 145] on span "Bus First Transact" at bounding box center [284, 148] width 54 height 7
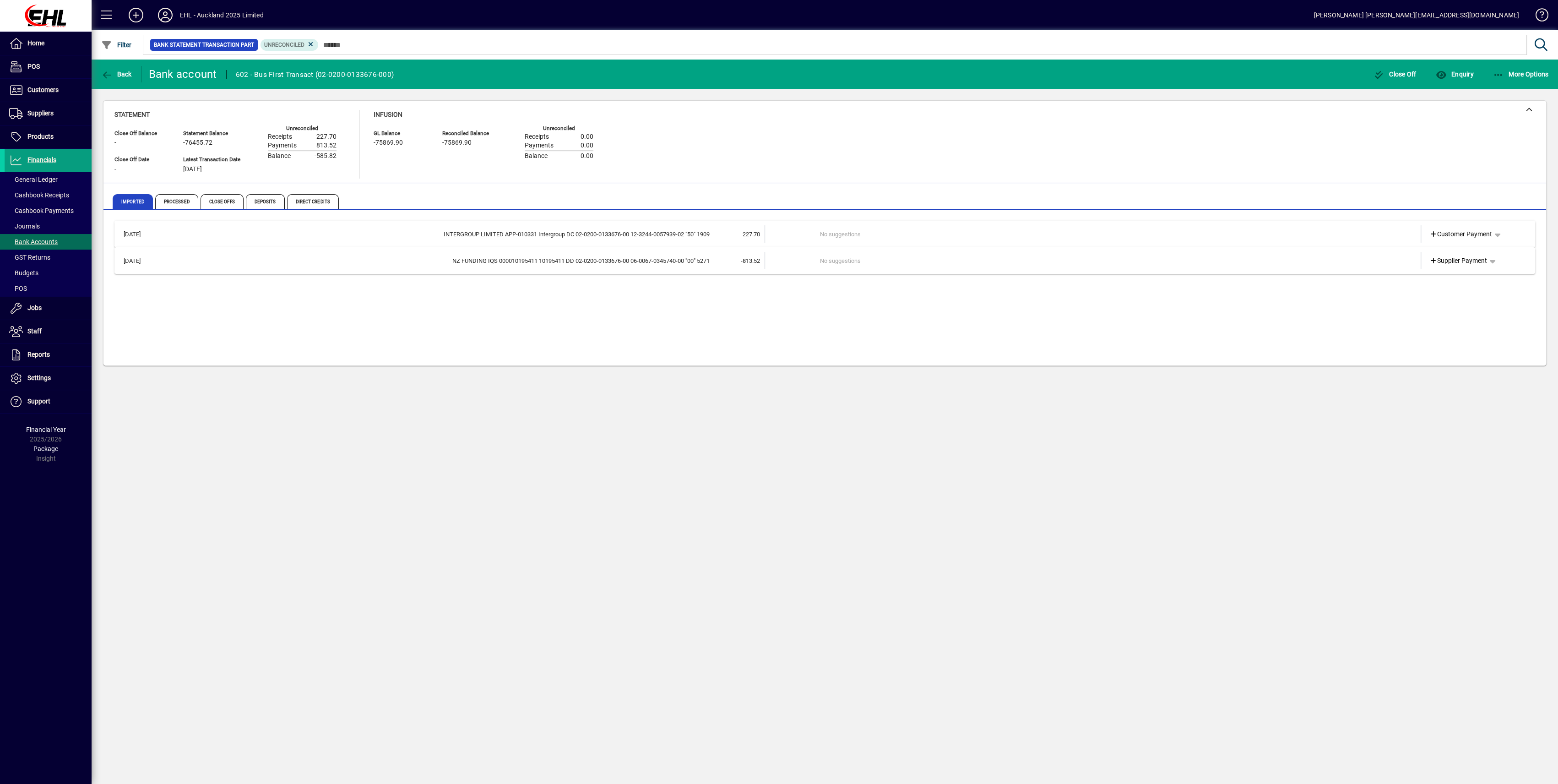
click at [295, 313] on div "19/09/2025 INTERGROUP LIMITED APP-010331 Intergroup DC 02-0200-0133676-00 12-32…" at bounding box center [825, 289] width 1421 height 137
click at [48, 114] on span "Suppliers" at bounding box center [40, 113] width 26 height 7
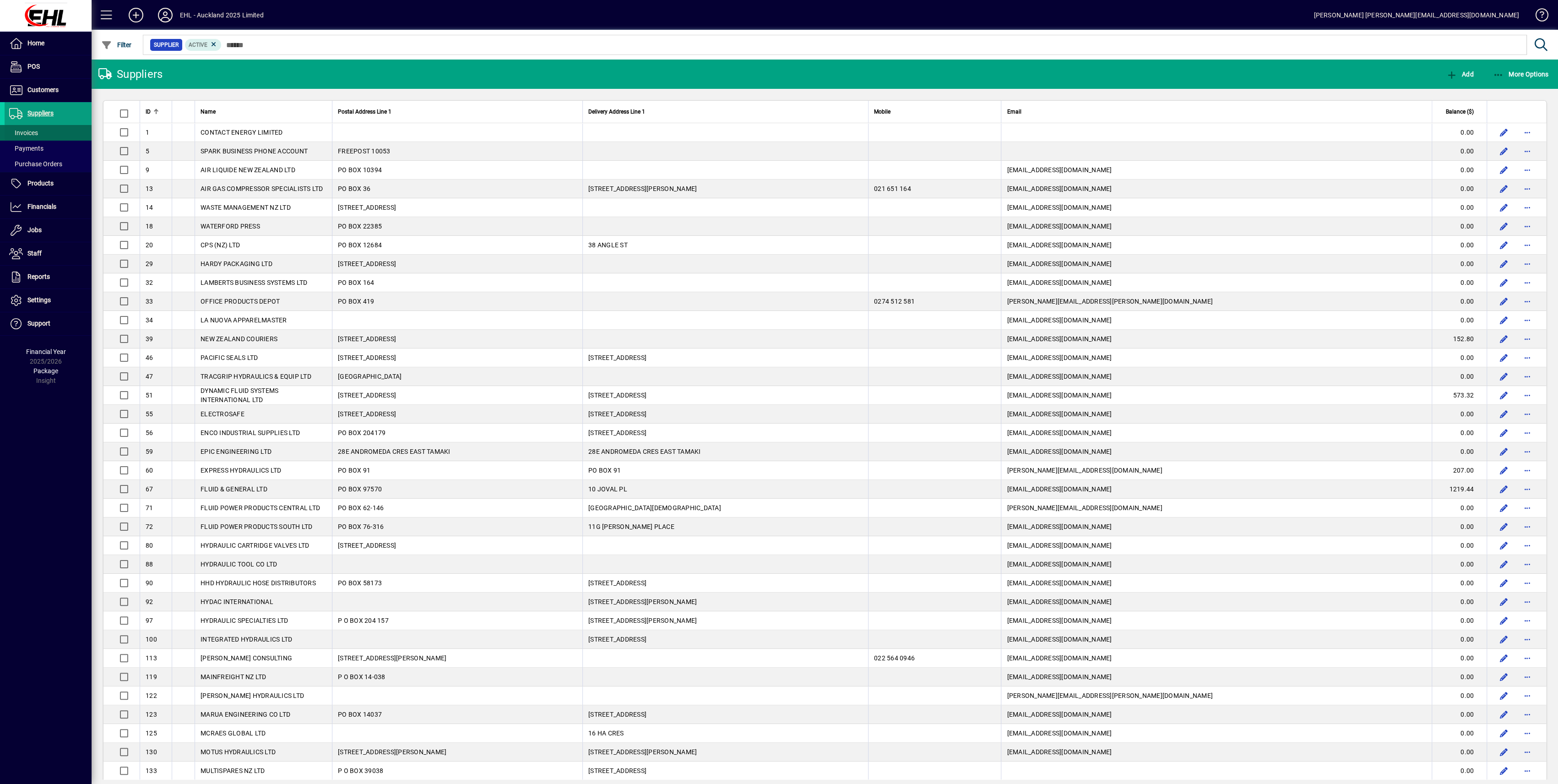
click at [35, 126] on span at bounding box center [48, 132] width 87 height 22
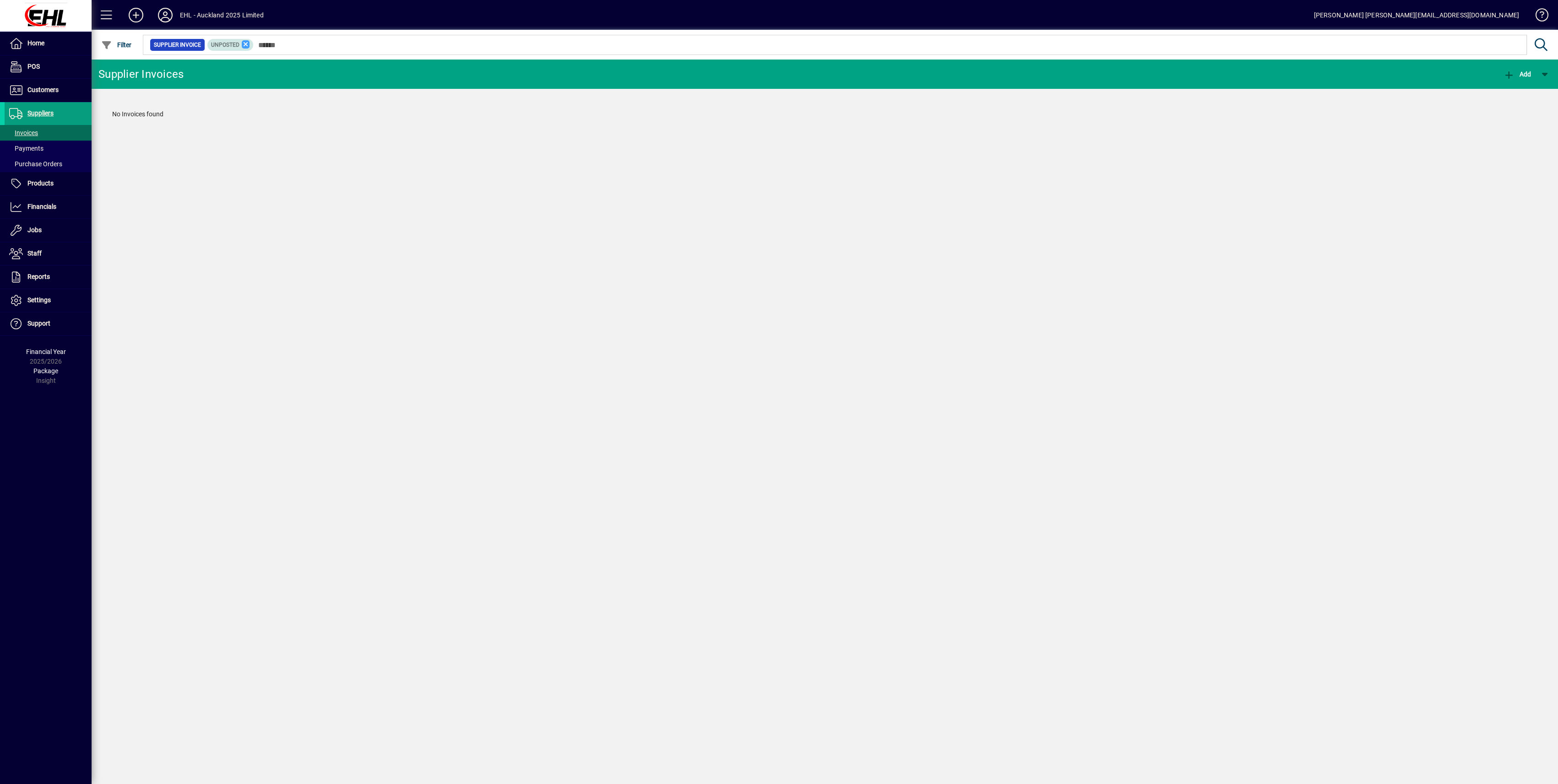
click at [245, 46] on icon at bounding box center [246, 44] width 8 height 8
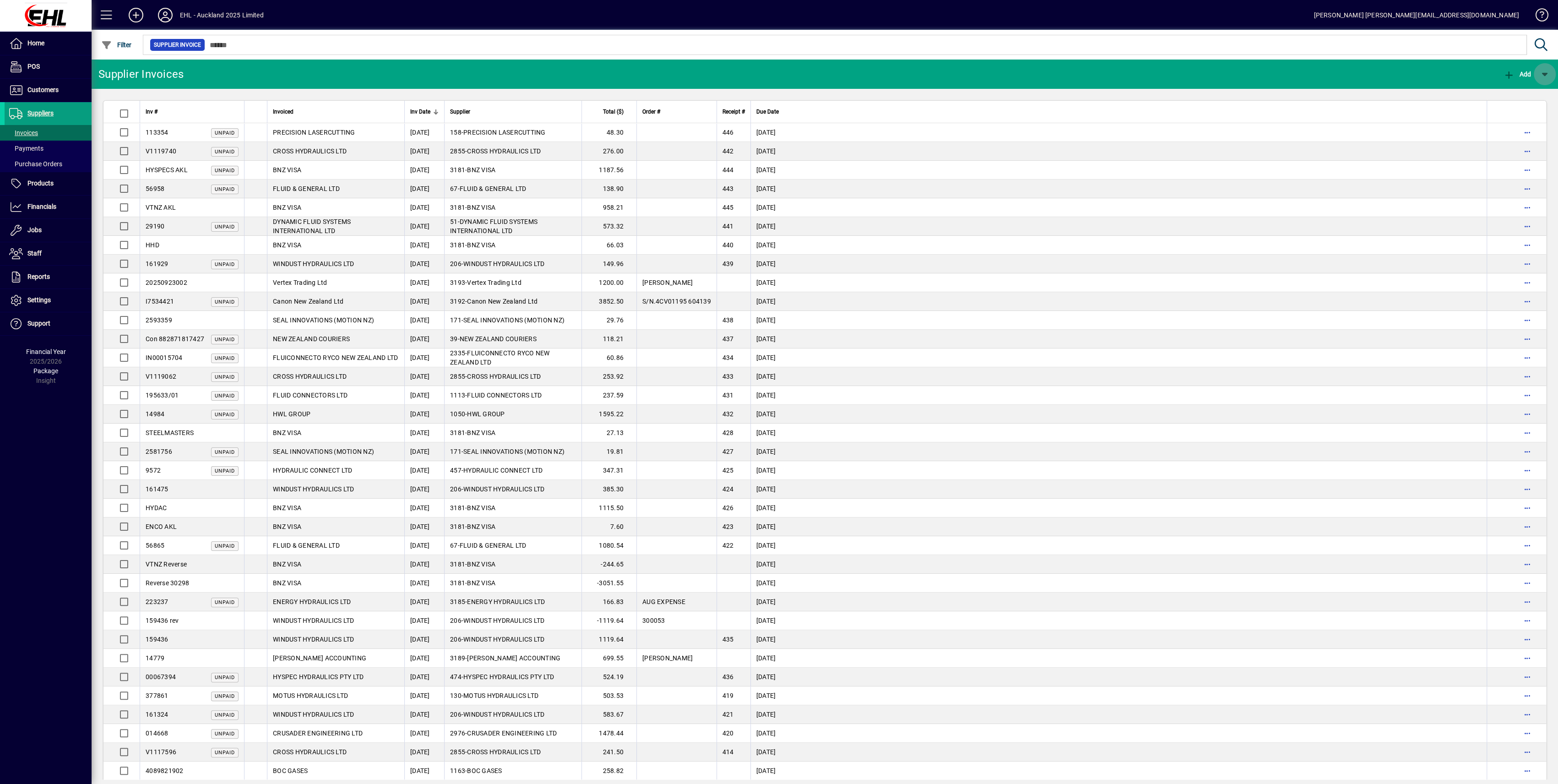
click at [1546, 79] on span "button" at bounding box center [1544, 73] width 22 height 22
click at [1286, 270] on div at bounding box center [779, 392] width 1558 height 784
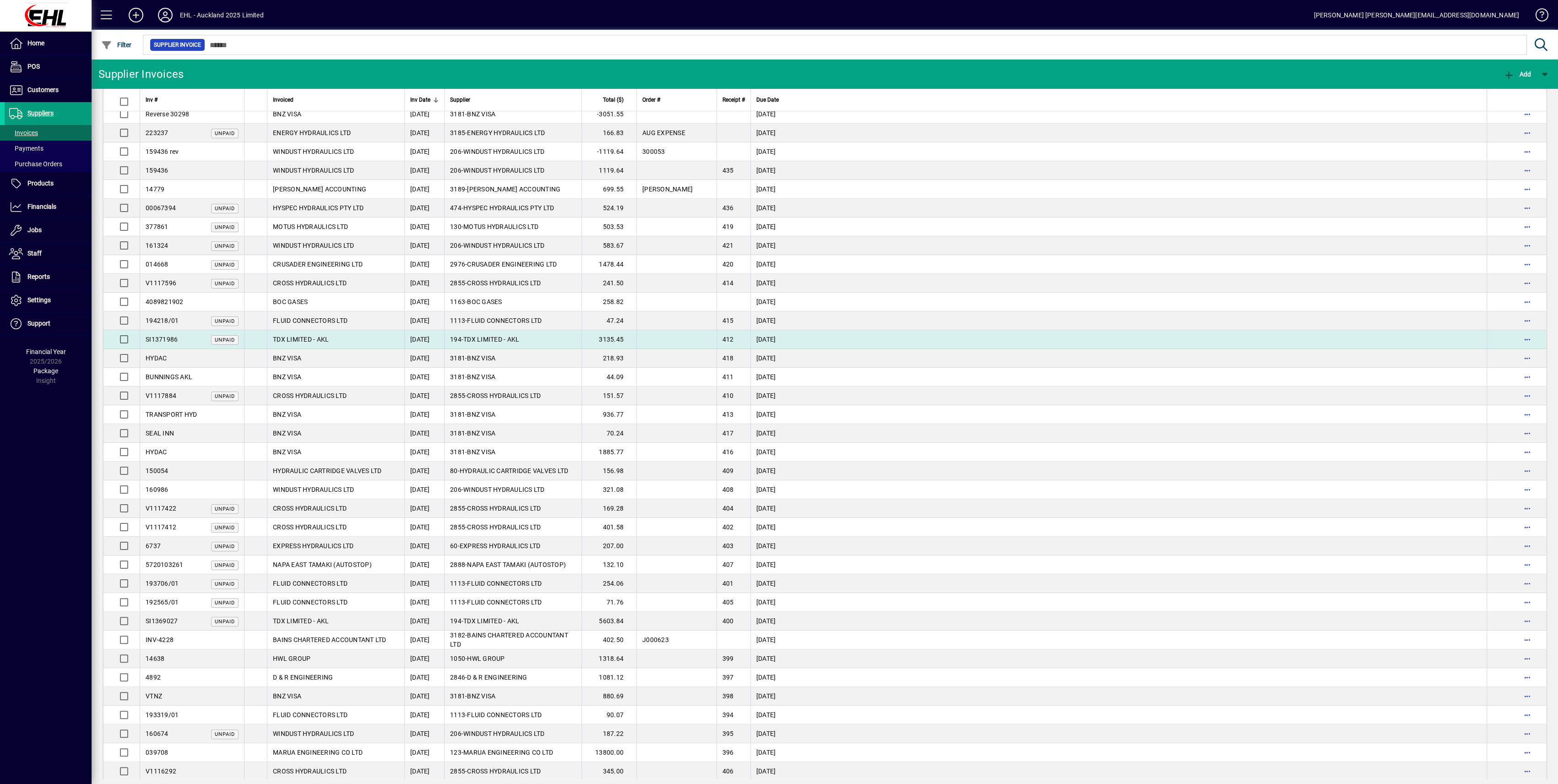
scroll to position [488, 0]
